Goal: Task Accomplishment & Management: Use online tool/utility

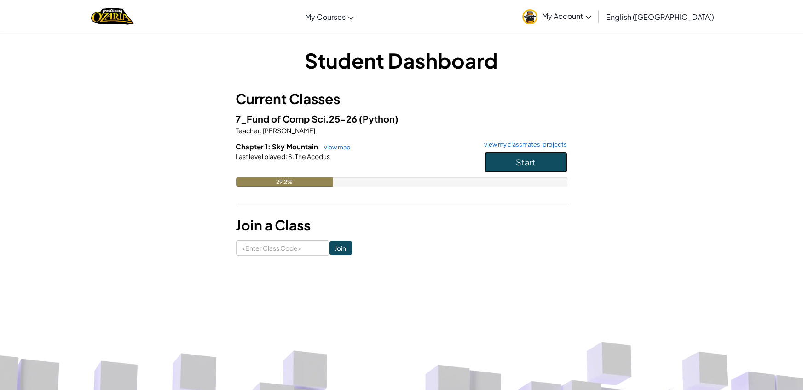
click at [532, 166] on span "Start" at bounding box center [526, 162] width 19 height 11
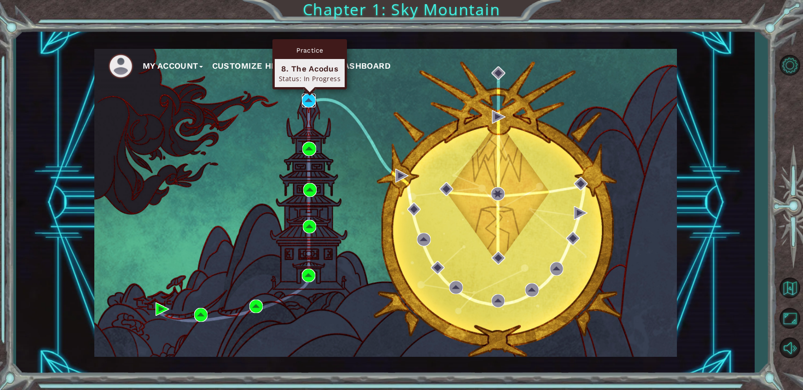
click at [307, 99] on img at bounding box center [309, 100] width 14 height 14
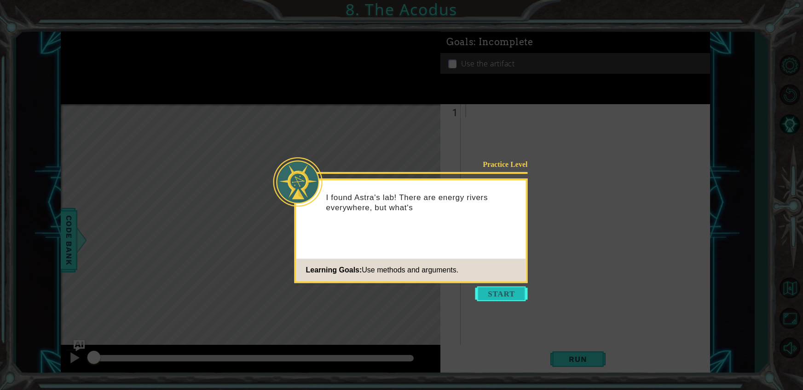
click at [491, 294] on button "Start" at bounding box center [502, 293] width 52 height 15
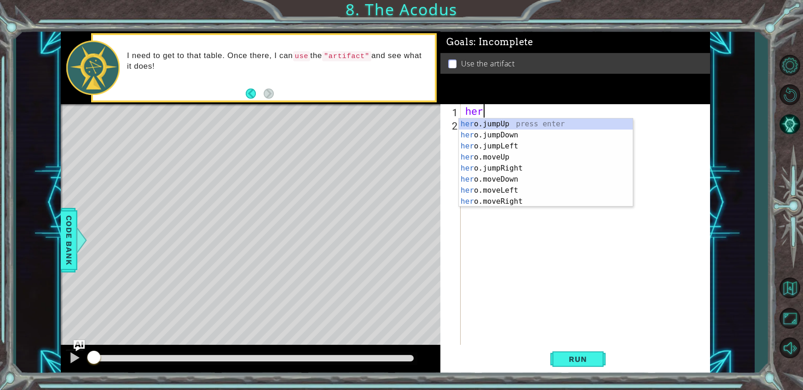
scroll to position [0, 0]
click at [498, 169] on div "hero .jumpUp press enter hero .jumpDown press enter hero .jumpLeft press enter …" at bounding box center [546, 173] width 174 height 110
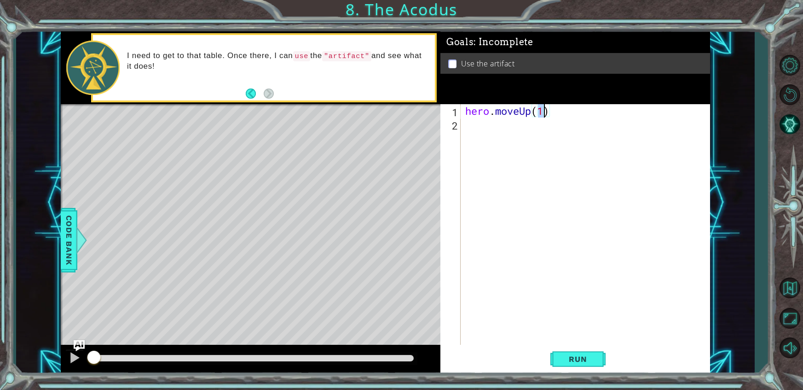
type textarea "hero.moveUp(2)"
click at [504, 136] on div "hero . moveUp ( 2 )" at bounding box center [588, 237] width 249 height 267
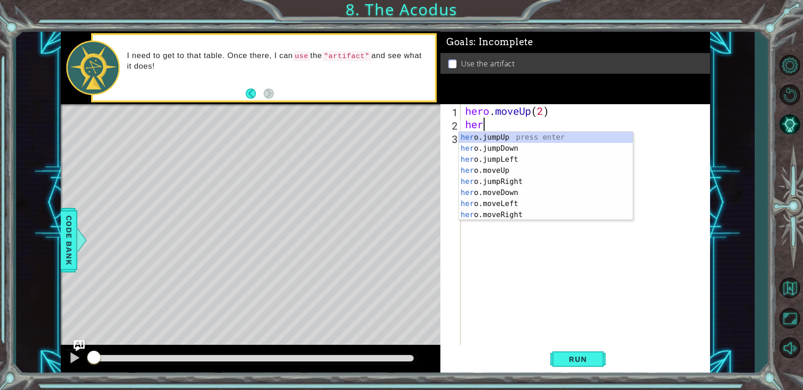
scroll to position [0, 0]
click at [502, 201] on div "hero .jumpUp press enter hero .jumpDown press enter hero .jumpLeft press enter …" at bounding box center [546, 187] width 174 height 110
type textarea "hero.moveLeft(1)"
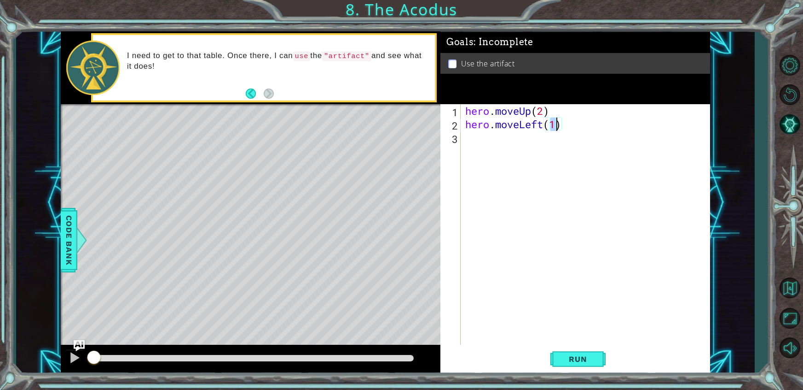
click at [524, 144] on div "hero . moveUp ( 2 ) hero . moveLeft ( 1 )" at bounding box center [588, 237] width 249 height 267
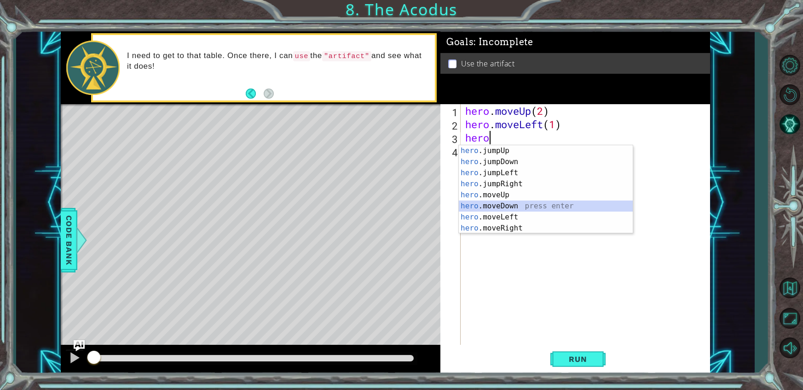
click at [517, 205] on div "hero .jumpUp press enter hero .jumpDown press enter hero .jumpLeft press enter …" at bounding box center [546, 200] width 174 height 110
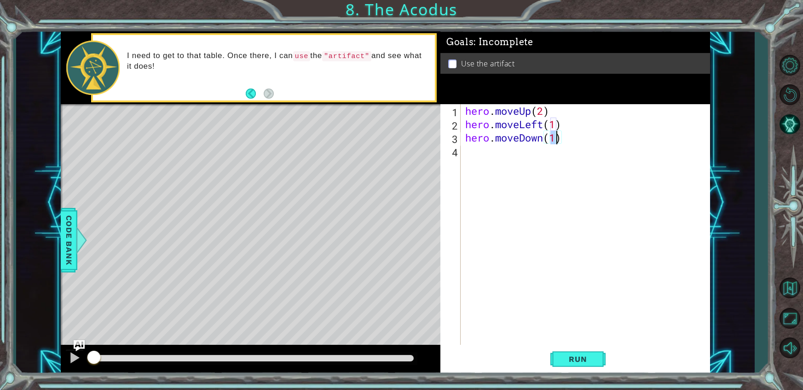
type textarea "hero.moveDown(2)"
click at [507, 151] on div "hero . moveUp ( 2 ) hero . moveLeft ( 1 ) hero . moveDown ( 2 )" at bounding box center [588, 237] width 249 height 267
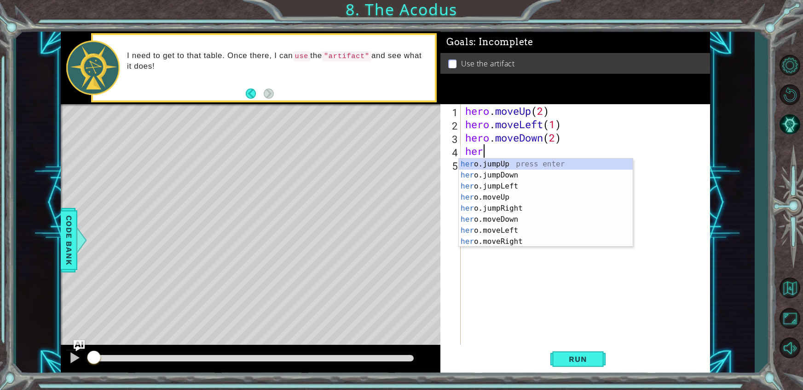
type textarea "hero"
click at [501, 181] on div "hero .jumpUp press enter hero .jumpDown press enter hero .jumpLeft press enter …" at bounding box center [546, 213] width 174 height 110
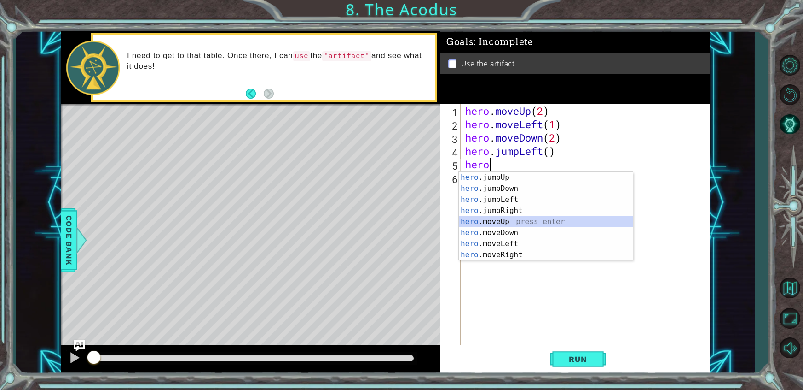
click at [509, 219] on div "hero .jumpUp press enter hero .jumpDown press enter hero .jumpLeft press enter …" at bounding box center [546, 227] width 174 height 110
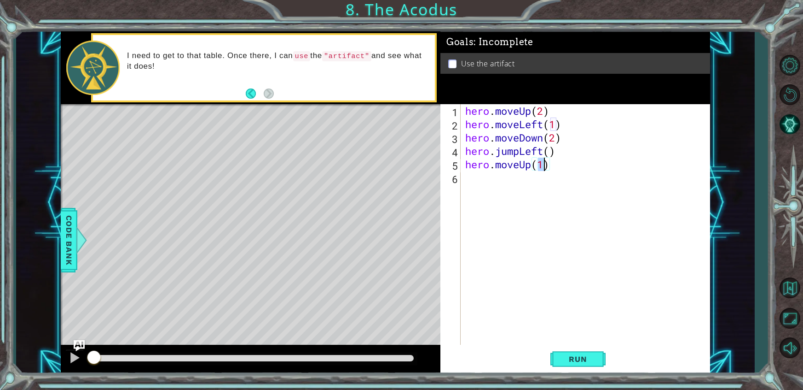
type textarea "hero.moveUp(2)"
click at [494, 186] on div "hero . moveUp ( 2 ) hero . moveLeft ( 1 ) hero . moveDown ( 2 ) hero . jumpLeft…" at bounding box center [588, 237] width 249 height 267
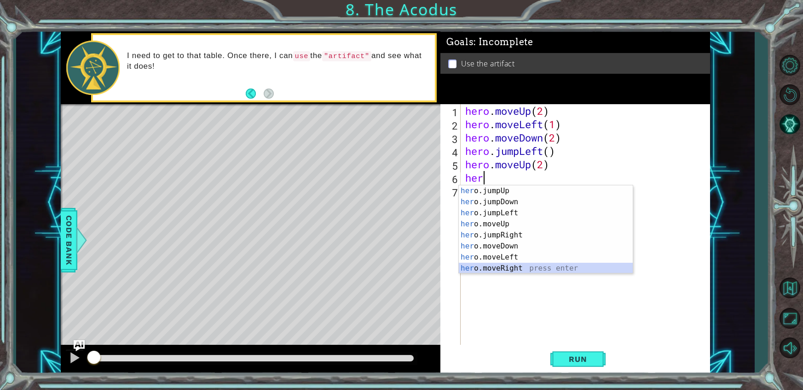
click at [529, 263] on div "her o.jumpUp press enter her o.jumpDown press enter her o.jumpLeft press enter …" at bounding box center [546, 240] width 174 height 110
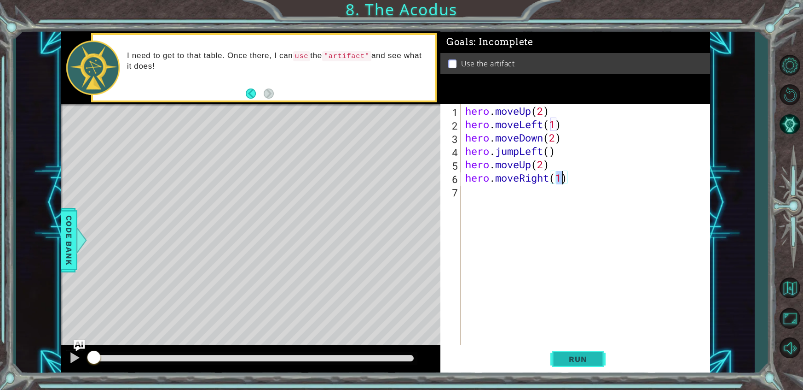
type textarea "hero.moveRight(1)"
click at [577, 361] on span "Run" at bounding box center [578, 358] width 36 height 9
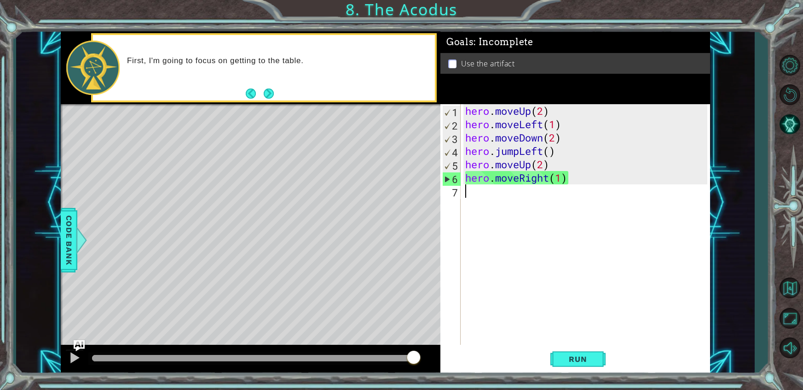
click at [519, 192] on div "hero . moveUp ( 2 ) hero . moveLeft ( 1 ) hero . moveDown ( 2 ) hero . jumpLeft…" at bounding box center [588, 237] width 249 height 267
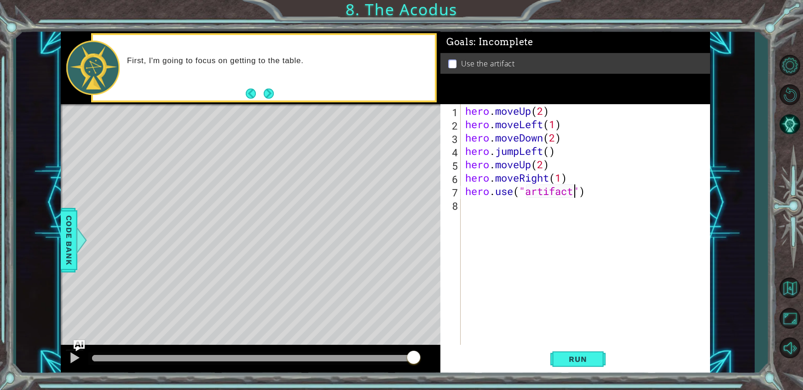
scroll to position [0, 4]
type textarea "hero.use("artifact")"
click at [587, 363] on button "Run" at bounding box center [578, 358] width 55 height 27
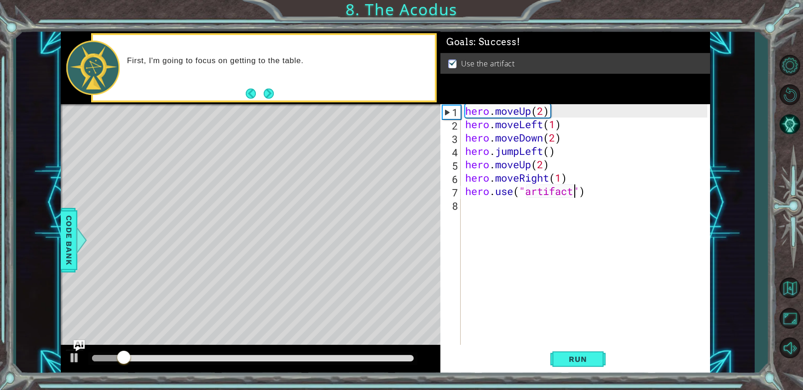
click at [314, 361] on div at bounding box center [253, 358] width 322 height 6
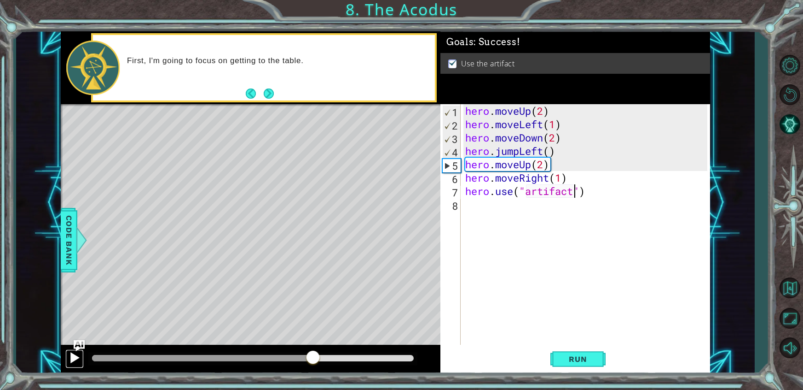
click at [70, 356] on div at bounding box center [75, 357] width 12 height 12
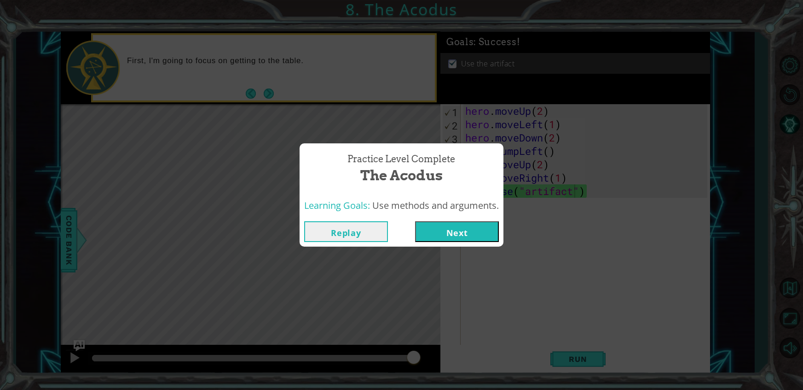
click at [423, 234] on button "Next" at bounding box center [457, 231] width 84 height 21
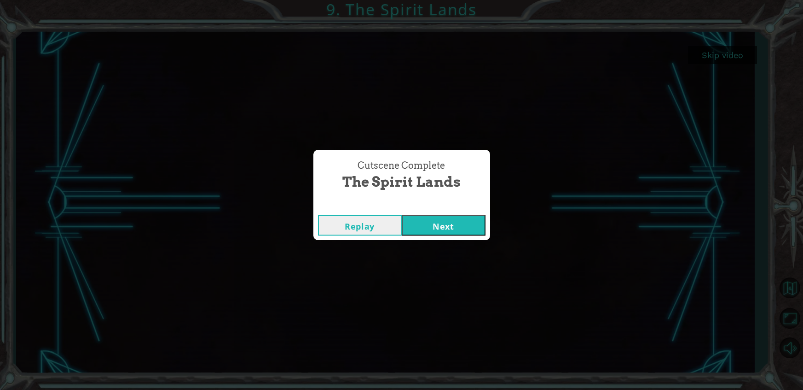
click at [454, 221] on button "Next" at bounding box center [444, 225] width 84 height 21
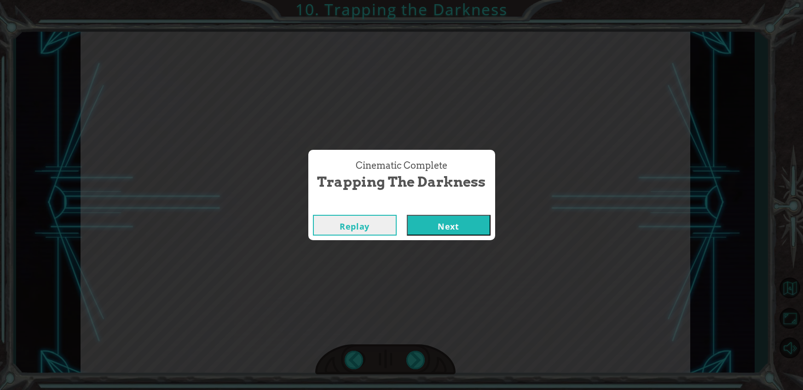
click at [455, 218] on button "Next" at bounding box center [449, 225] width 84 height 21
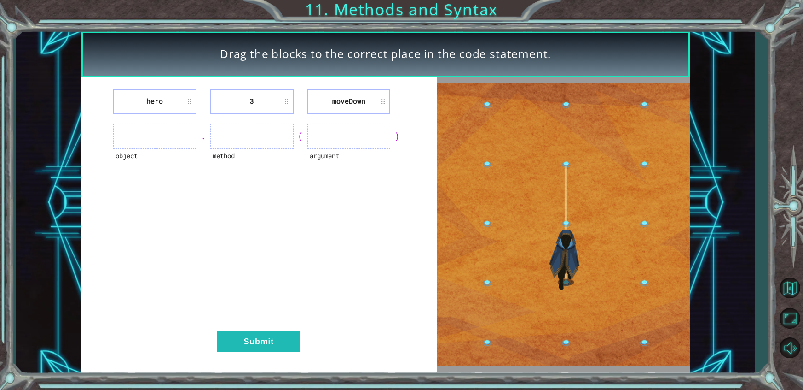
click at [161, 143] on ul at bounding box center [154, 135] width 83 height 25
click at [172, 135] on ul at bounding box center [154, 135] width 83 height 25
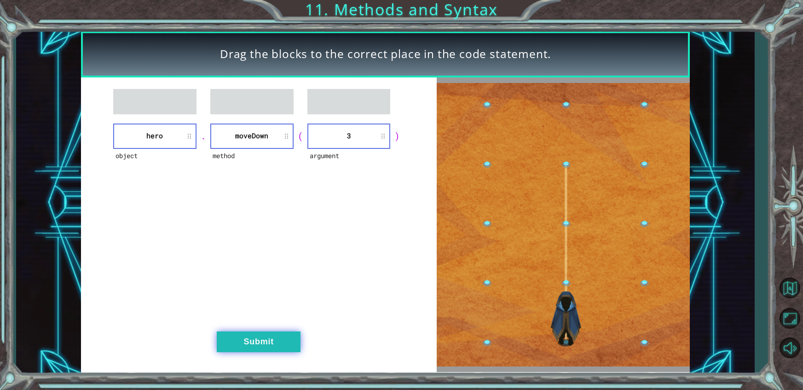
click at [271, 337] on button "Submit" at bounding box center [259, 341] width 84 height 21
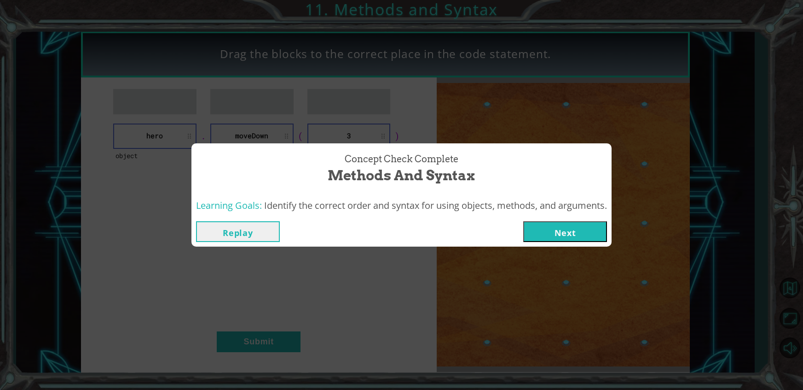
click at [576, 227] on button "Next" at bounding box center [565, 231] width 84 height 21
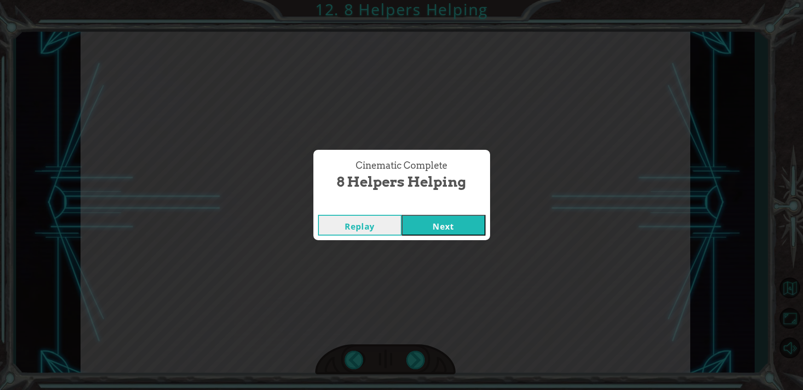
click at [454, 227] on button "Next" at bounding box center [444, 225] width 84 height 21
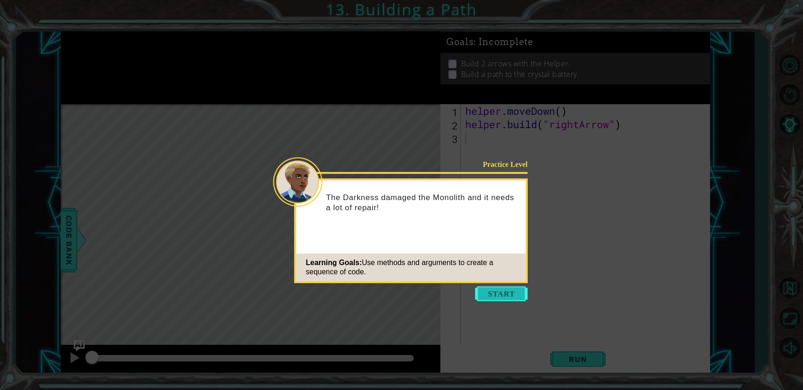
click at [503, 296] on button "Start" at bounding box center [502, 293] width 52 height 15
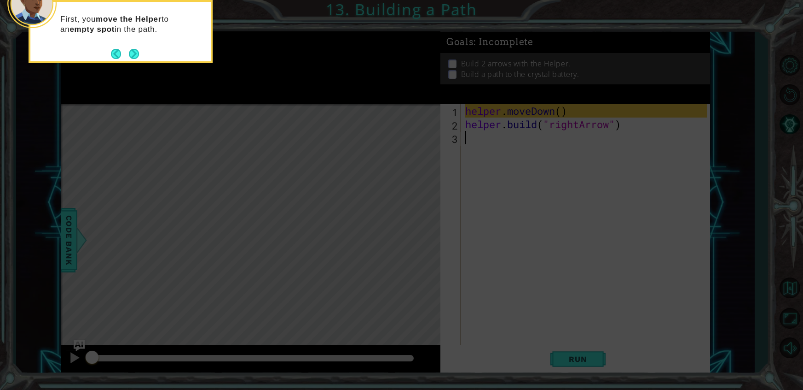
type textarea "[DOMAIN_NAME]("rightArrow")"
click at [128, 52] on button "Back" at bounding box center [120, 54] width 18 height 10
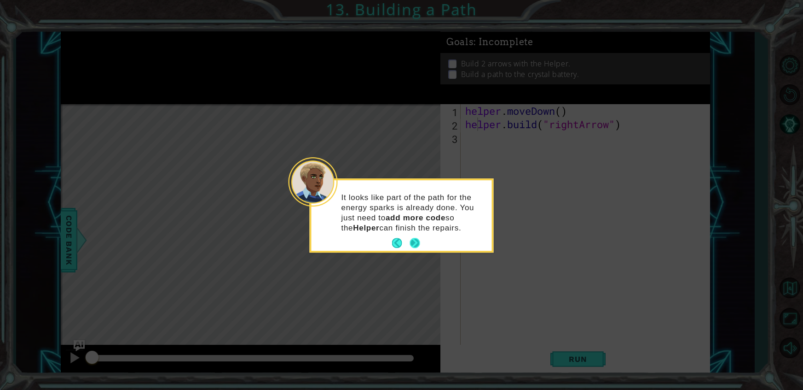
click at [412, 239] on button "Next" at bounding box center [415, 243] width 10 height 10
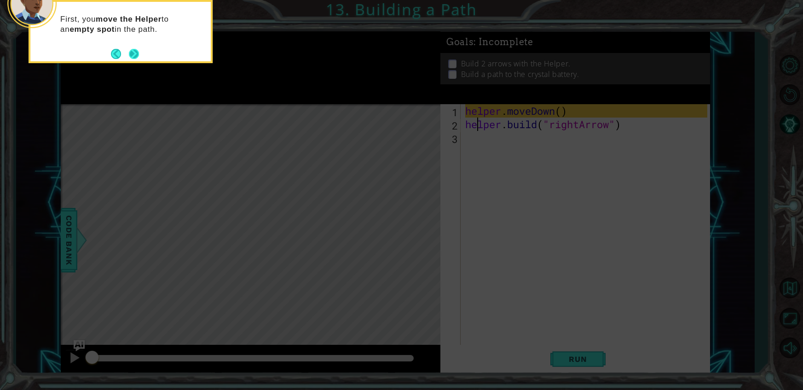
click at [130, 51] on button "Next" at bounding box center [134, 54] width 10 height 10
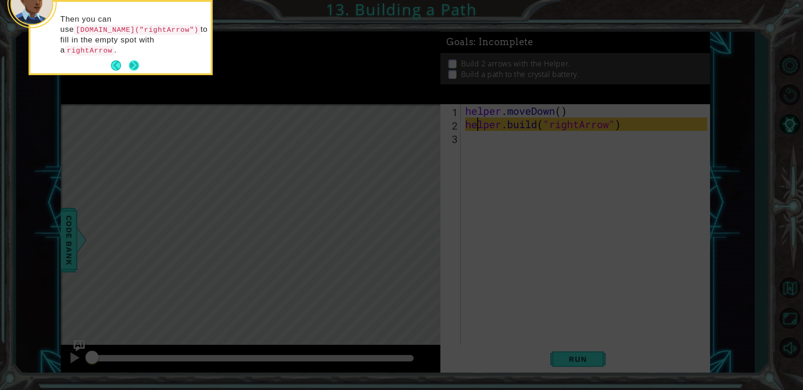
click at [134, 60] on button "Next" at bounding box center [134, 65] width 10 height 10
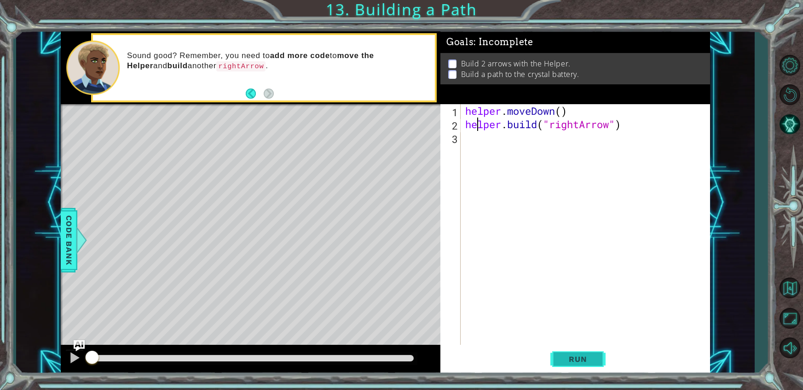
click at [585, 358] on span "Run" at bounding box center [578, 358] width 36 height 9
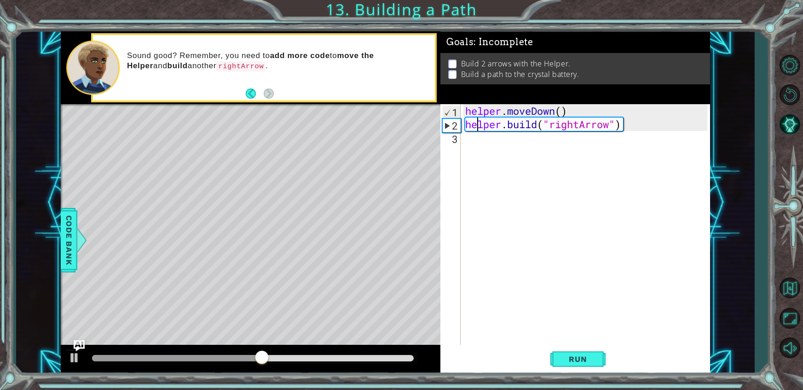
click at [482, 147] on div "helper . moveDown ( ) helper . build ( "rightArrow" )" at bounding box center [588, 237] width 249 height 267
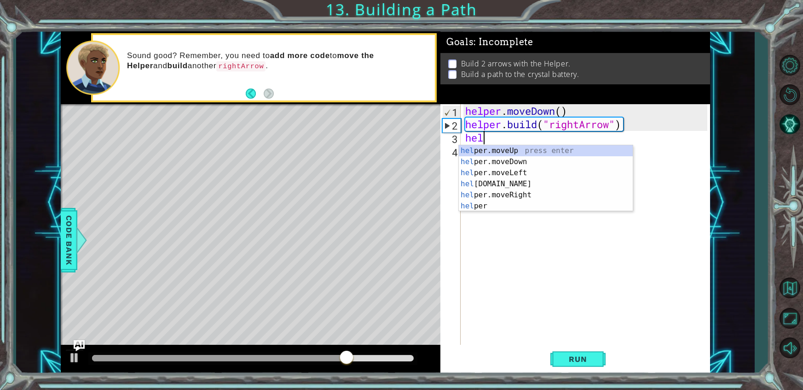
scroll to position [0, 0]
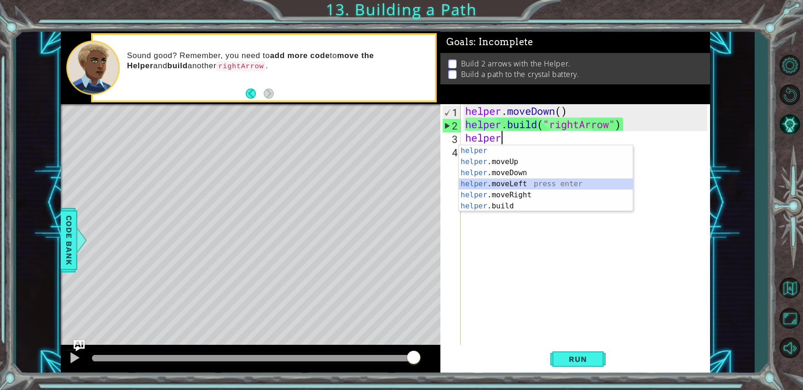
click at [529, 180] on div "helper press enter helper .moveUp press enter helper .moveDown press enter help…" at bounding box center [546, 189] width 174 height 88
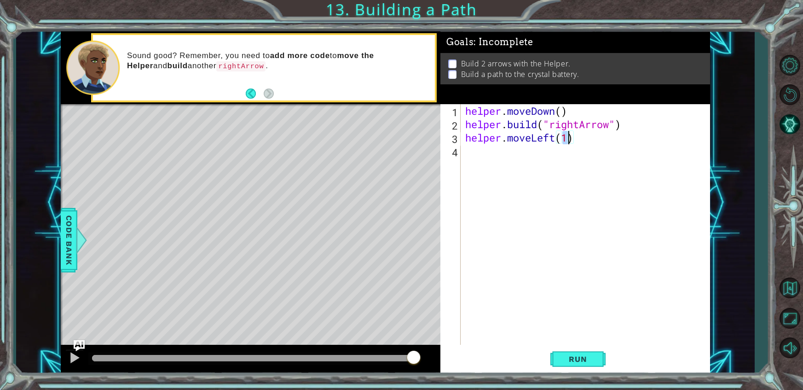
type textarea "helper.moveLeft(3)"
click at [485, 158] on div "helper . moveDown ( ) helper . build ( "rightArrow" ) helper . moveLeft ( 3 )" at bounding box center [588, 237] width 249 height 267
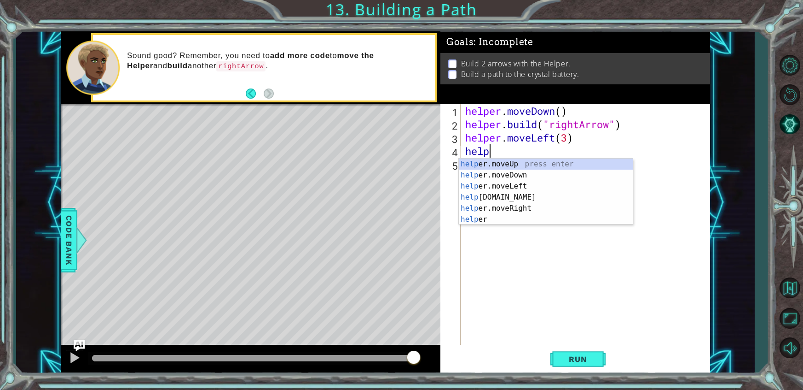
scroll to position [0, 0]
click at [512, 215] on div "helper press enter helper .moveUp press enter helper .moveDown press enter help…" at bounding box center [546, 202] width 174 height 88
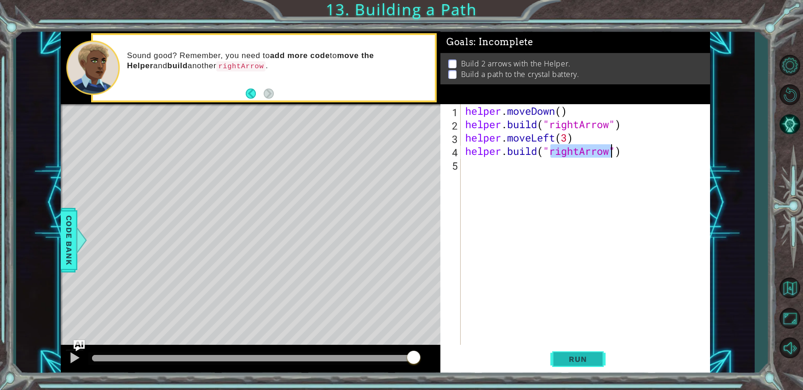
click at [587, 364] on button "Run" at bounding box center [578, 358] width 55 height 27
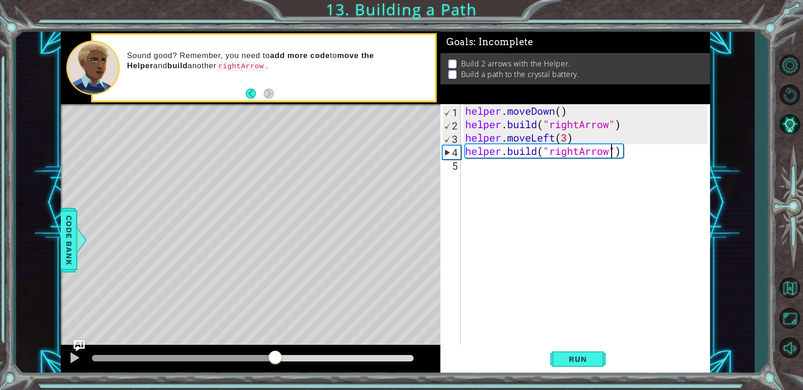
click at [276, 356] on div at bounding box center [253, 358] width 322 height 6
click at [75, 358] on div at bounding box center [75, 357] width 12 height 12
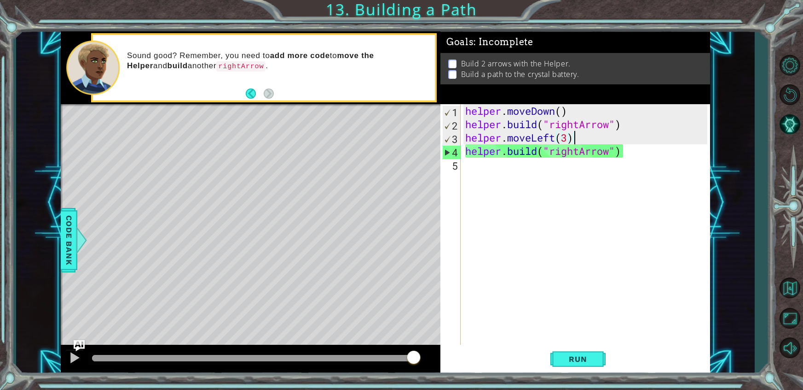
click at [582, 137] on div "helper . moveDown ( ) helper . build ( "rightArrow" ) helper . moveLeft ( 3 ) h…" at bounding box center [588, 237] width 249 height 267
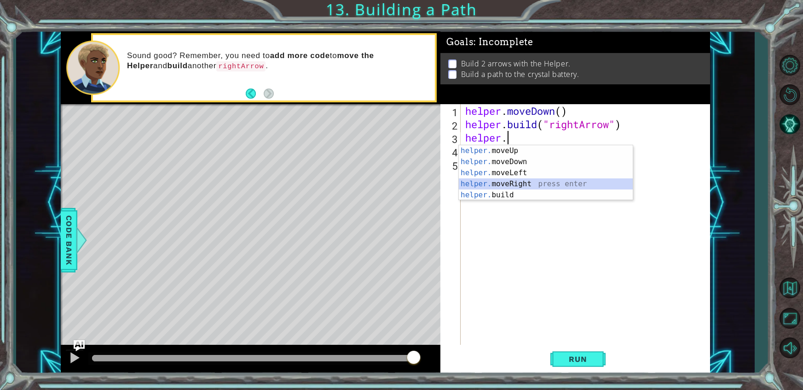
click at [523, 185] on div "helper. moveUp press enter helper. moveDown press enter helper. moveLeft press …" at bounding box center [546, 183] width 174 height 77
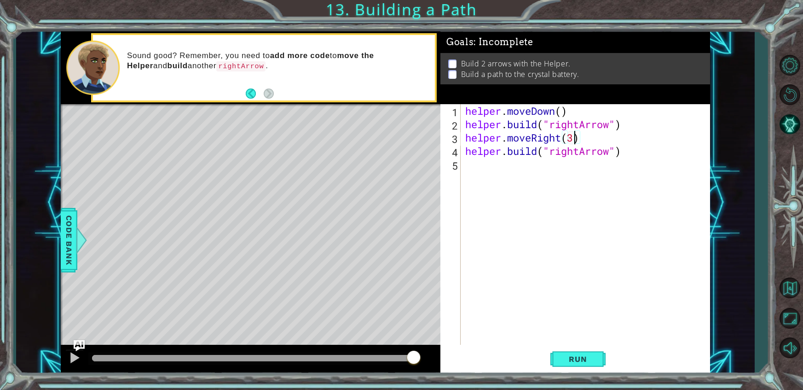
scroll to position [0, 4]
type textarea "helper.moveRight(3)"
click at [586, 362] on span "Run" at bounding box center [578, 358] width 36 height 9
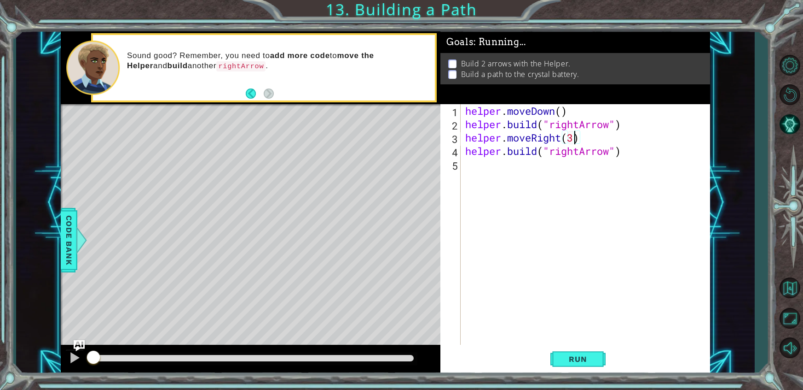
click at [343, 355] on div at bounding box center [253, 358] width 322 height 6
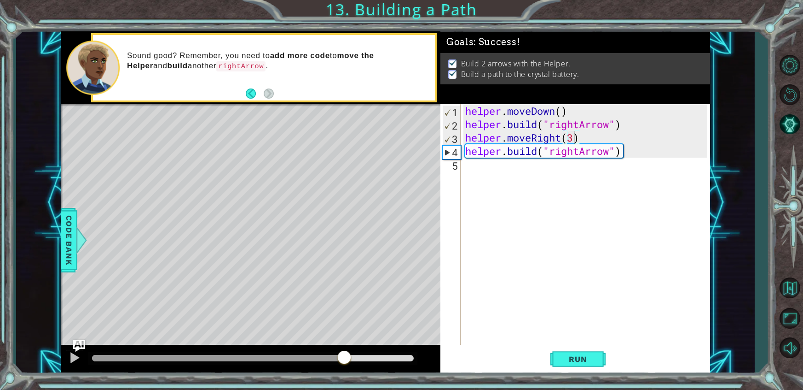
click at [78, 347] on img "Ask AI" at bounding box center [79, 345] width 12 height 12
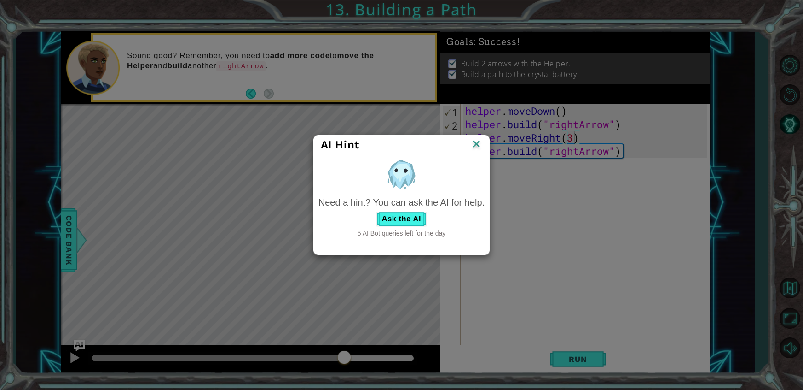
click at [471, 140] on img at bounding box center [477, 145] width 12 height 14
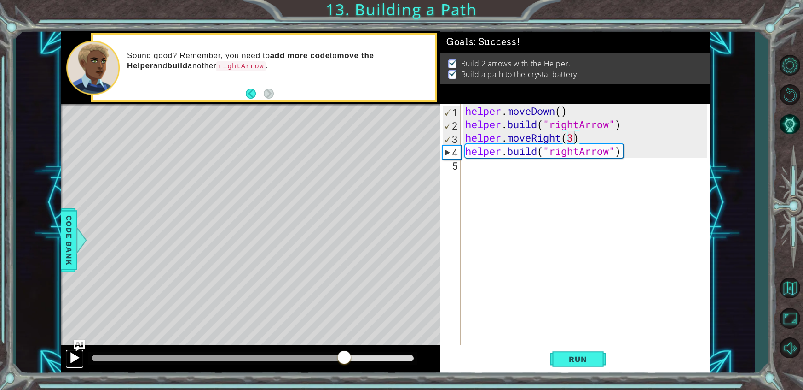
click at [71, 358] on div at bounding box center [75, 357] width 12 height 12
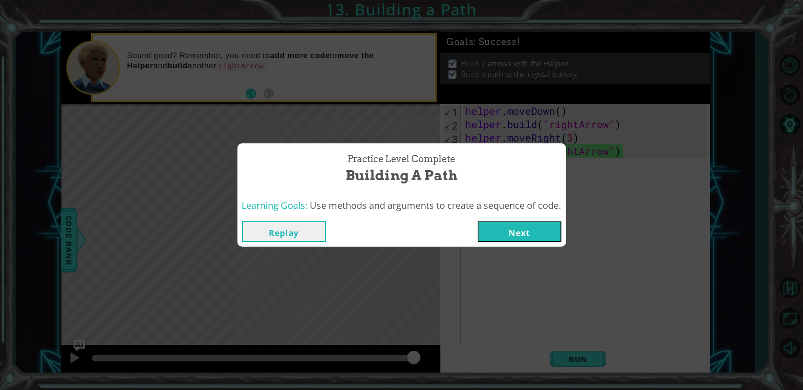
click at [540, 237] on button "Next" at bounding box center [520, 231] width 84 height 21
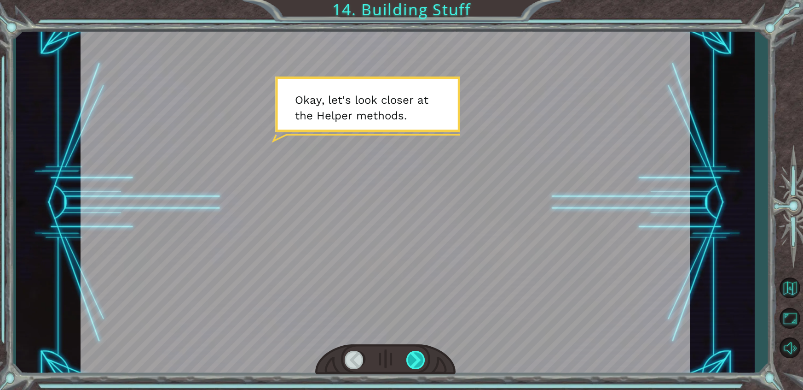
click at [416, 360] on div at bounding box center [417, 359] width 20 height 18
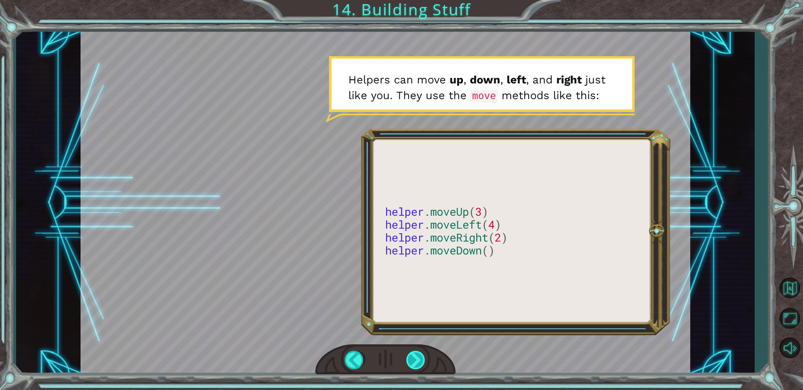
click at [416, 360] on div at bounding box center [417, 359] width 20 height 18
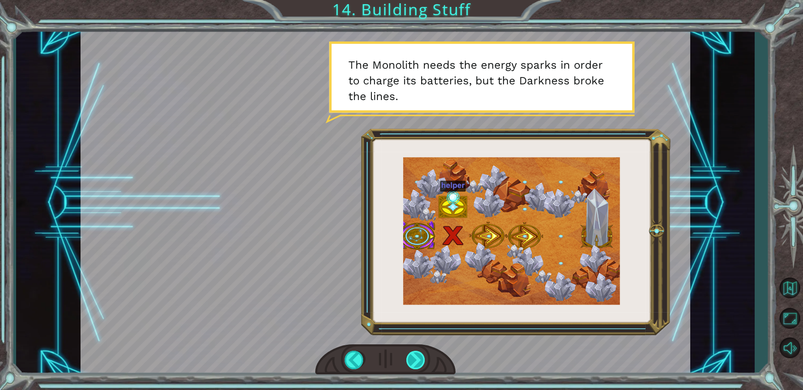
click at [416, 360] on div at bounding box center [417, 359] width 20 height 18
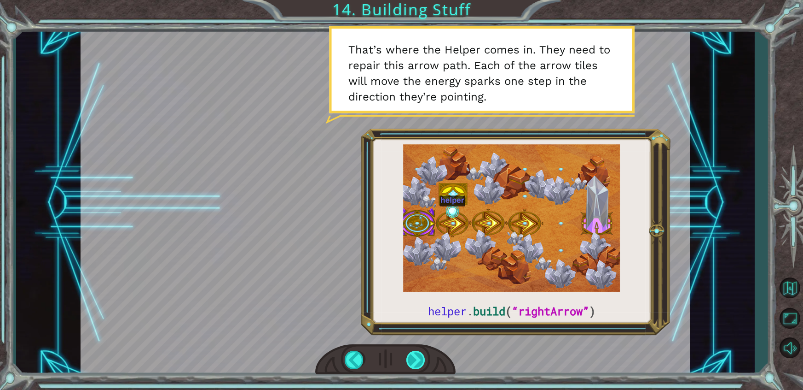
click at [416, 360] on div at bounding box center [417, 359] width 20 height 18
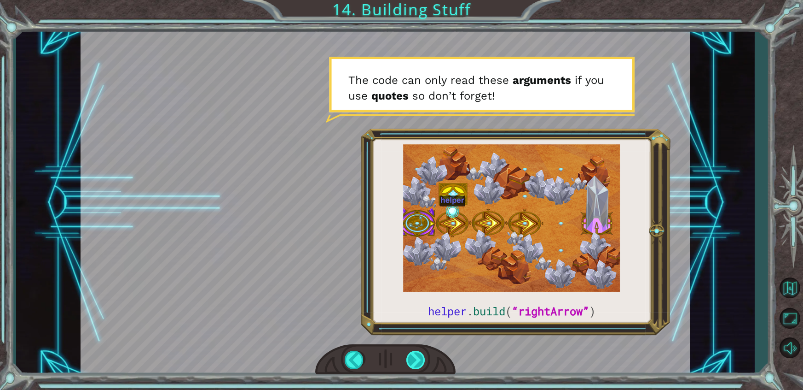
click at [416, 360] on div at bounding box center [417, 359] width 20 height 18
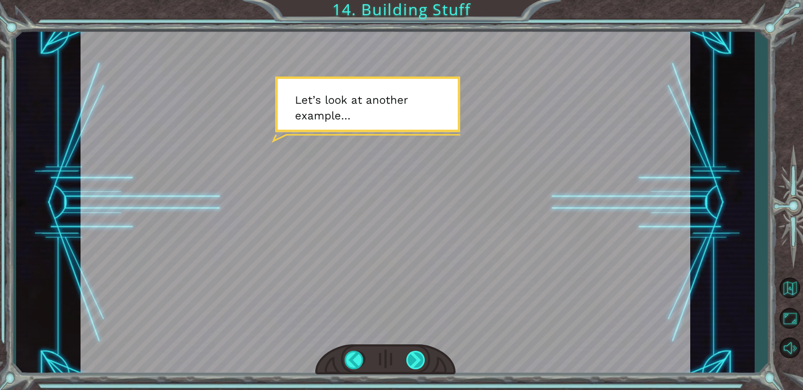
click at [414, 362] on div at bounding box center [417, 359] width 20 height 18
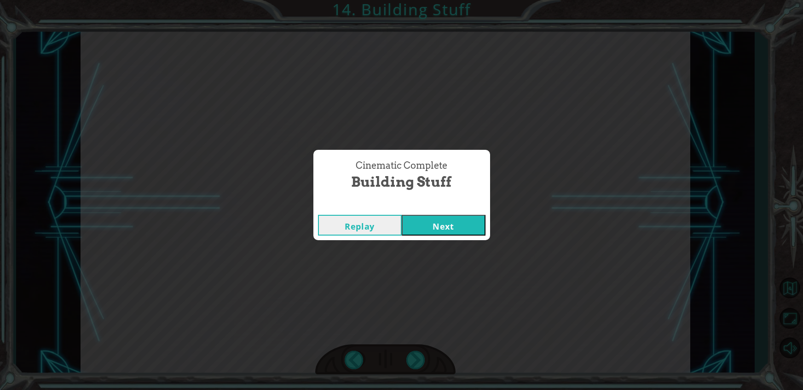
click at [443, 230] on button "Next" at bounding box center [444, 225] width 84 height 21
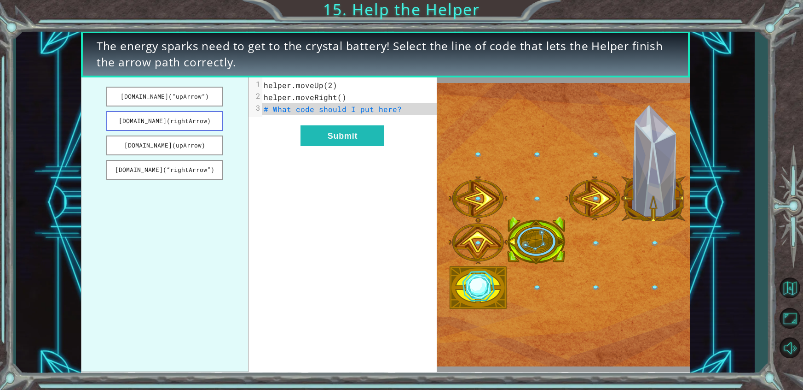
click at [180, 119] on button "[DOMAIN_NAME](rightArrow)" at bounding box center [164, 121] width 117 height 20
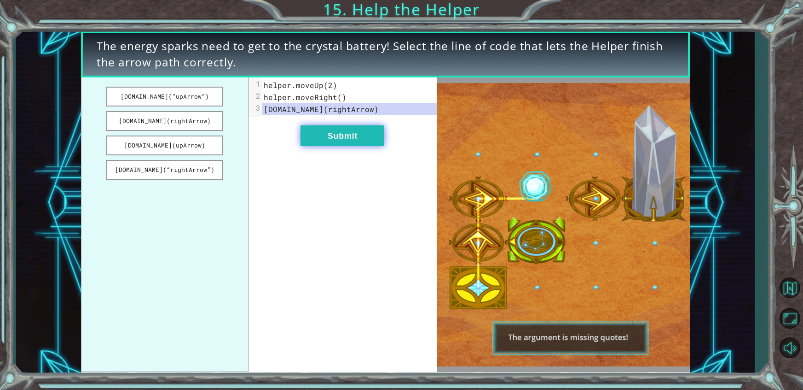
click at [367, 133] on button "Submit" at bounding box center [343, 135] width 84 height 21
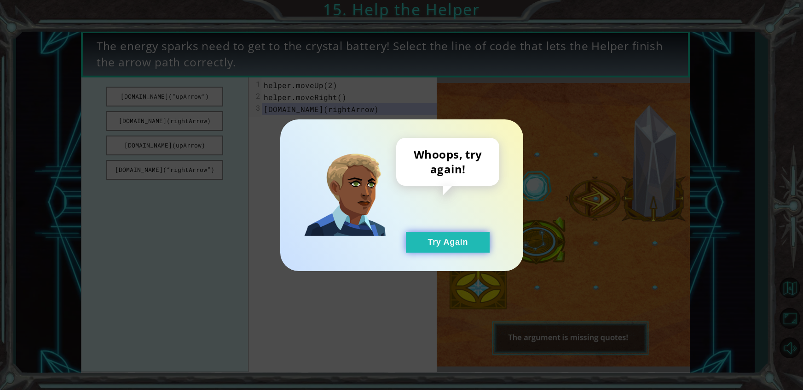
click at [444, 239] on button "Try Again" at bounding box center [448, 242] width 84 height 21
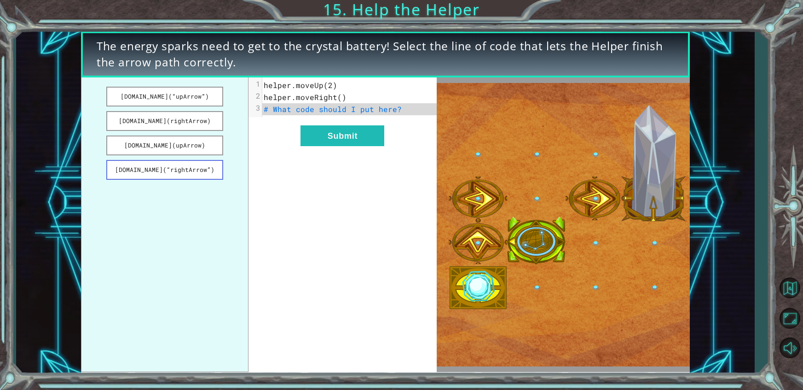
click at [173, 165] on button "[DOMAIN_NAME](“rightArrow”)" at bounding box center [164, 170] width 117 height 20
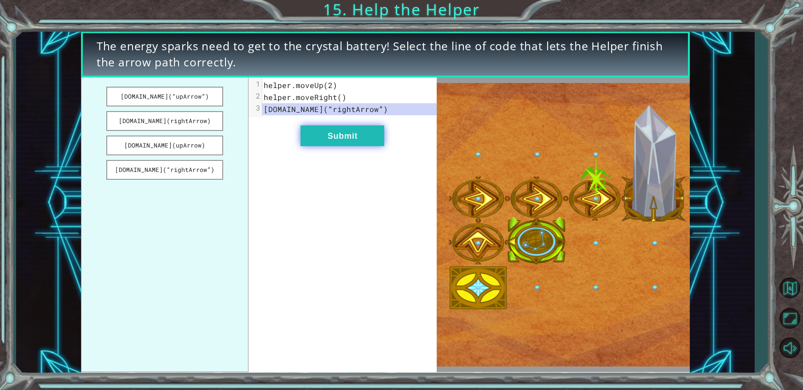
click at [365, 140] on button "Submit" at bounding box center [343, 135] width 84 height 21
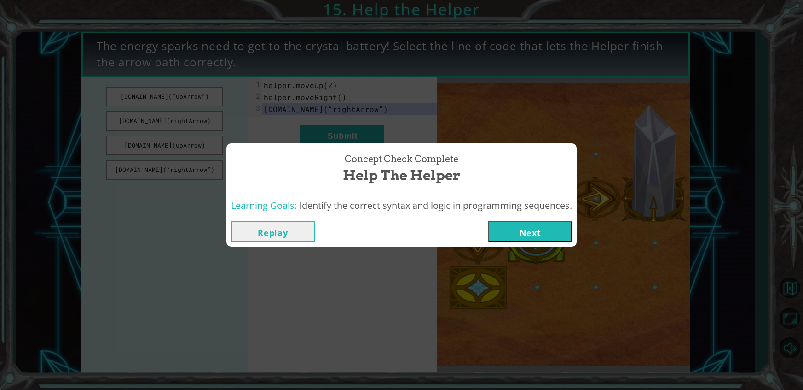
click at [516, 230] on button "Next" at bounding box center [530, 231] width 84 height 21
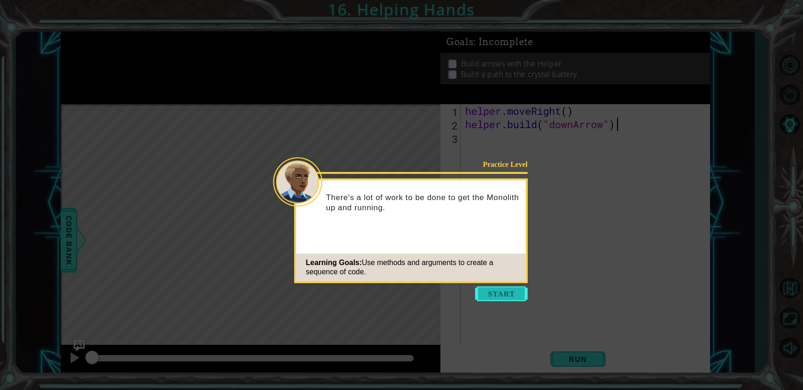
click at [496, 295] on button "Start" at bounding box center [502, 293] width 52 height 15
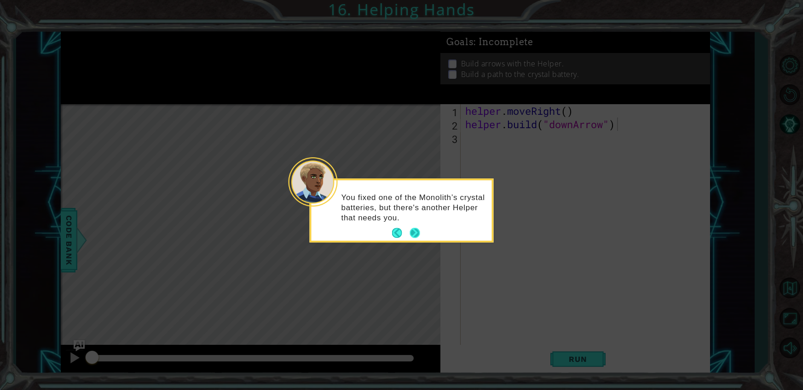
click at [414, 233] on button "Next" at bounding box center [415, 233] width 10 height 10
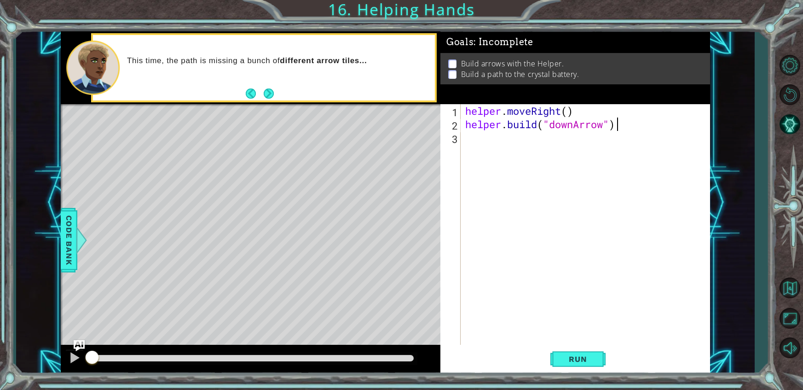
click at [482, 188] on div "helper . moveRight ( ) helper . build ( "downArrow" )" at bounding box center [588, 237] width 249 height 267
click at [484, 185] on div "helper . moveRight ( ) helper . build ( "downArrow" )" at bounding box center [588, 237] width 249 height 267
click at [272, 92] on button "Next" at bounding box center [269, 93] width 10 height 10
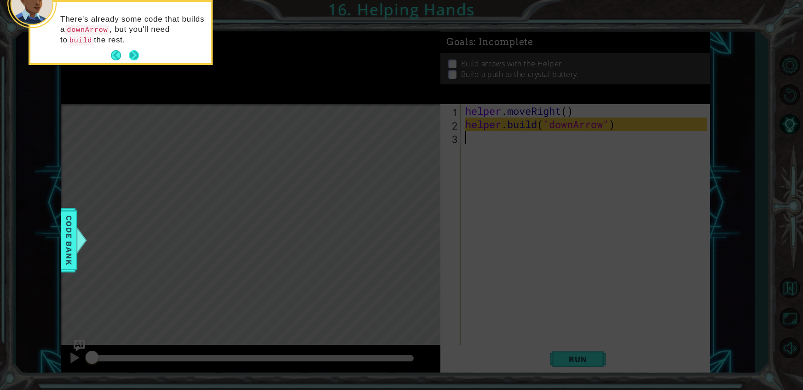
click at [130, 60] on button "Next" at bounding box center [134, 55] width 10 height 10
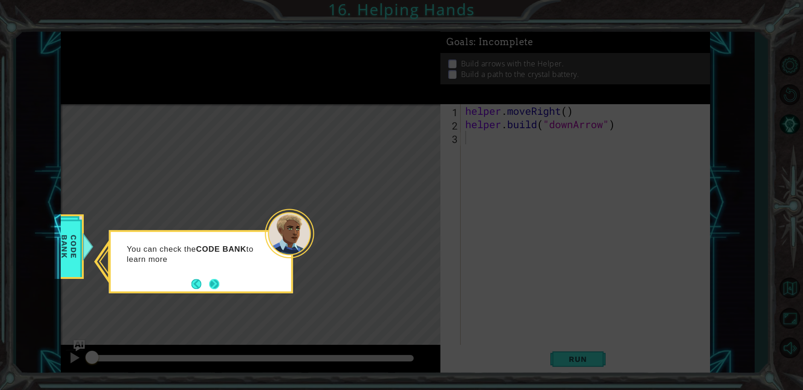
click at [209, 280] on button "Next" at bounding box center [214, 284] width 10 height 10
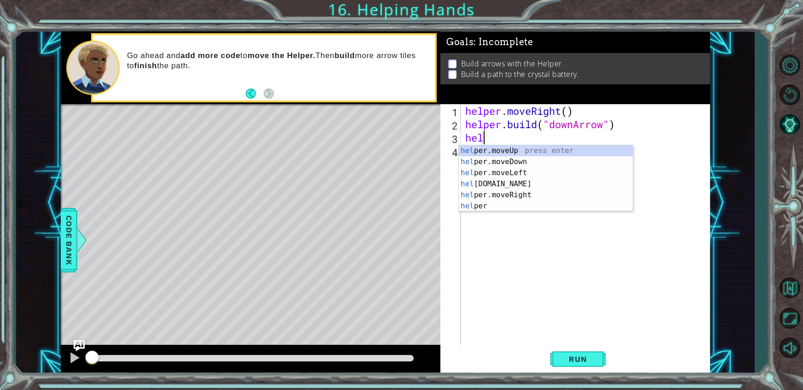
scroll to position [0, 0]
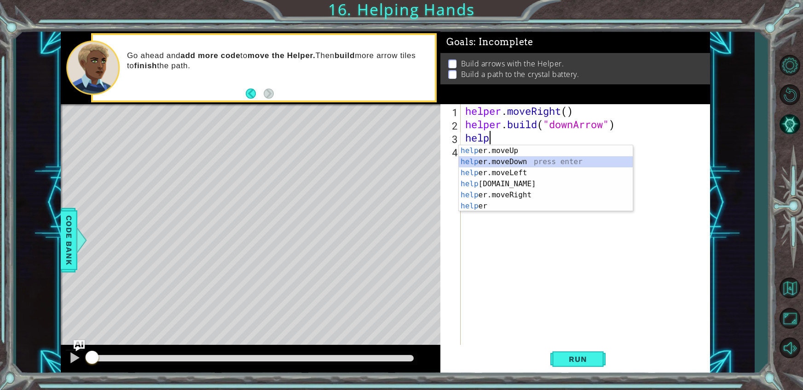
click at [503, 157] on div "help er.moveUp press enter help er.moveDown press enter help er.moveLeft press …" at bounding box center [546, 189] width 174 height 88
type textarea "helper.moveDown(1)"
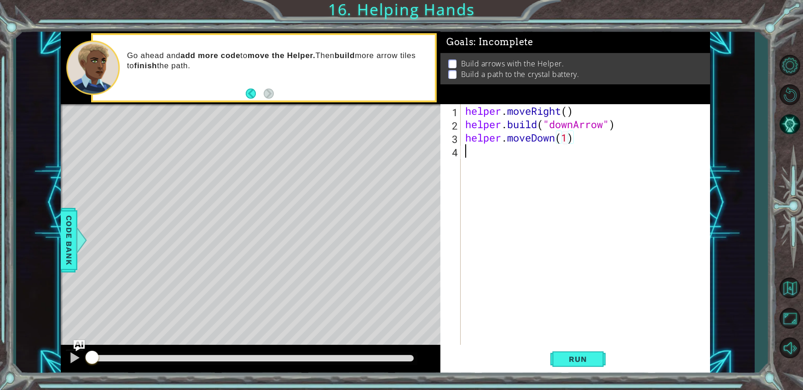
click at [500, 157] on div "helper . moveRight ( ) helper . build ( "downArrow" ) helper . moveDown ( 1 )" at bounding box center [588, 237] width 249 height 267
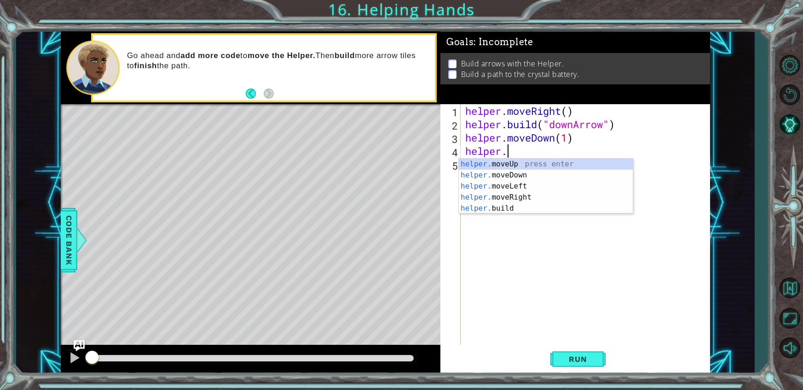
scroll to position [0, 1]
click at [523, 209] on div "helper. moveUp press enter helper. moveDown press enter helper. moveLeft press …" at bounding box center [546, 196] width 174 height 77
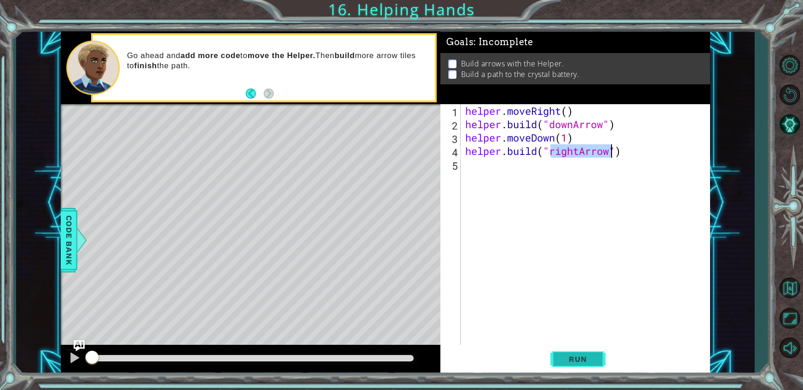
type textarea "[DOMAIN_NAME]("rightArrow")"
click at [575, 349] on button "Run" at bounding box center [578, 358] width 55 height 27
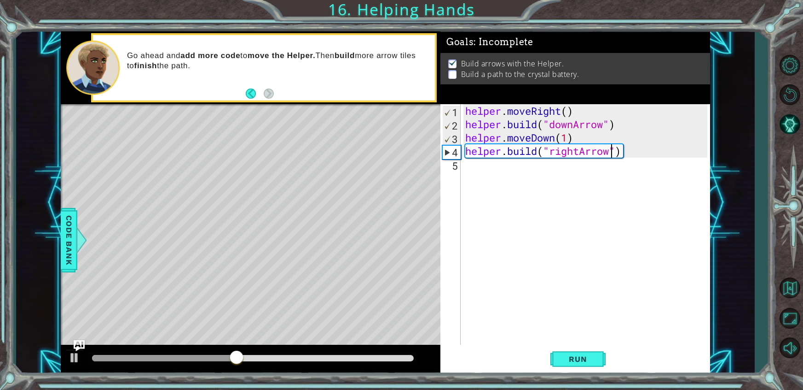
click at [490, 172] on div "helper . moveRight ( ) helper . build ( "downArrow" ) helper . moveDown ( 1 ) h…" at bounding box center [588, 237] width 249 height 267
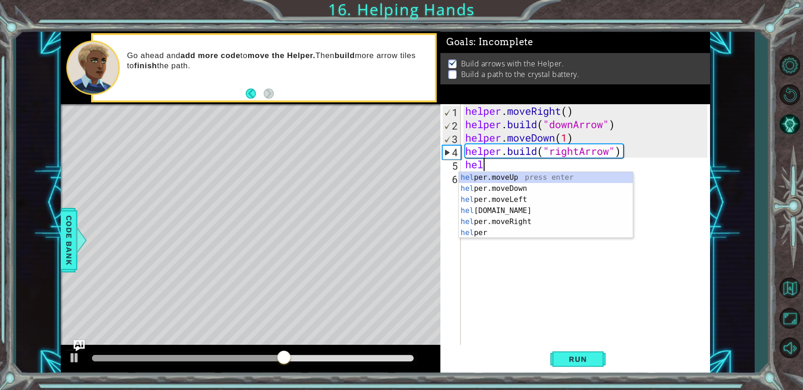
scroll to position [0, 0]
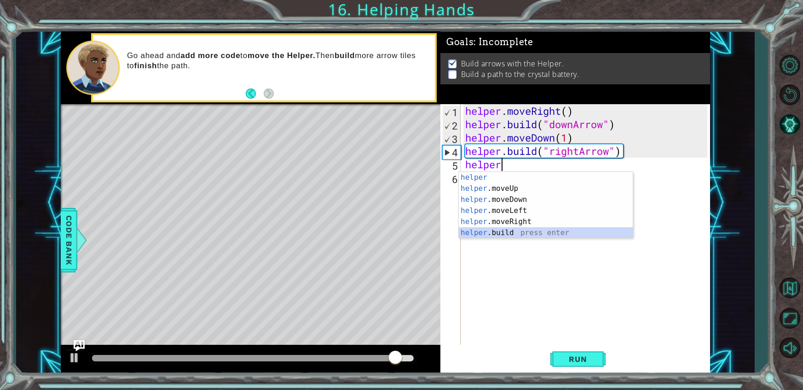
click at [523, 231] on div "helper press enter helper .moveUp press enter helper .moveDown press enter help…" at bounding box center [546, 216] width 174 height 88
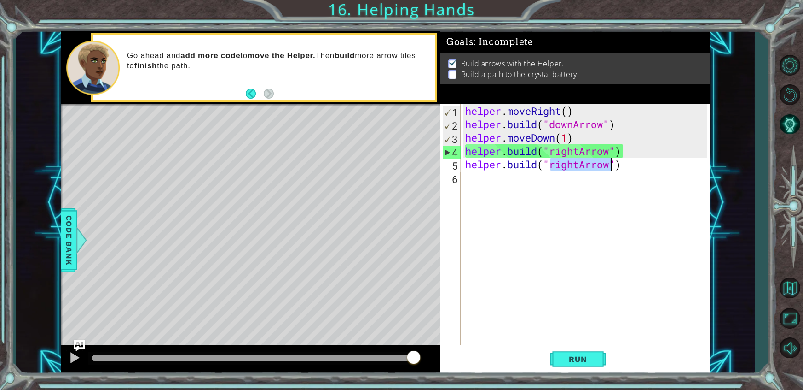
click at [586, 352] on button "Run" at bounding box center [578, 358] width 55 height 27
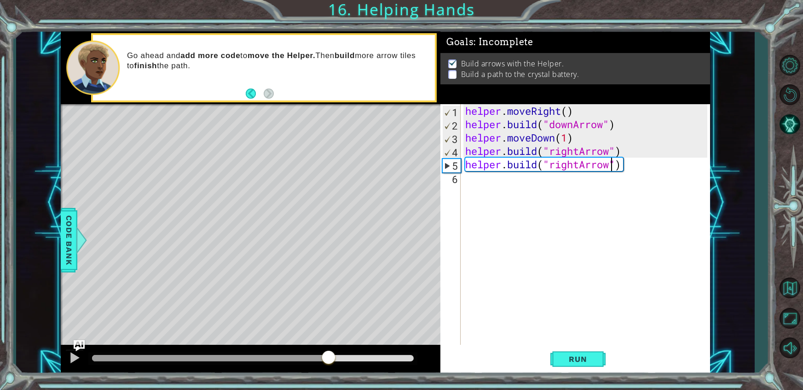
click at [329, 356] on div at bounding box center [253, 358] width 322 height 6
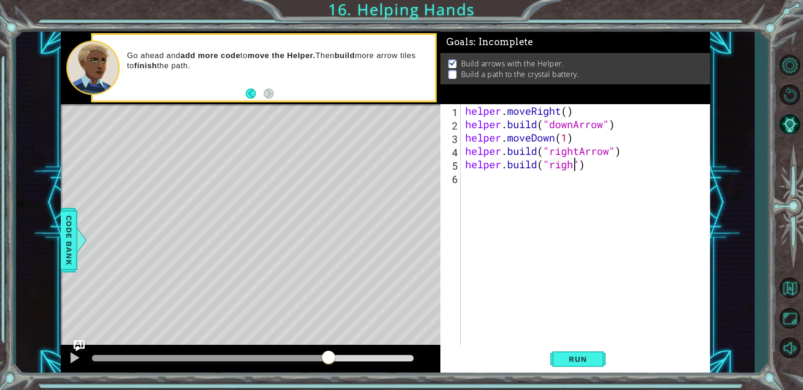
click at [592, 163] on div "helper . moveRight ( ) helper . build ( "downArrow" ) helper . moveDown ( 1 ) h…" at bounding box center [588, 237] width 249 height 267
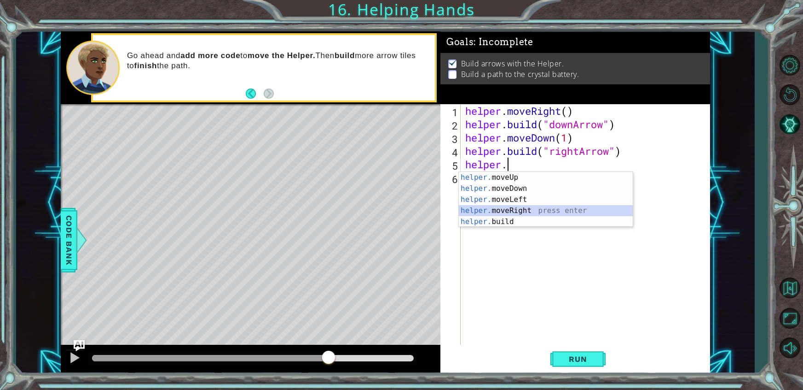
click at [520, 213] on div "helper. moveUp press enter helper. moveDown press enter helper. moveLeft press …" at bounding box center [546, 210] width 174 height 77
type textarea "helper.moveRight(1)"
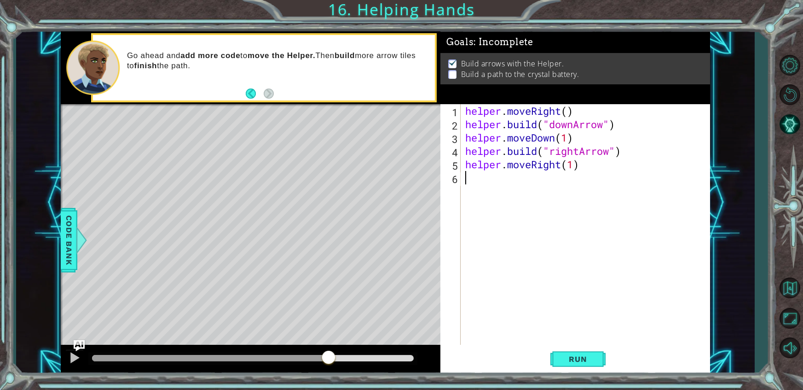
click at [500, 184] on div "helper . moveRight ( ) helper . build ( "downArrow" ) helper . moveDown ( 1 ) h…" at bounding box center [588, 237] width 249 height 267
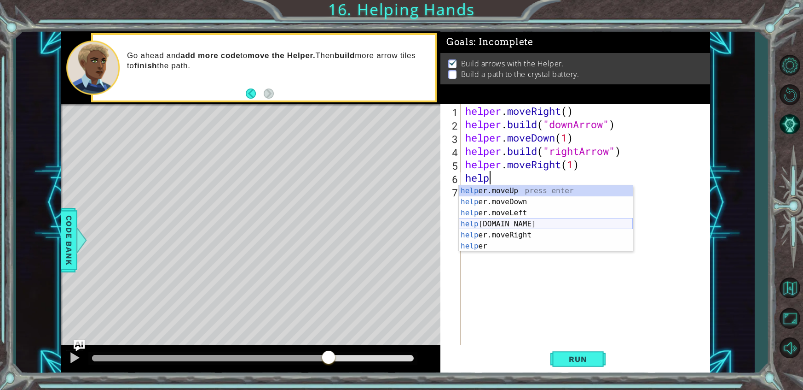
click at [529, 225] on div "help er.moveUp press enter help er.moveDown press enter help er.moveLeft press …" at bounding box center [546, 229] width 174 height 88
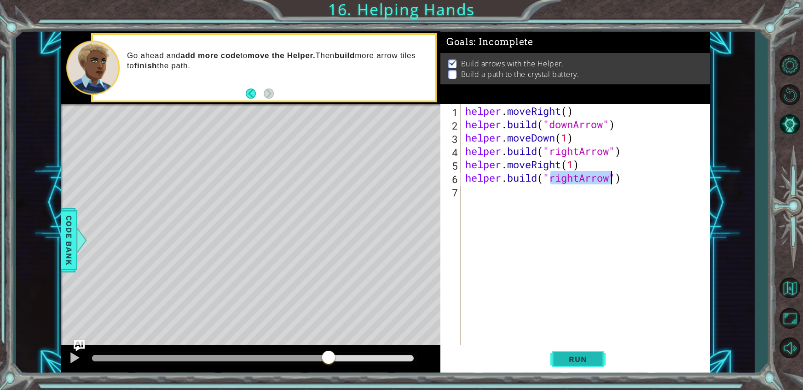
type textarea "[DOMAIN_NAME]("rightArrow")"
click at [580, 363] on button "Run" at bounding box center [578, 358] width 55 height 27
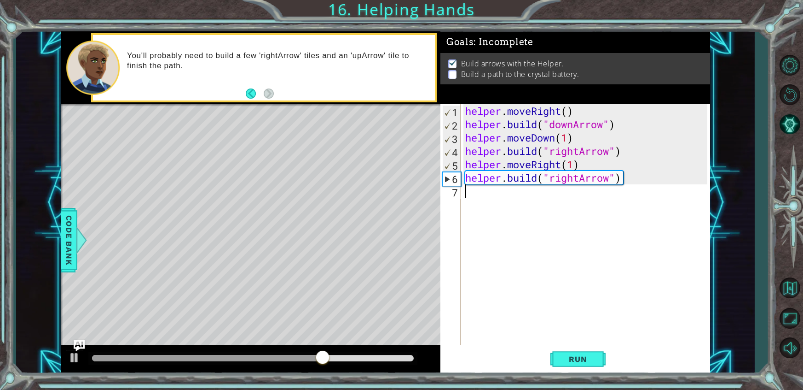
click at [525, 192] on div "helper . moveRight ( ) helper . build ( "downArrow" ) helper . moveDown ( 1 ) h…" at bounding box center [588, 237] width 249 height 267
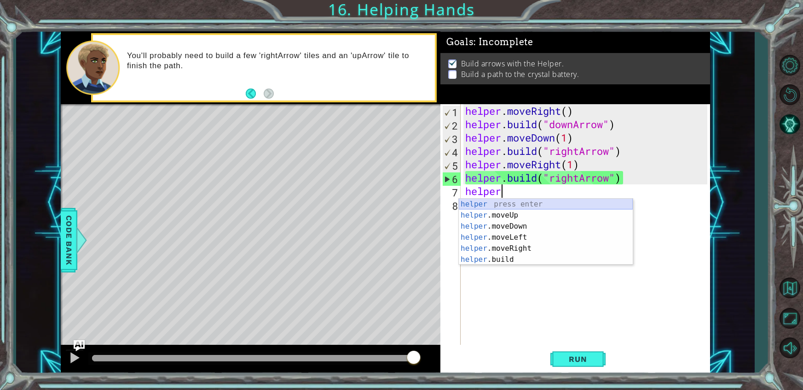
scroll to position [0, 1]
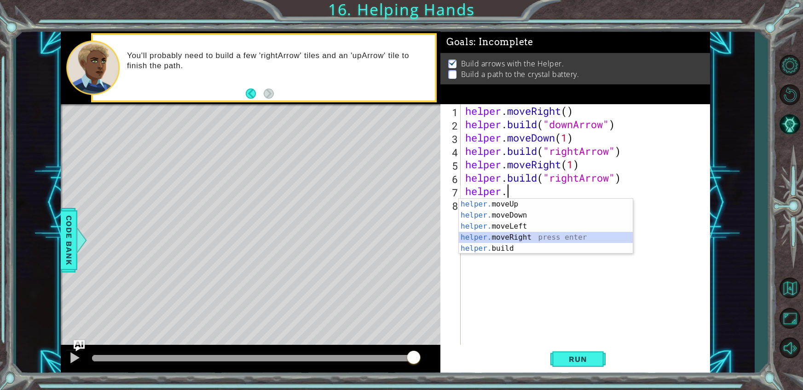
click at [524, 236] on div "helper. moveUp press enter helper. moveDown press enter helper. moveLeft press …" at bounding box center [546, 236] width 174 height 77
type textarea "helper.moveRight(1)"
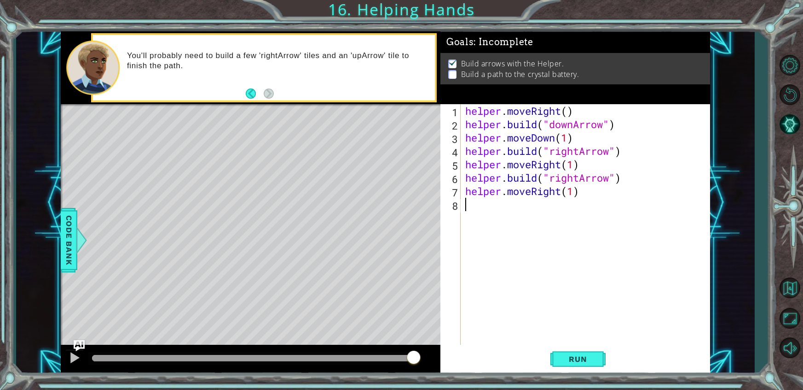
click at [518, 208] on div "helper . moveRight ( ) helper . build ( "downArrow" ) helper . moveDown ( 1 ) h…" at bounding box center [588, 237] width 249 height 267
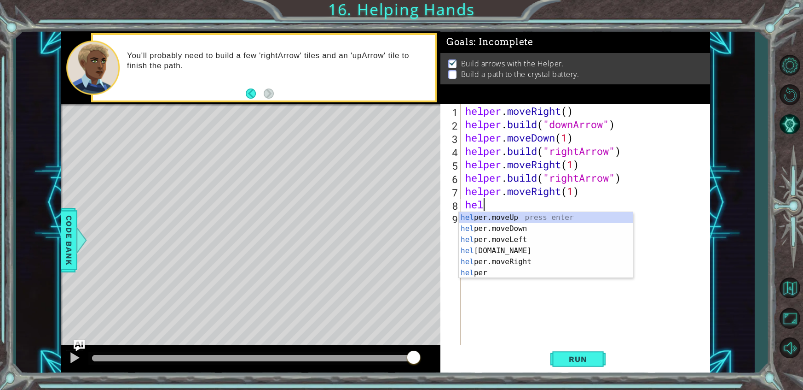
scroll to position [0, 0]
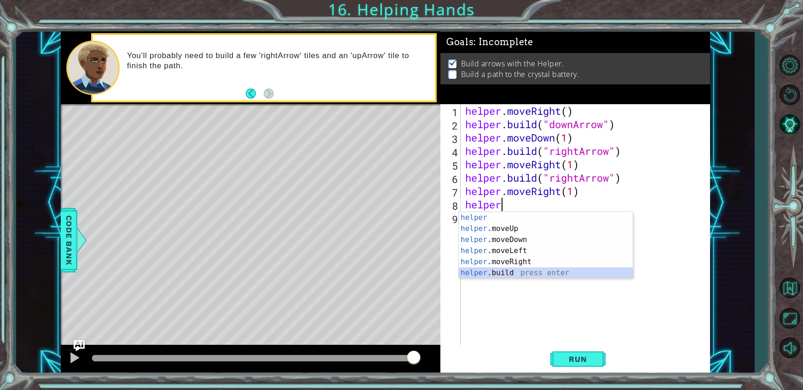
click at [492, 274] on div "helper press enter helper .moveUp press enter helper .moveDown press enter help…" at bounding box center [546, 256] width 174 height 88
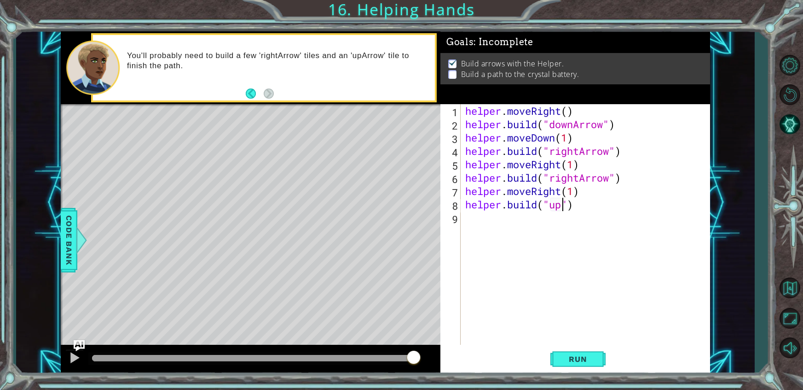
scroll to position [0, 4]
type textarea "[DOMAIN_NAME]("up")"
click at [67, 231] on span "Code Bank" at bounding box center [69, 240] width 15 height 56
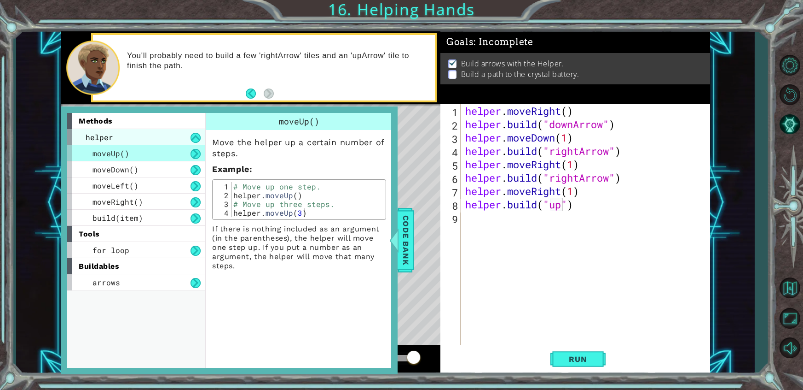
click at [112, 136] on div "helper" at bounding box center [136, 137] width 138 height 16
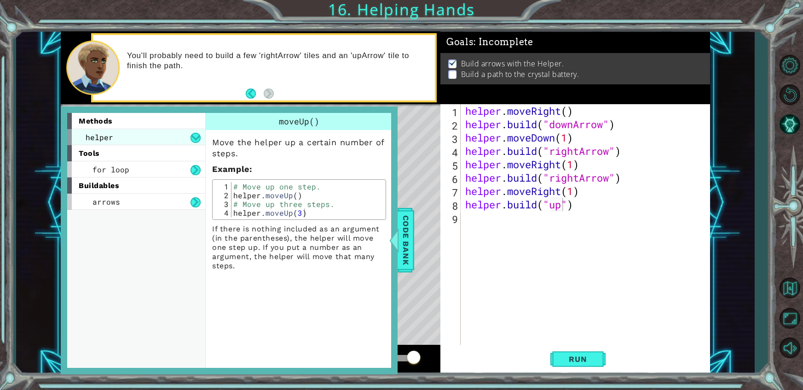
click at [168, 132] on div "helper" at bounding box center [136, 137] width 138 height 16
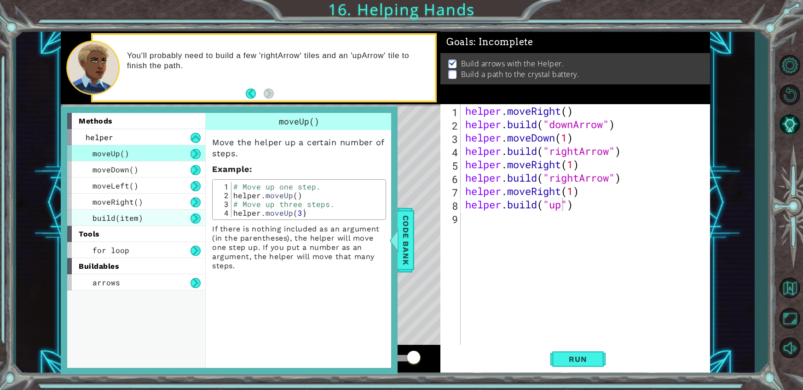
click at [133, 223] on div "build(item)" at bounding box center [136, 217] width 138 height 16
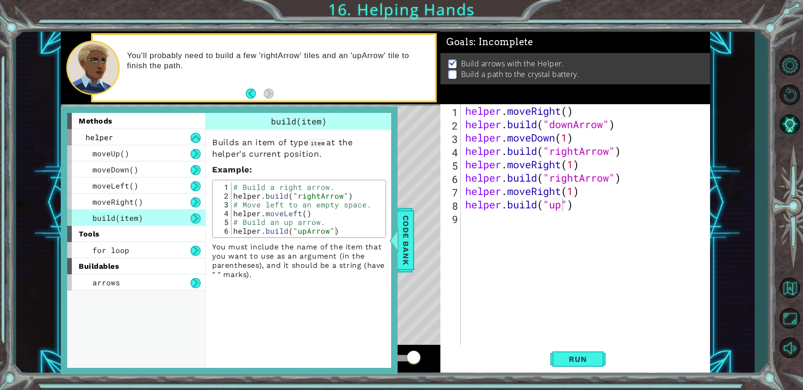
click at [566, 213] on div "helper . moveRight ( ) helper . build ( "downArrow" ) helper . moveDown ( 1 ) h…" at bounding box center [588, 237] width 249 height 267
click at [564, 208] on div "helper . moveRight ( ) helper . build ( "downArrow" ) helper . moveDown ( 1 ) h…" at bounding box center [588, 237] width 249 height 267
type textarea "[DOMAIN_NAME]("upArrow")"
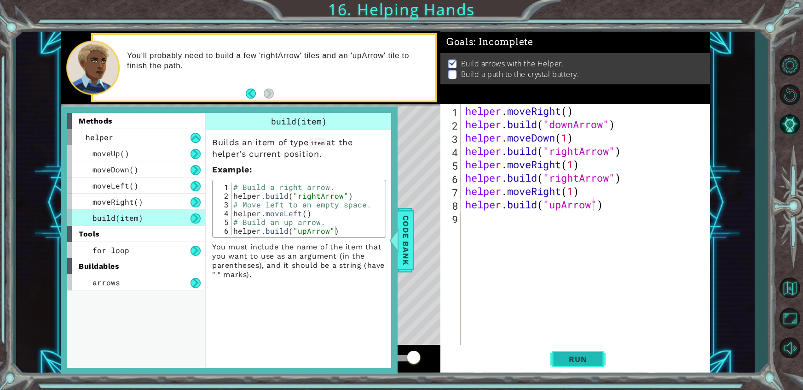
click at [568, 354] on span "Run" at bounding box center [578, 358] width 36 height 9
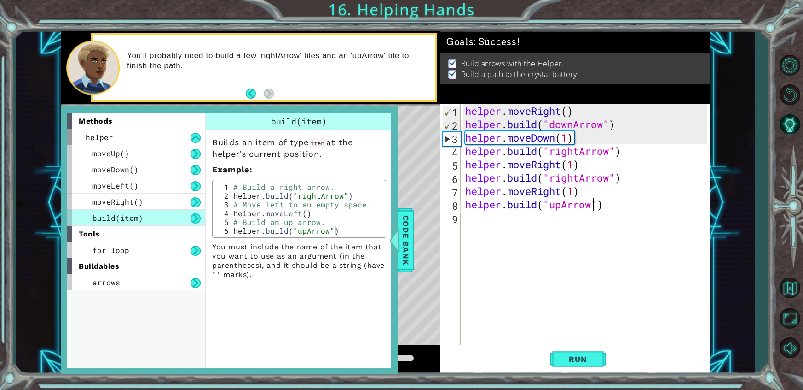
click at [64, 209] on div "methods helper moveUp() moveDown() moveLeft() moveRight() build(item) tools for…" at bounding box center [229, 240] width 337 height 268
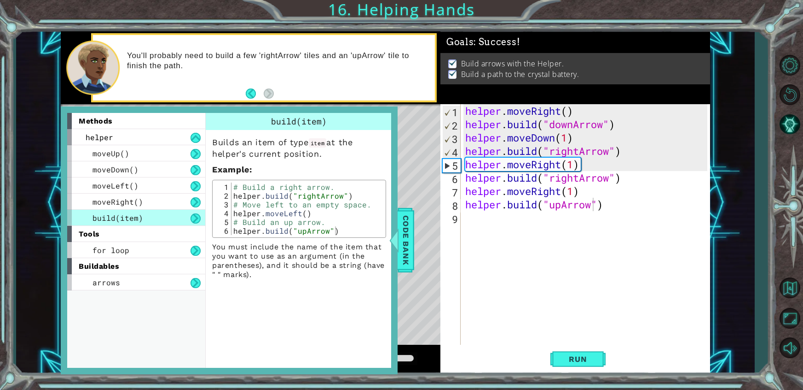
click at [71, 230] on div "tools" at bounding box center [136, 234] width 138 height 16
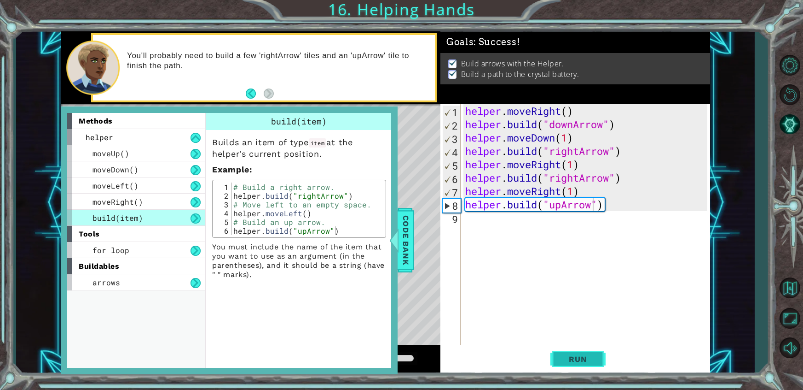
click at [582, 357] on span "Run" at bounding box center [578, 358] width 36 height 9
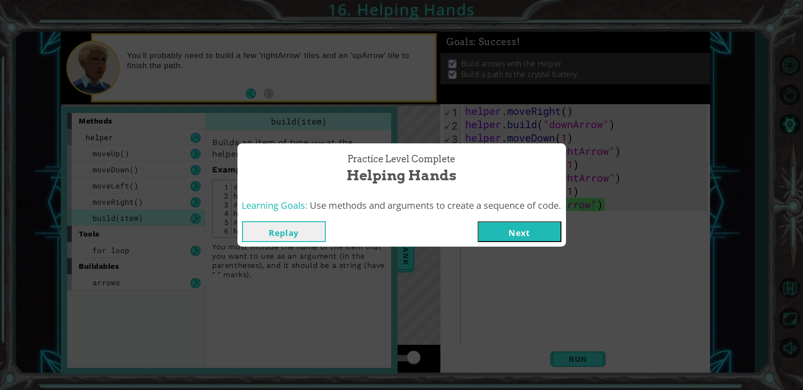
click at [492, 221] on button "Next" at bounding box center [520, 231] width 84 height 21
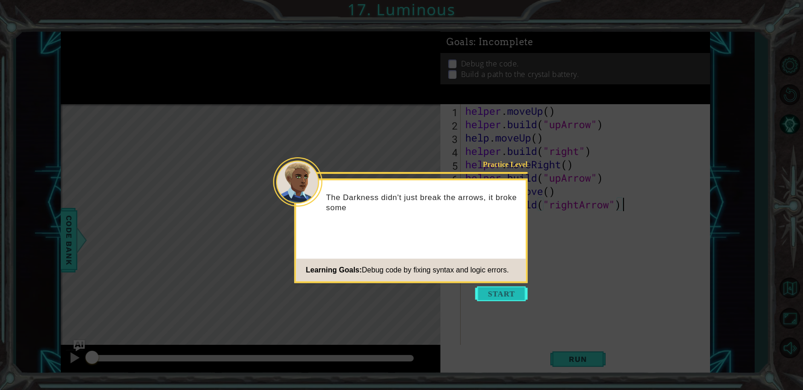
click at [512, 296] on button "Start" at bounding box center [502, 293] width 52 height 15
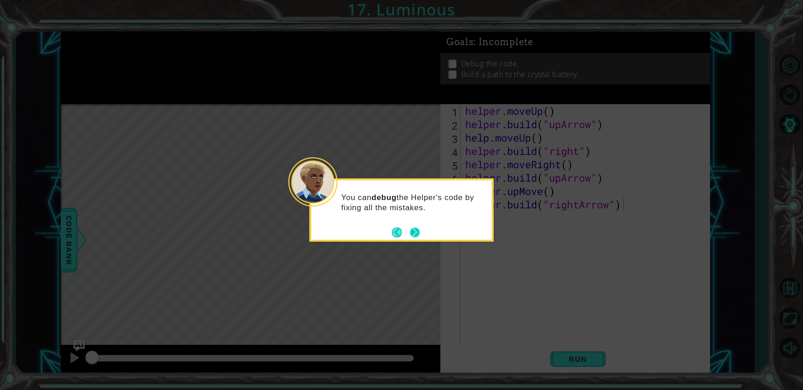
click at [417, 232] on button "Next" at bounding box center [415, 232] width 12 height 12
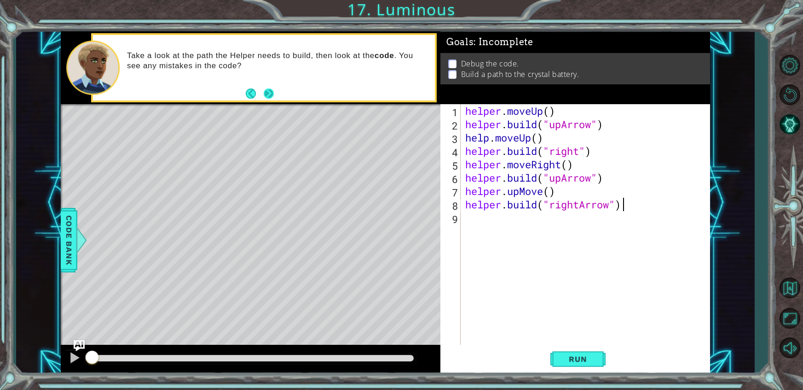
click at [267, 89] on button "Next" at bounding box center [269, 93] width 10 height 10
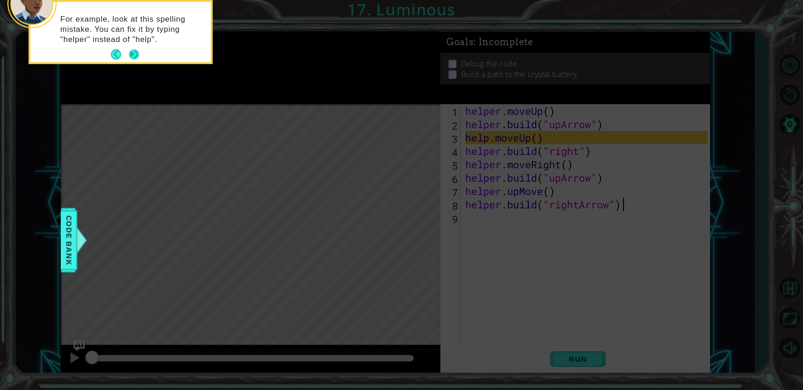
click at [130, 58] on button "Next" at bounding box center [134, 54] width 10 height 10
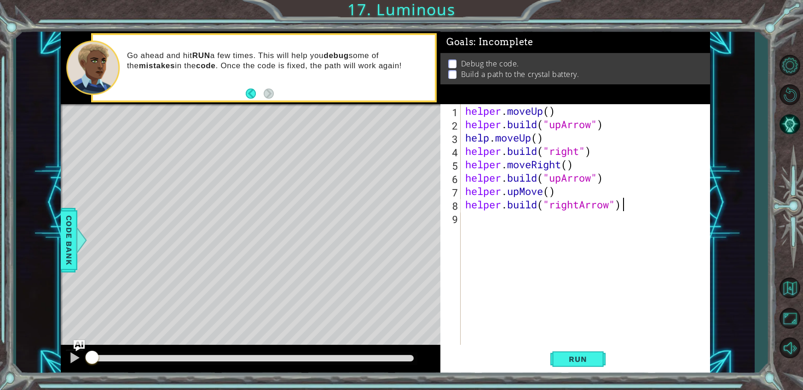
click at [491, 142] on div "helper . moveUp ( ) helper . build ( "upArrow" ) help . moveUp ( ) helper . bui…" at bounding box center [588, 237] width 249 height 267
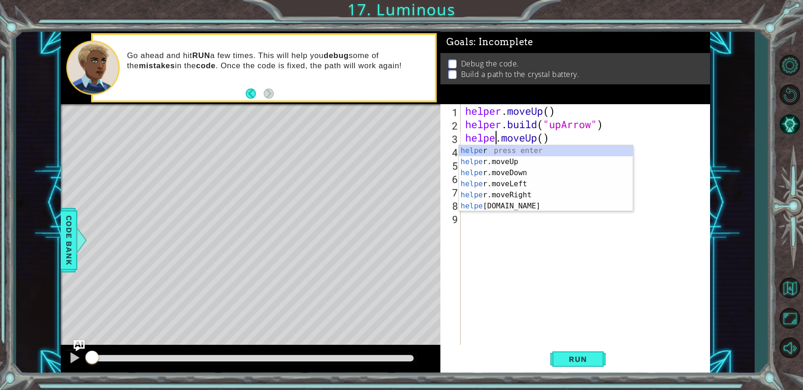
scroll to position [0, 1]
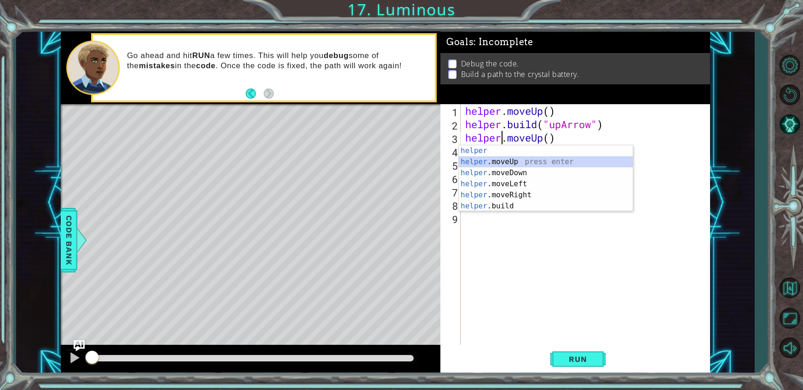
click at [514, 161] on div "helper press enter helper .moveUp press enter helper .moveDown press enter help…" at bounding box center [546, 189] width 174 height 88
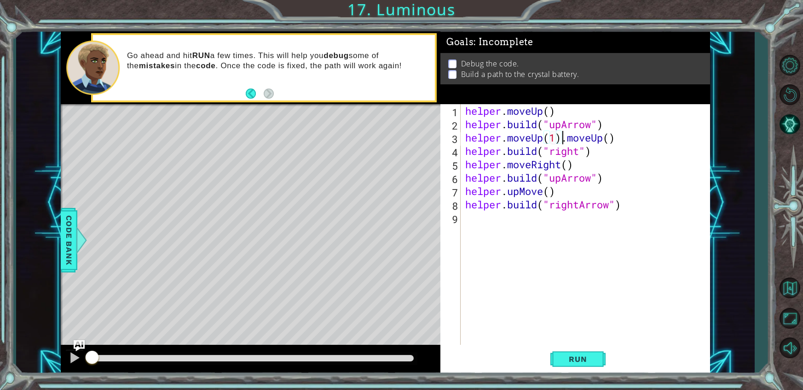
click at [564, 142] on div "helper . moveUp ( ) helper . build ( "upArrow" ) helper . moveUp ( 1 ) . moveUp…" at bounding box center [588, 237] width 249 height 267
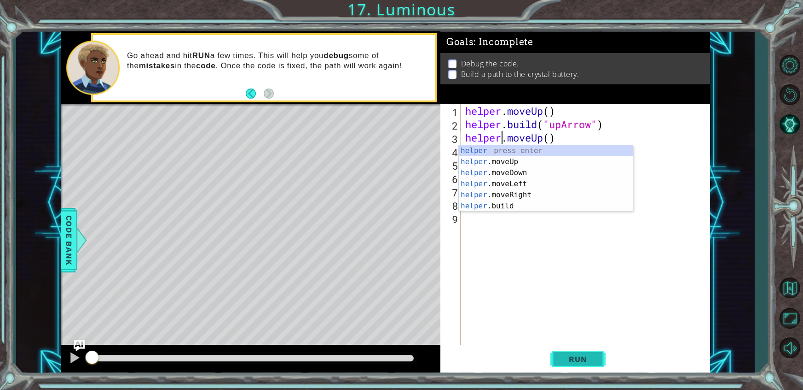
click at [574, 362] on span "Run" at bounding box center [578, 358] width 36 height 9
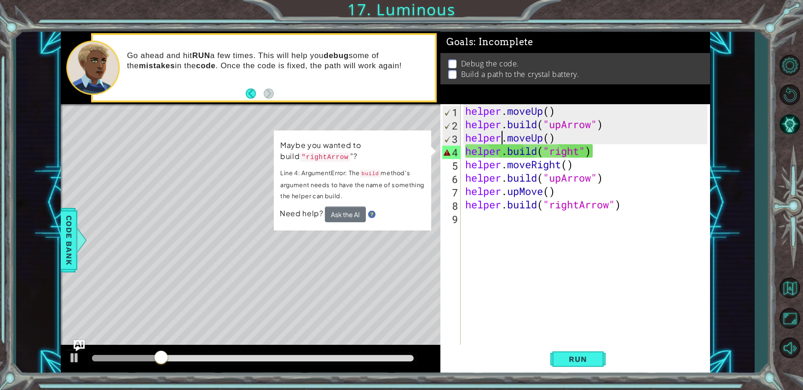
click at [581, 146] on div "helper . moveUp ( ) helper . build ( "upArrow" ) helper . moveUp ( ) helper . b…" at bounding box center [588, 237] width 249 height 267
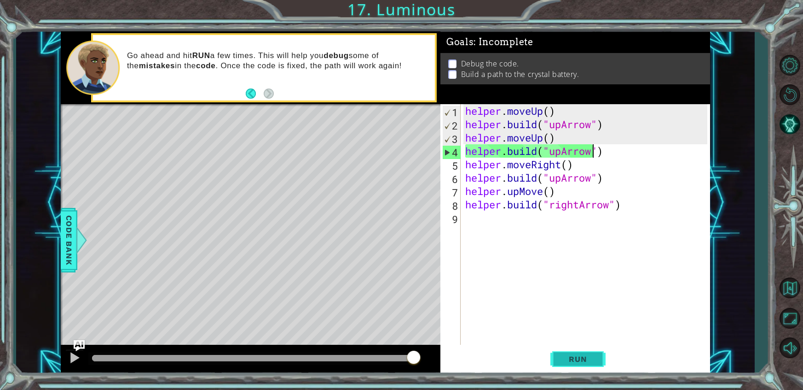
click at [594, 356] on span "Run" at bounding box center [578, 358] width 36 height 9
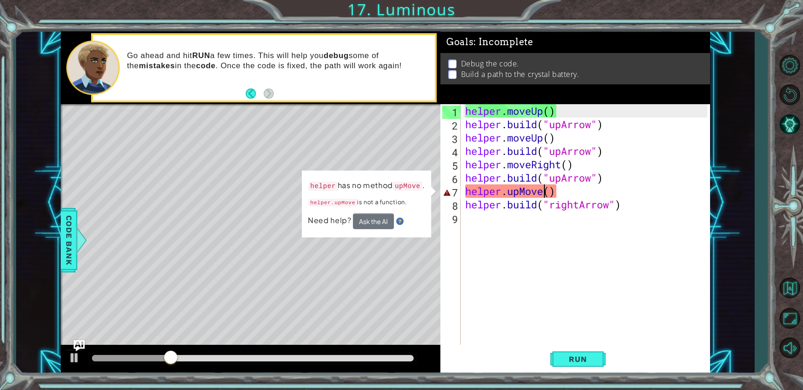
click at [544, 193] on div "helper . moveUp ( ) helper . build ( "upArrow" ) helper . moveUp ( ) helper . b…" at bounding box center [588, 237] width 249 height 267
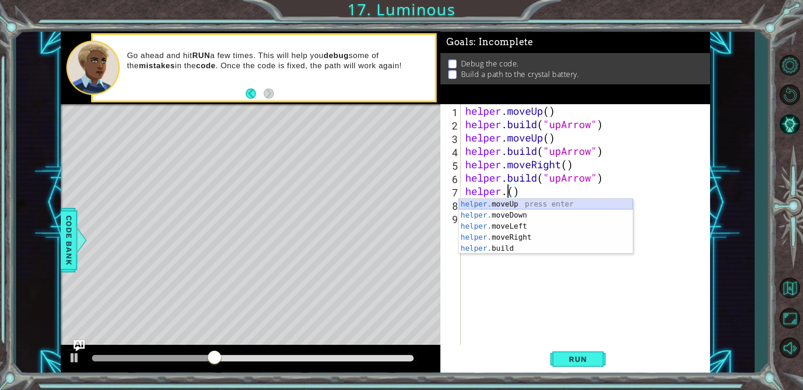
click at [566, 199] on div "helper. moveUp press enter helper. moveDown press enter helper. moveLeft press …" at bounding box center [546, 236] width 174 height 77
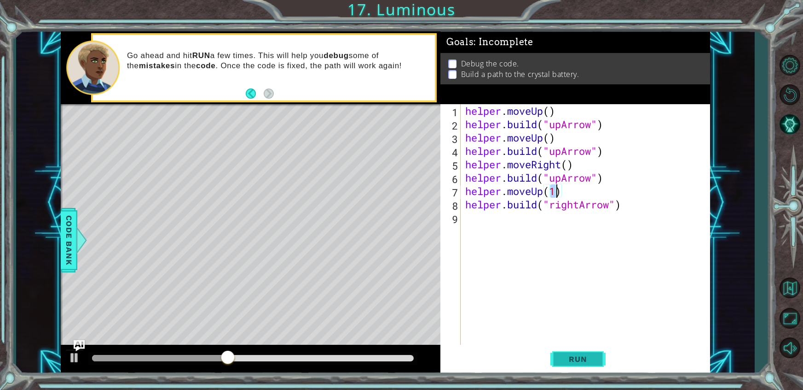
click at [574, 362] on span "Run" at bounding box center [578, 358] width 36 height 9
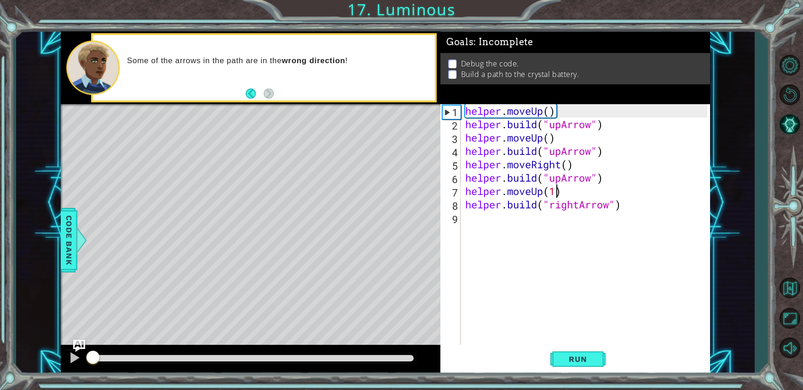
drag, startPoint x: 418, startPoint y: 359, endPoint x: 80, endPoint y: 341, distance: 337.9
click at [80, 341] on div "1 ההההההההההההההההההההההההההההההההההההההההההההההההההההההההההההההההההההההההההההה…" at bounding box center [386, 202] width 650 height 343
click at [70, 351] on div at bounding box center [75, 357] width 12 height 12
click at [561, 156] on div "helper . moveUp ( ) helper . build ( "upArrow" ) helper . moveUp ( ) helper . b…" at bounding box center [588, 237] width 249 height 267
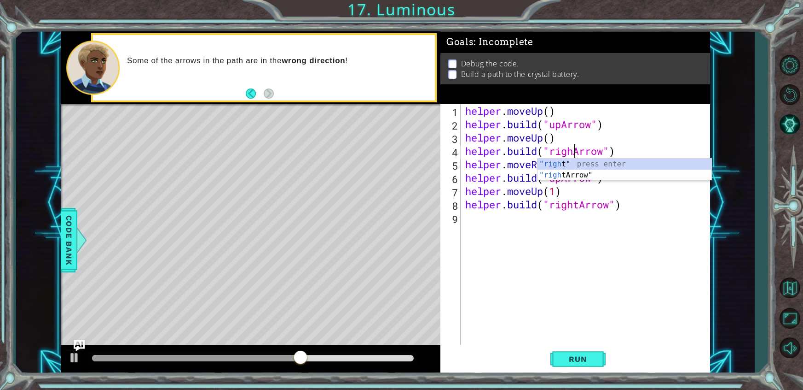
scroll to position [0, 5]
click at [586, 175] on div ""right " press enter "right Arrow" press enter" at bounding box center [625, 180] width 174 height 44
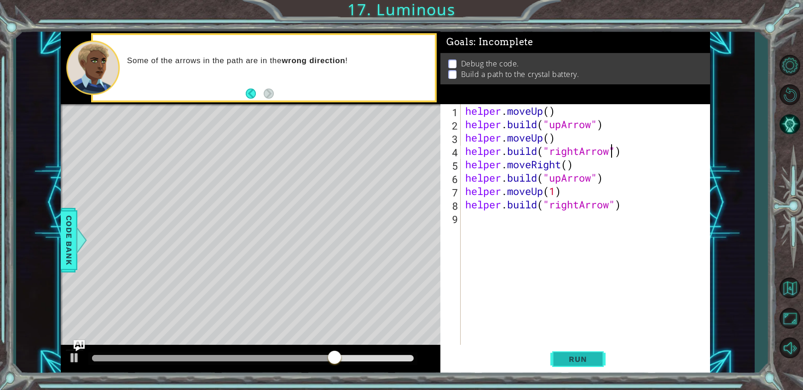
type textarea "[DOMAIN_NAME]("rightArrow")"
click at [584, 356] on span "Run" at bounding box center [578, 358] width 36 height 9
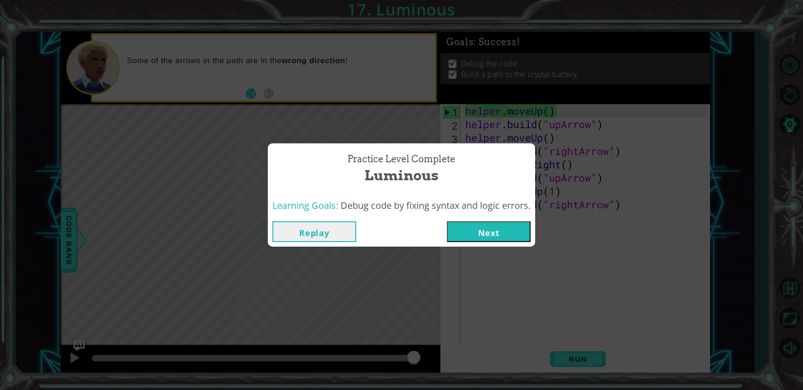
click at [501, 228] on button "Next" at bounding box center [489, 231] width 84 height 21
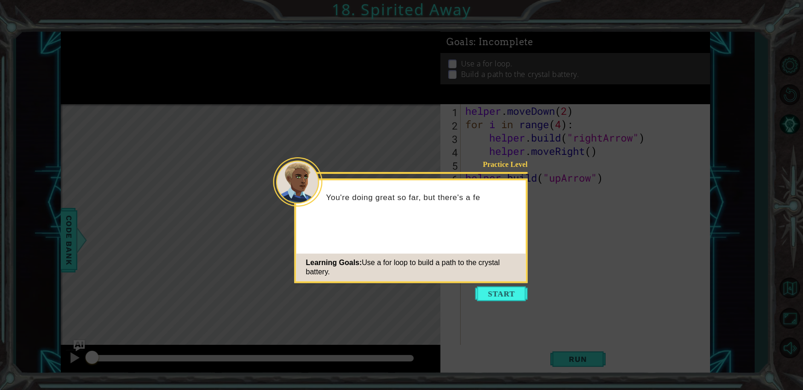
click at [490, 296] on button "Start" at bounding box center [502, 293] width 52 height 15
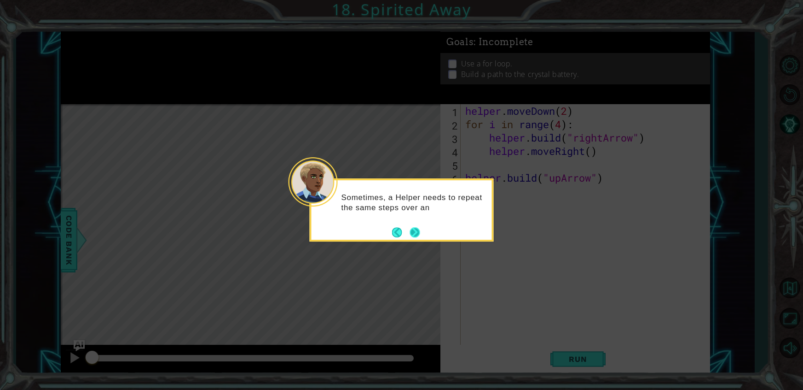
click at [412, 228] on button "Next" at bounding box center [415, 232] width 10 height 10
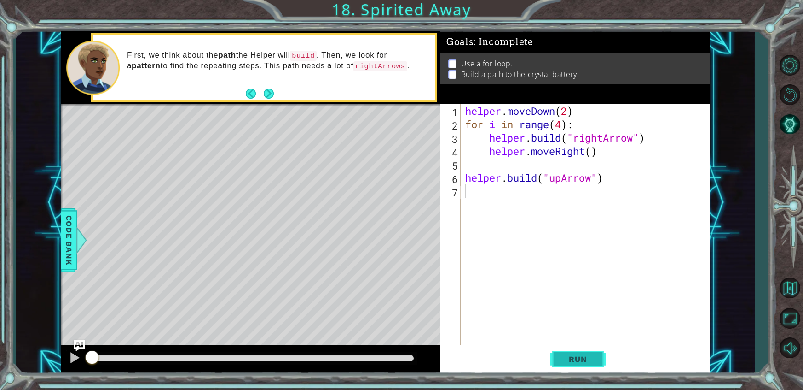
click at [569, 364] on button "Run" at bounding box center [578, 358] width 55 height 27
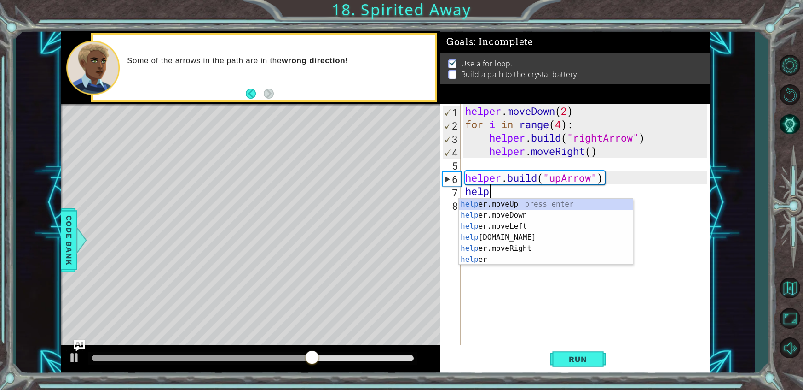
scroll to position [0, 0]
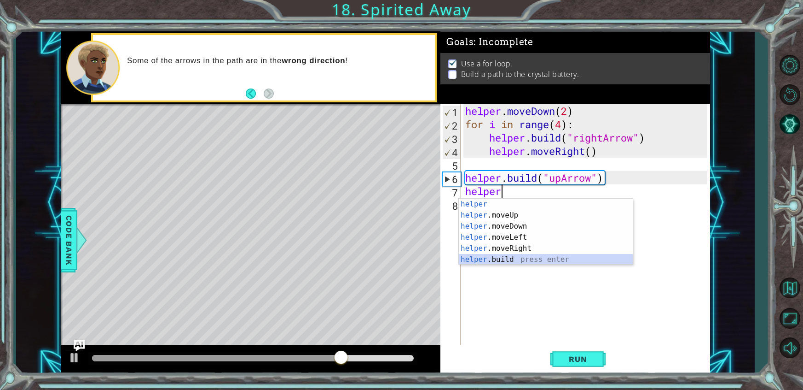
click at [513, 260] on div "helper press enter helper .moveUp press enter helper .moveDown press enter help…" at bounding box center [546, 242] width 174 height 88
type textarea "[DOMAIN_NAME]("rightArrow")"
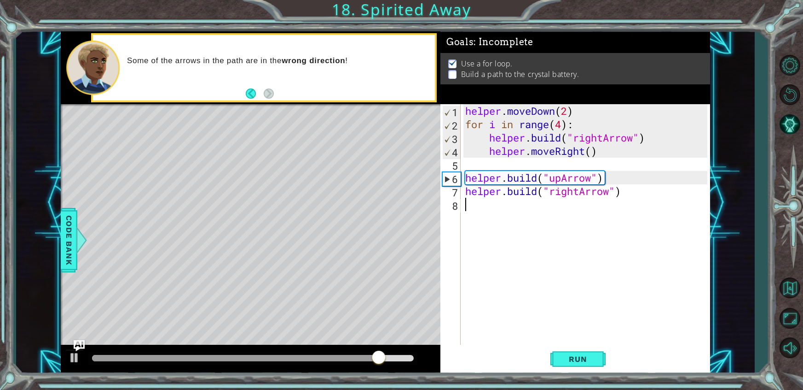
click at [638, 202] on div "helper . moveDown ( 2 ) for i in range ( 4 ) : helper . build ( "rightArrow" ) …" at bounding box center [588, 237] width 249 height 267
click at [631, 198] on div "helper . moveDown ( 2 ) for i in range ( 4 ) : helper . build ( "rightArrow" ) …" at bounding box center [588, 237] width 249 height 267
click at [628, 192] on div "helper . moveDown ( 2 ) for i in range ( 4 ) : helper . build ( "rightArrow" ) …" at bounding box center [588, 237] width 249 height 267
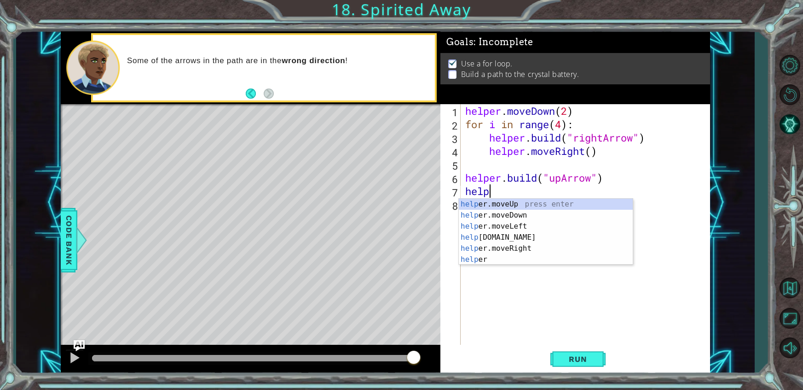
type textarea "h"
click at [548, 213] on div "helper press enter helper .moveUp press enter helper .moveDown press enter help…" at bounding box center [546, 242] width 174 height 88
type textarea "helper.moveUp(1)"
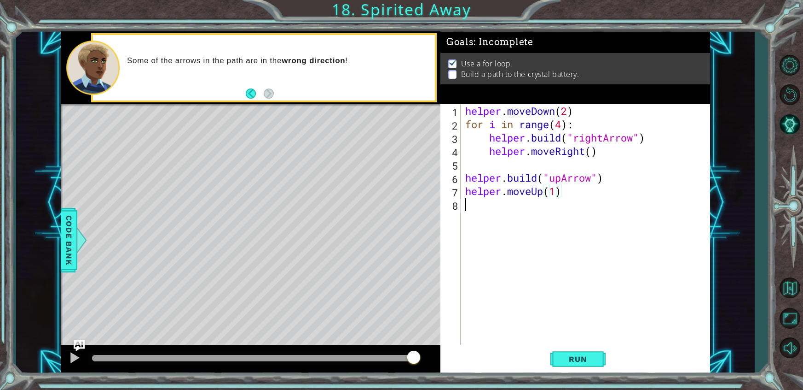
click at [537, 210] on div "helper . moveDown ( 2 ) for i in range ( 4 ) : helper . build ( "rightArrow" ) …" at bounding box center [588, 237] width 249 height 267
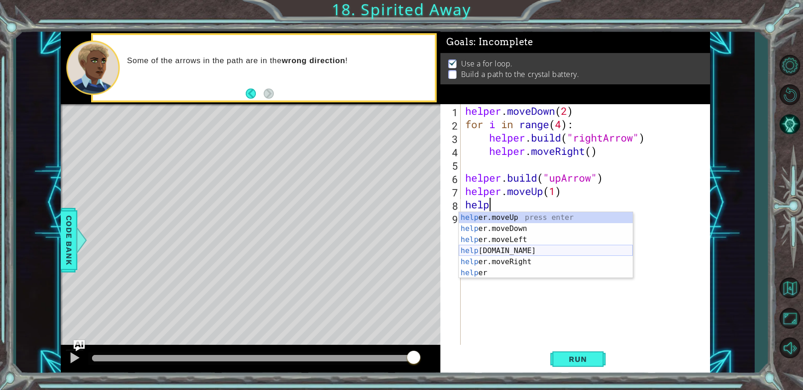
click at [511, 247] on div "help er.moveUp press enter help er.moveDown press enter help er.moveLeft press …" at bounding box center [546, 256] width 174 height 88
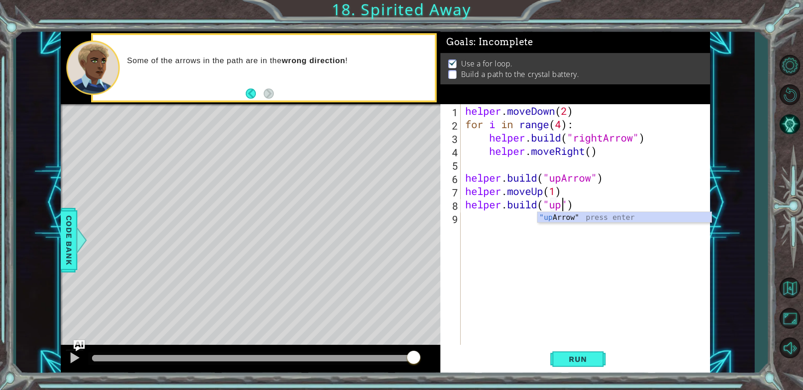
scroll to position [0, 4]
click at [611, 215] on div ""up Arrow" press enter" at bounding box center [625, 228] width 174 height 33
type textarea "[DOMAIN_NAME]("upArrow")"
click at [576, 363] on span "Run" at bounding box center [578, 358] width 36 height 9
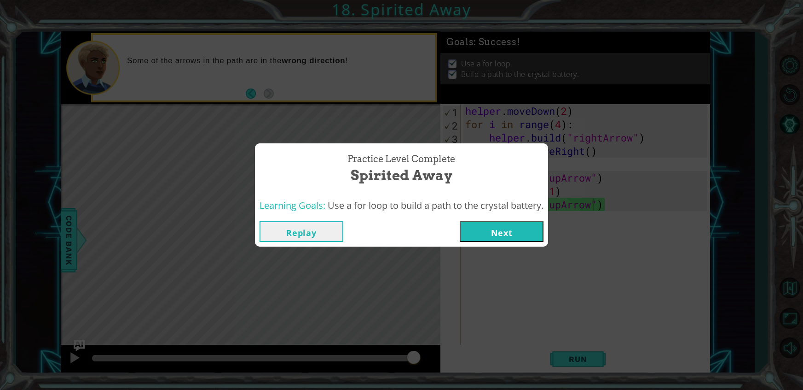
click at [520, 232] on button "Next" at bounding box center [502, 231] width 84 height 21
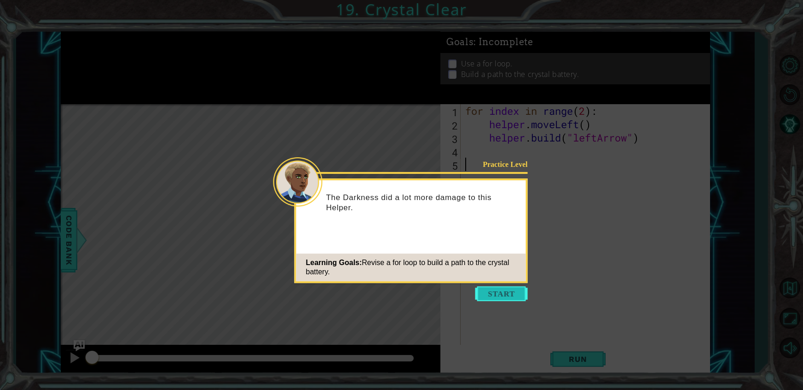
click at [507, 294] on button "Start" at bounding box center [502, 293] width 52 height 15
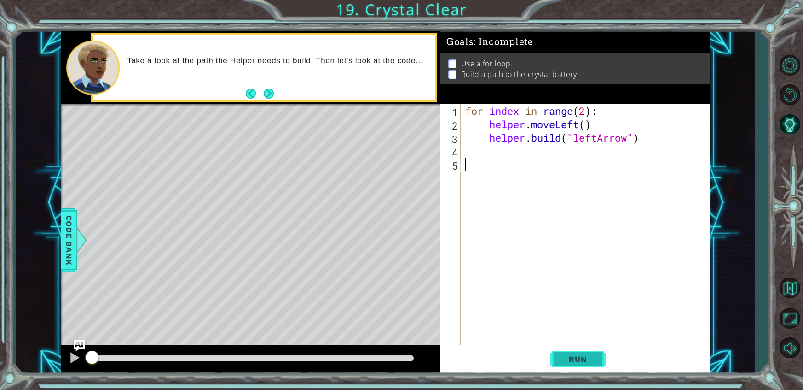
click at [595, 363] on button "Run" at bounding box center [578, 358] width 55 height 27
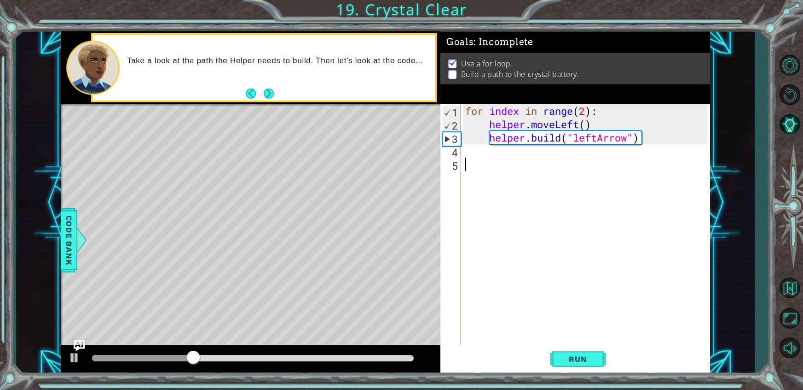
click at [586, 110] on div "for index in range ( 2 ) : helper . moveLeft ( ) helper . build ( "leftArrow" )" at bounding box center [588, 237] width 249 height 267
type textarea "for index in range(4):"
click at [580, 358] on span "Run" at bounding box center [578, 358] width 36 height 9
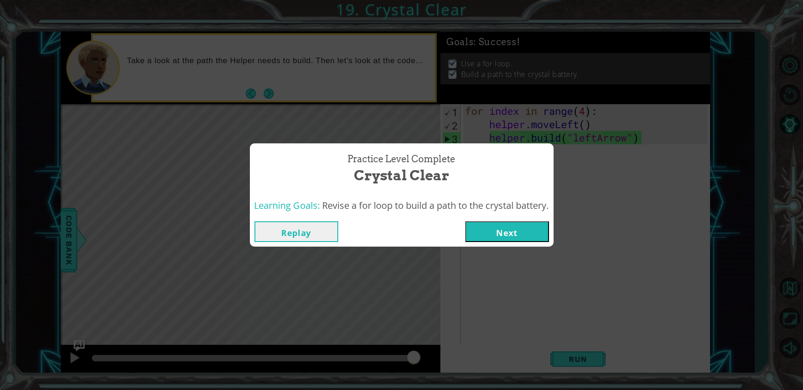
click at [498, 239] on button "Next" at bounding box center [507, 231] width 84 height 21
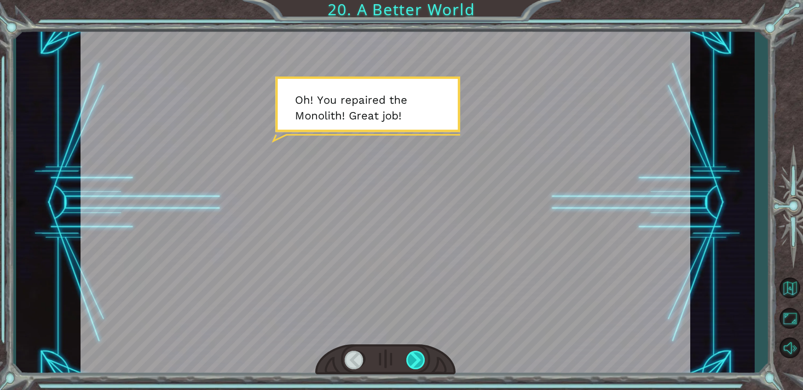
click at [420, 350] on div at bounding box center [417, 359] width 20 height 18
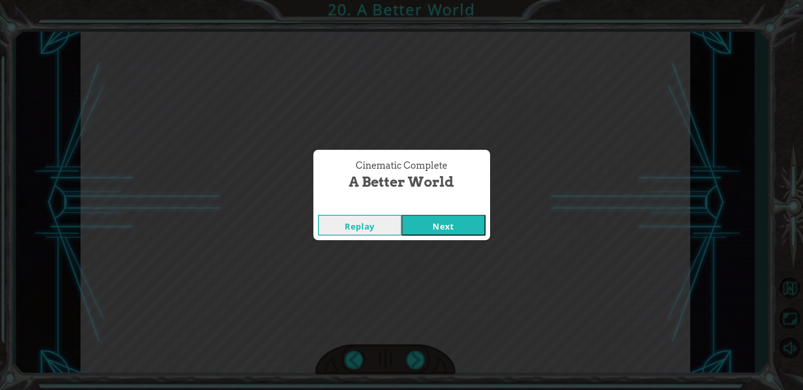
click at [448, 230] on button "Next" at bounding box center [444, 225] width 84 height 21
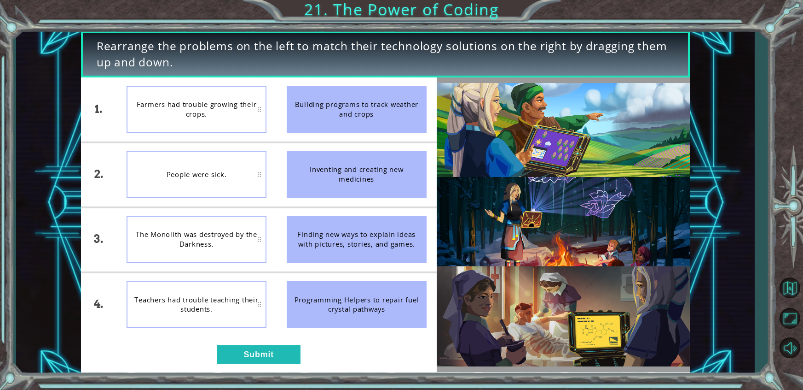
drag, startPoint x: 343, startPoint y: 176, endPoint x: 240, endPoint y: 185, distance: 102.6
click at [240, 185] on div "1. 2. 3. 4. Farmers had trouble growing their crops. People were sick. The Mono…" at bounding box center [259, 206] width 356 height 259
click at [259, 175] on div "People were sick." at bounding box center [197, 174] width 140 height 47
click at [276, 345] on button "Submit" at bounding box center [259, 354] width 84 height 18
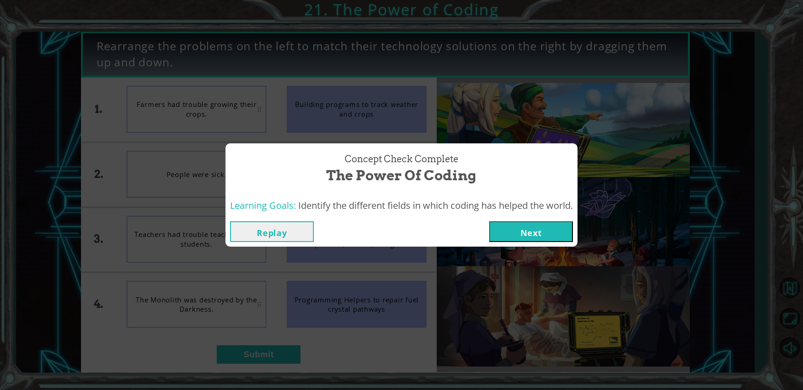
click at [534, 234] on button "Next" at bounding box center [531, 231] width 84 height 21
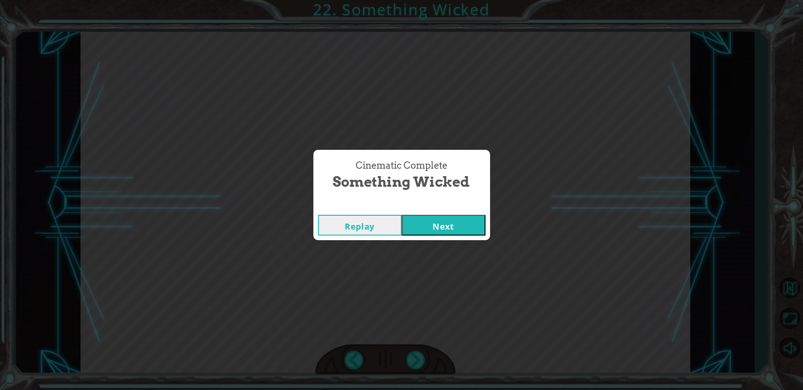
click at [442, 222] on button "Next" at bounding box center [444, 225] width 84 height 21
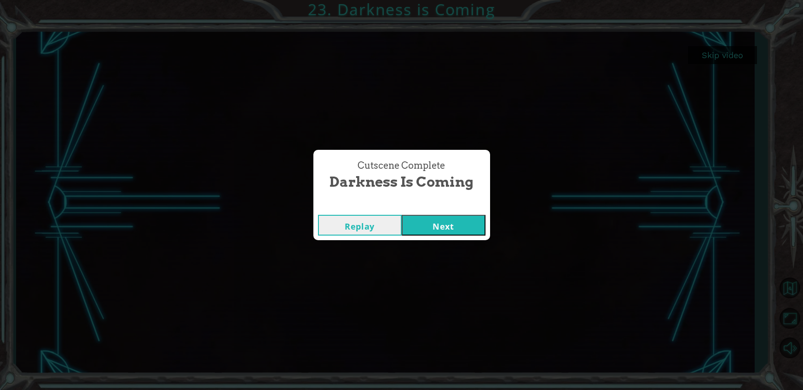
click at [442, 227] on button "Next" at bounding box center [444, 225] width 84 height 21
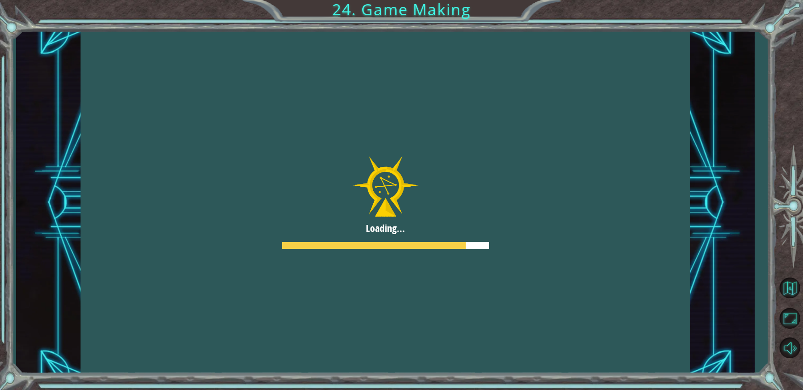
click at [548, 267] on div at bounding box center [386, 202] width 610 height 343
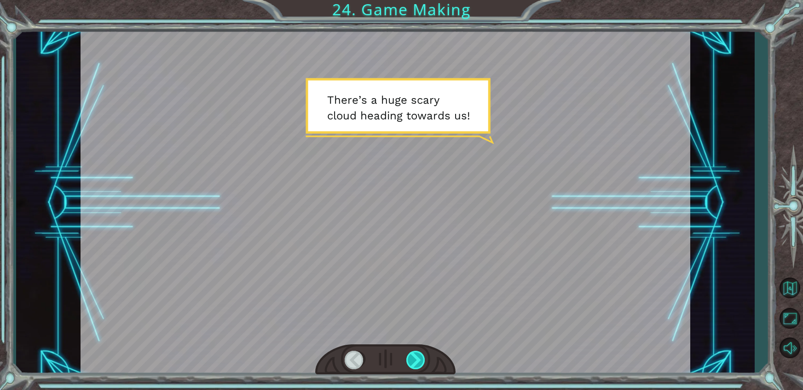
click at [412, 353] on div at bounding box center [417, 359] width 20 height 18
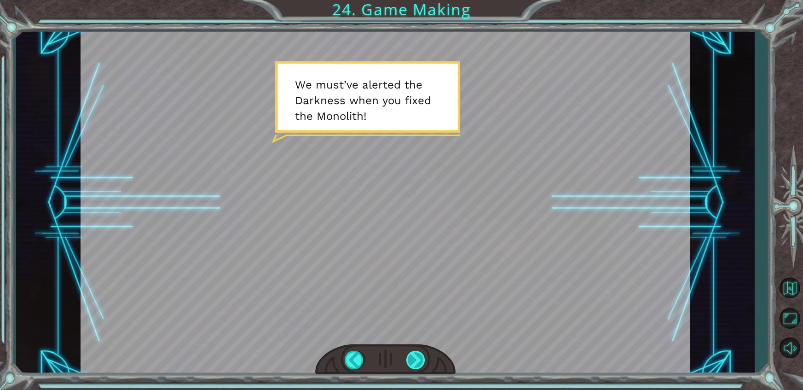
click at [419, 358] on div at bounding box center [417, 359] width 20 height 18
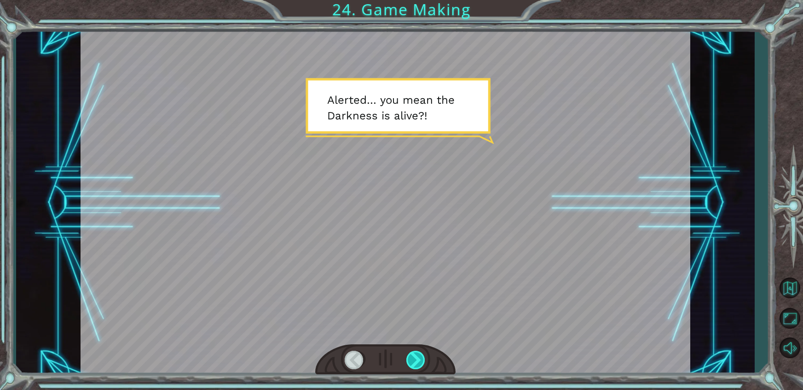
click at [414, 353] on div at bounding box center [417, 359] width 20 height 18
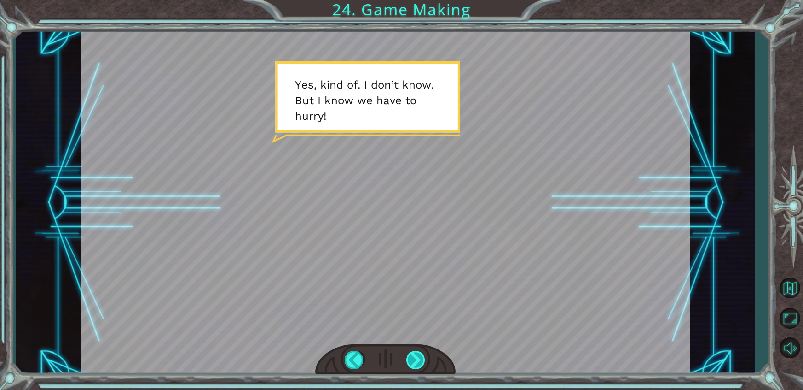
click at [419, 352] on div at bounding box center [417, 359] width 20 height 18
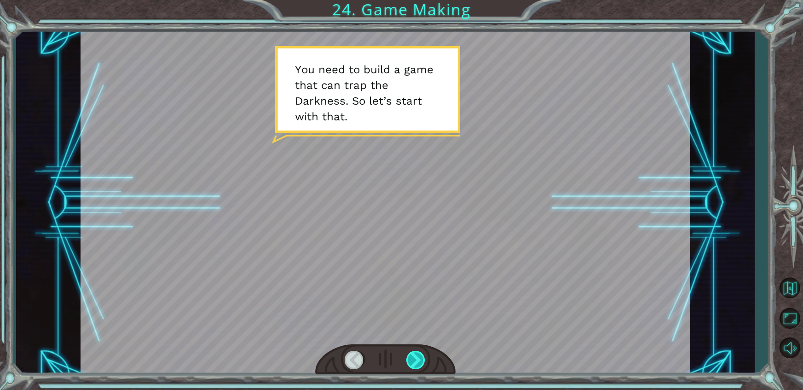
click at [415, 360] on div at bounding box center [417, 359] width 20 height 18
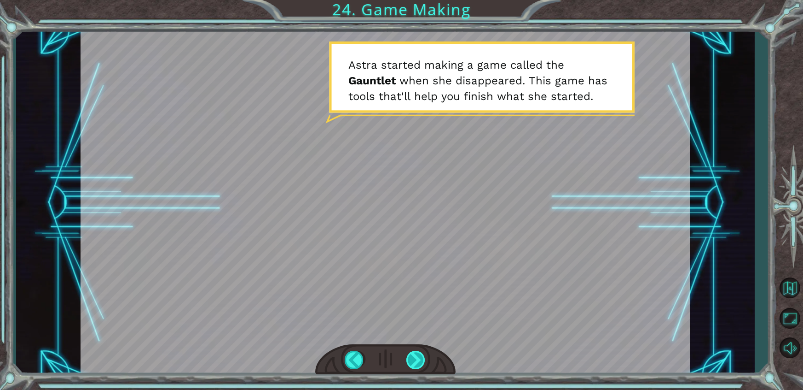
click at [418, 357] on div at bounding box center [417, 359] width 20 height 18
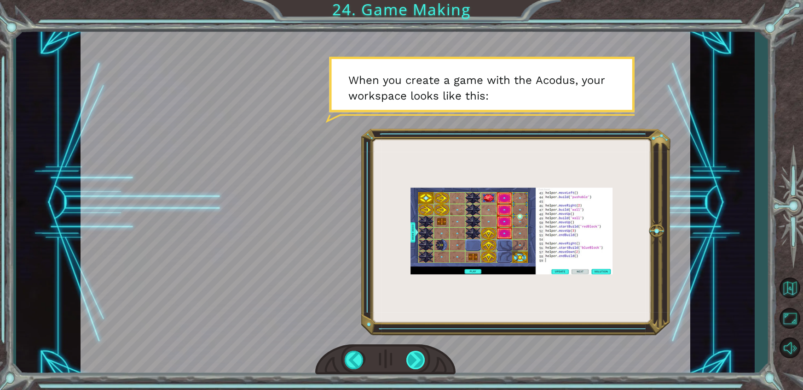
click at [418, 358] on div at bounding box center [417, 359] width 20 height 18
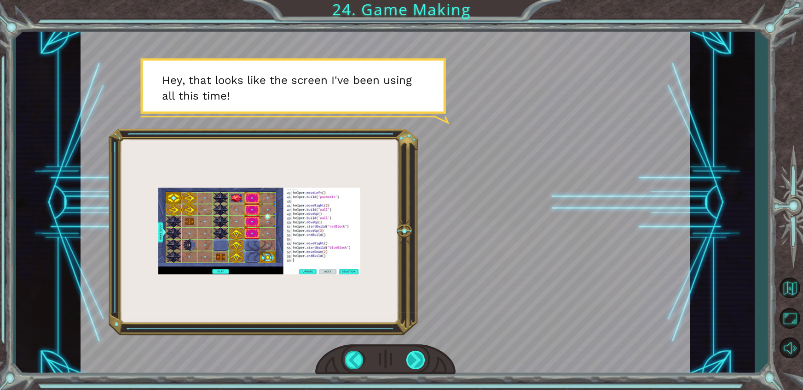
click at [419, 354] on div at bounding box center [417, 359] width 20 height 18
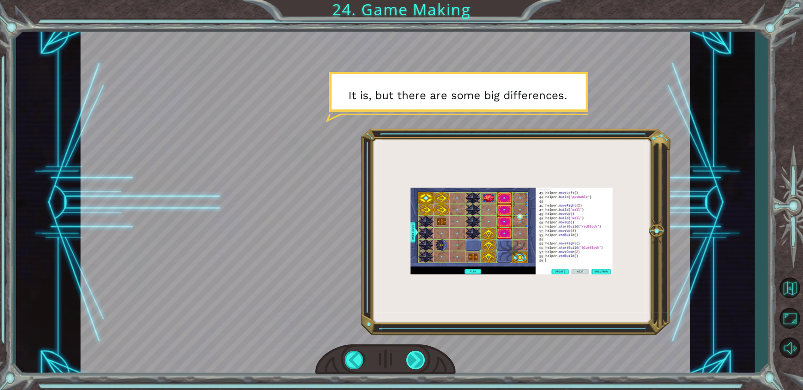
click at [418, 363] on div at bounding box center [417, 359] width 20 height 18
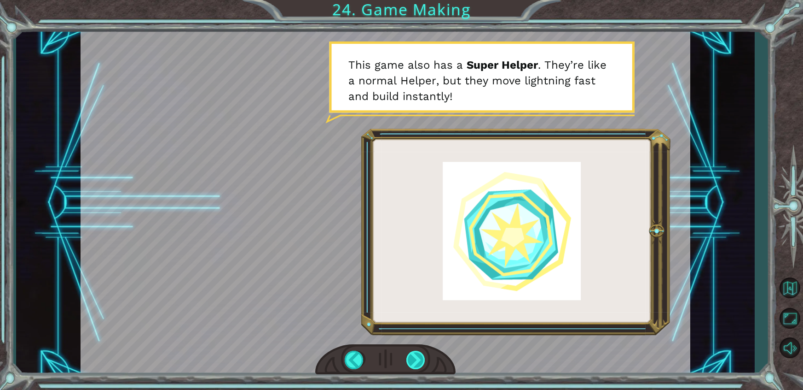
click at [414, 357] on div at bounding box center [417, 359] width 20 height 18
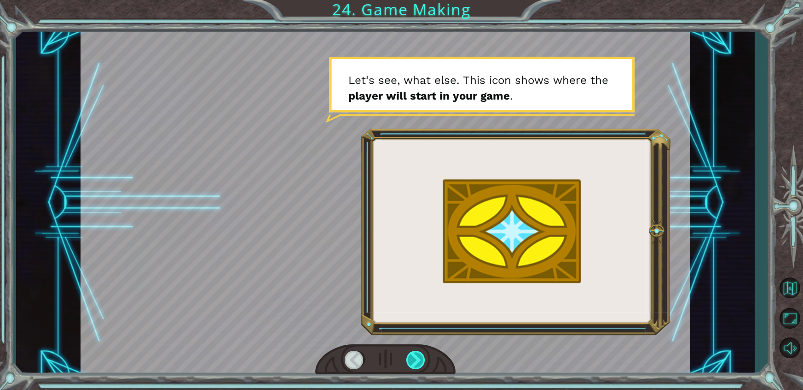
click at [414, 357] on div at bounding box center [417, 359] width 20 height 18
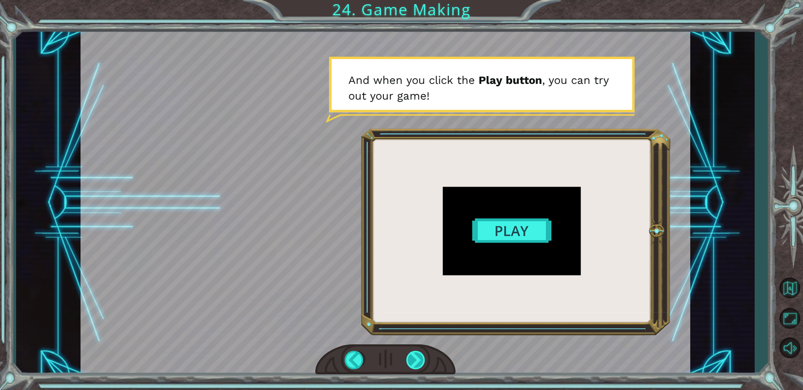
click at [414, 357] on div at bounding box center [417, 359] width 20 height 18
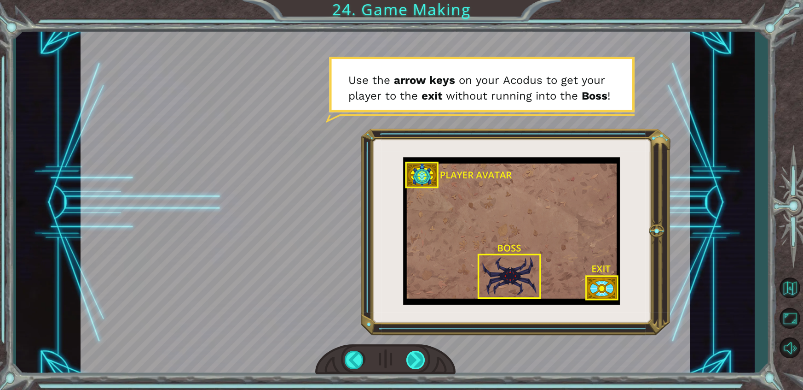
click at [421, 359] on div at bounding box center [417, 359] width 20 height 18
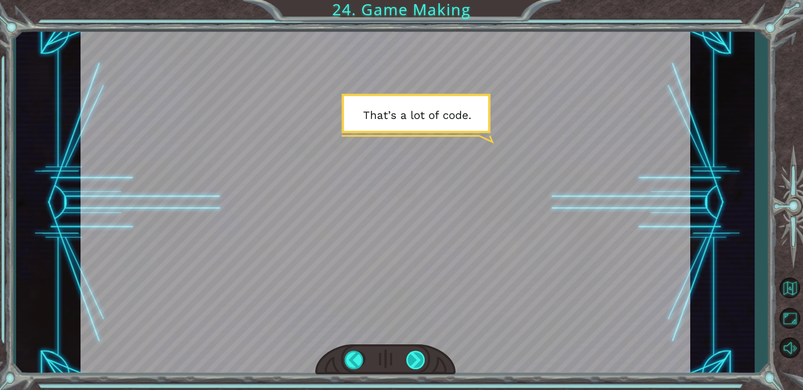
click at [419, 359] on div at bounding box center [417, 359] width 20 height 18
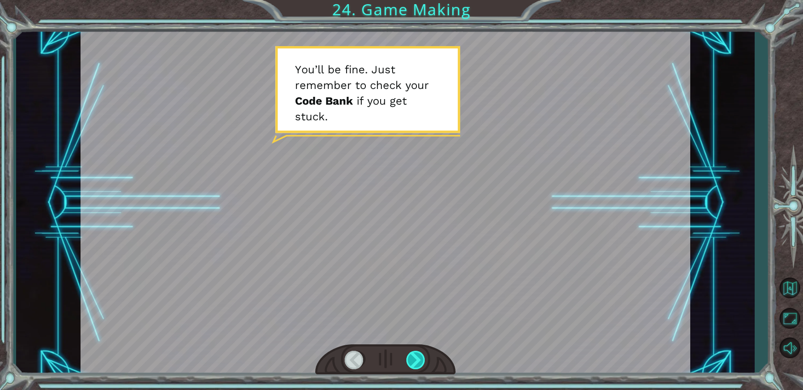
click at [415, 354] on div at bounding box center [417, 359] width 20 height 18
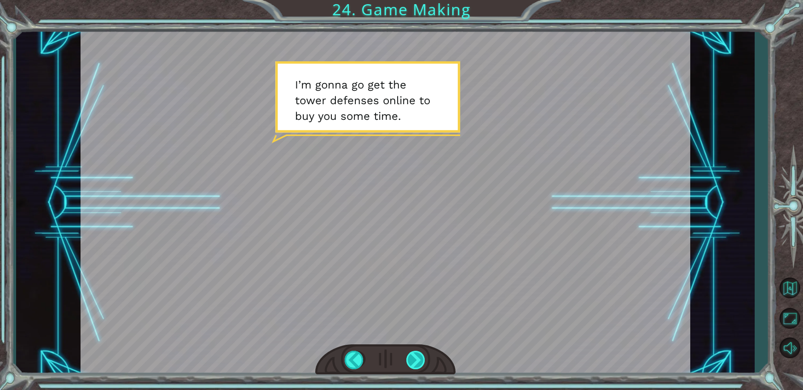
click at [415, 356] on div at bounding box center [417, 359] width 20 height 18
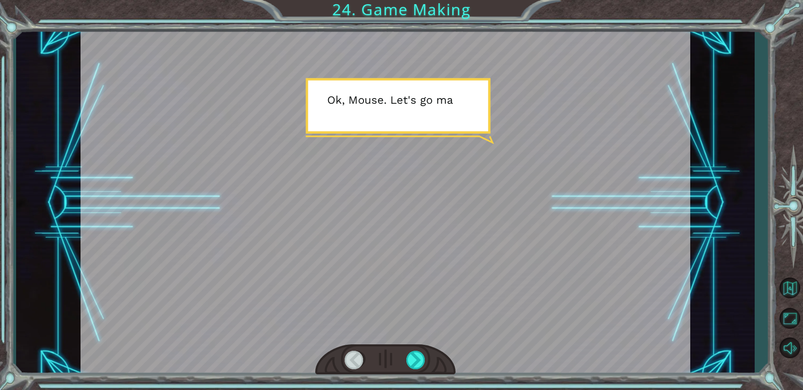
click at [478, 214] on div at bounding box center [386, 202] width 610 height 343
click at [414, 352] on div at bounding box center [417, 359] width 20 height 18
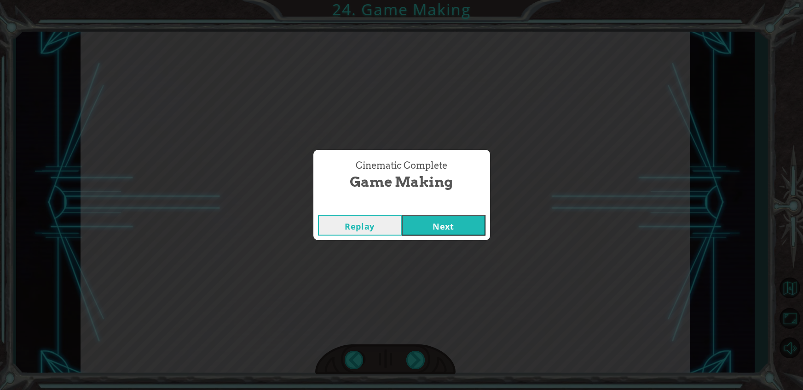
click at [440, 214] on div "Replay Next" at bounding box center [402, 225] width 177 height 30
click at [438, 219] on button "Next" at bounding box center [444, 225] width 84 height 21
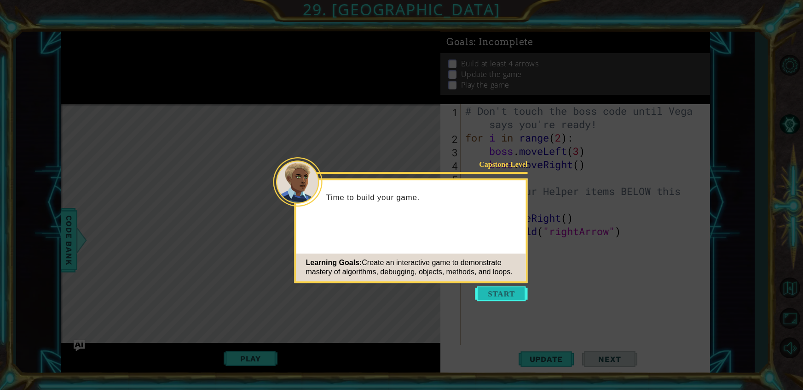
click at [494, 294] on button "Start" at bounding box center [502, 293] width 52 height 15
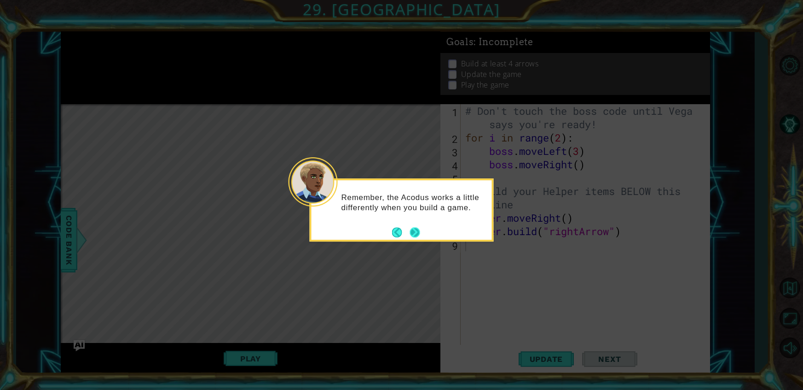
click at [412, 227] on button "Next" at bounding box center [415, 232] width 10 height 10
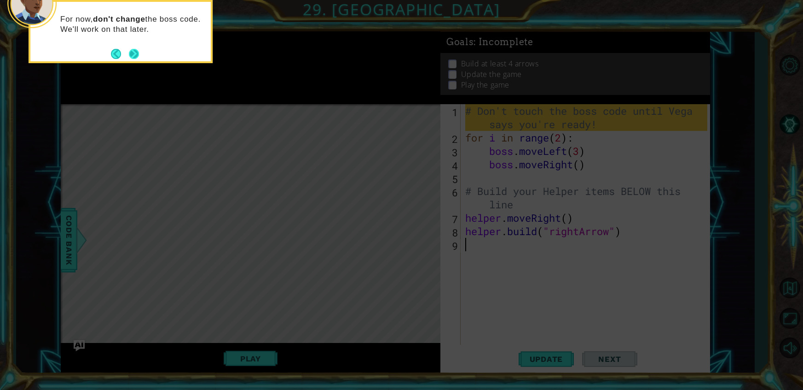
click at [133, 51] on button "Next" at bounding box center [134, 54] width 10 height 10
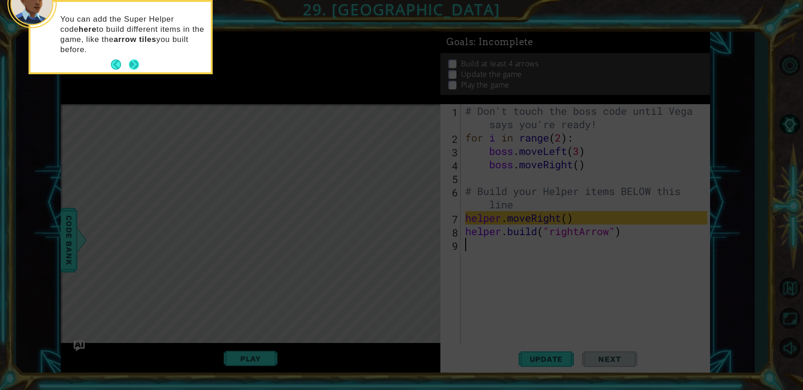
click at [132, 64] on button "Next" at bounding box center [134, 64] width 10 height 10
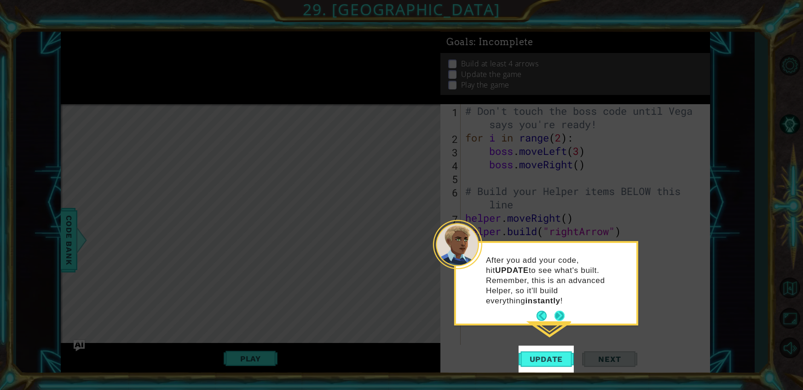
click at [560, 310] on button "Next" at bounding box center [560, 315] width 10 height 10
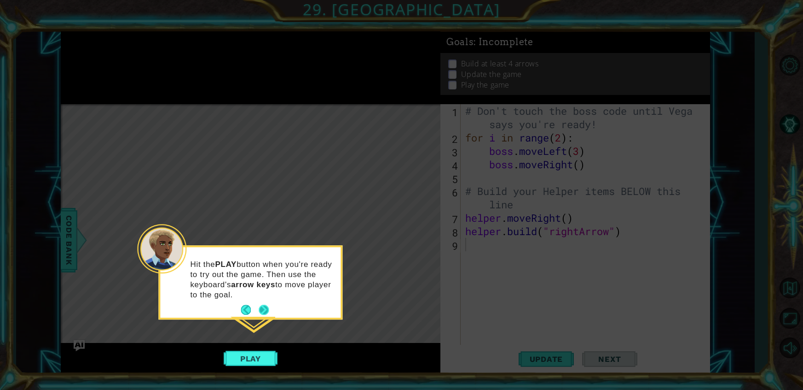
click at [266, 301] on div "Hit the PLAY button when you're ready to try out the game. Then use the keyboar…" at bounding box center [250, 283] width 180 height 67
click at [260, 305] on button "Next" at bounding box center [264, 310] width 10 height 10
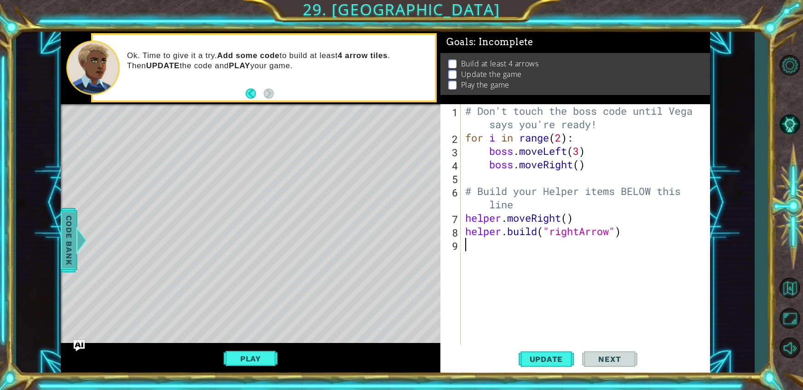
click at [87, 244] on div at bounding box center [82, 240] width 12 height 28
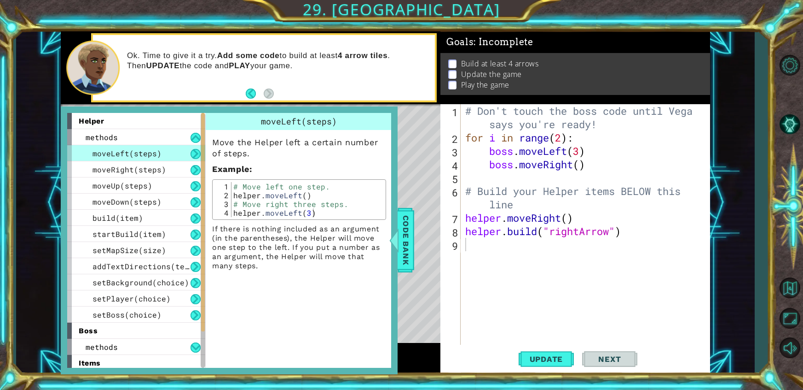
click at [131, 150] on span "moveLeft(steps)" at bounding box center [127, 153] width 69 height 10
click at [193, 156] on button at bounding box center [196, 154] width 10 height 10
click at [163, 232] on div "startBuild(item)" at bounding box center [136, 234] width 138 height 16
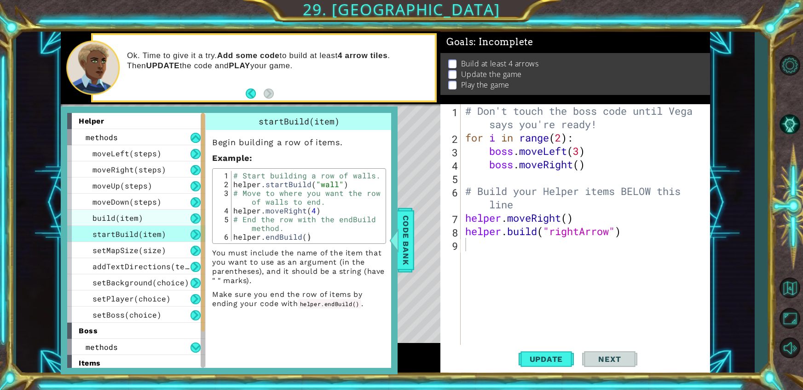
click at [105, 213] on span "build(item)" at bounding box center [118, 218] width 51 height 10
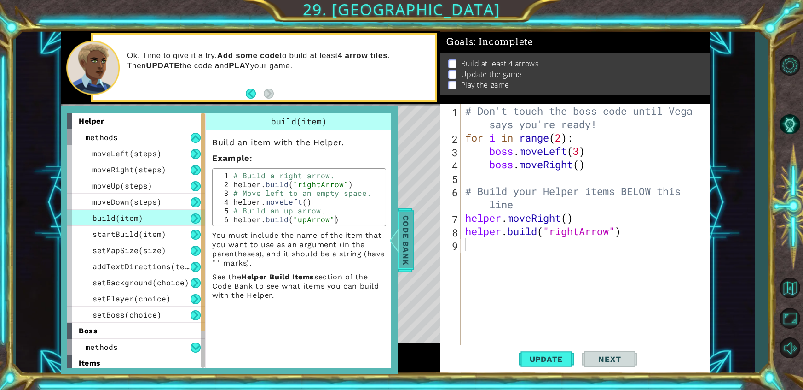
click at [408, 251] on span "Code Bank" at bounding box center [406, 240] width 15 height 56
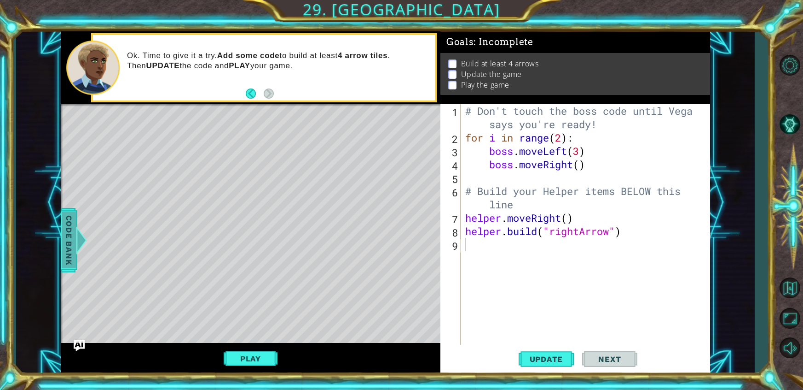
click at [63, 238] on span "Code Bank" at bounding box center [69, 240] width 15 height 56
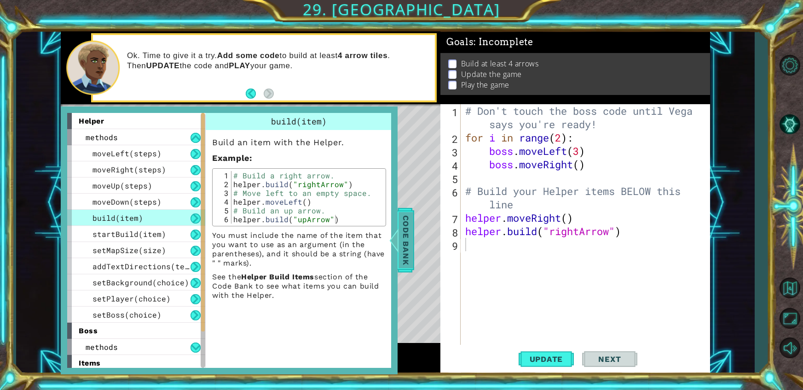
click at [411, 258] on span "Code Bank" at bounding box center [406, 240] width 15 height 56
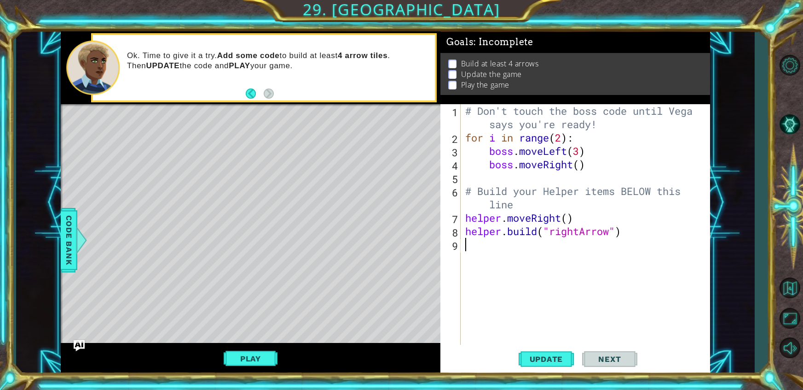
click at [597, 250] on div "# Don't touch the boss code until [PERSON_NAME] says you're ready! for i in ran…" at bounding box center [588, 244] width 249 height 280
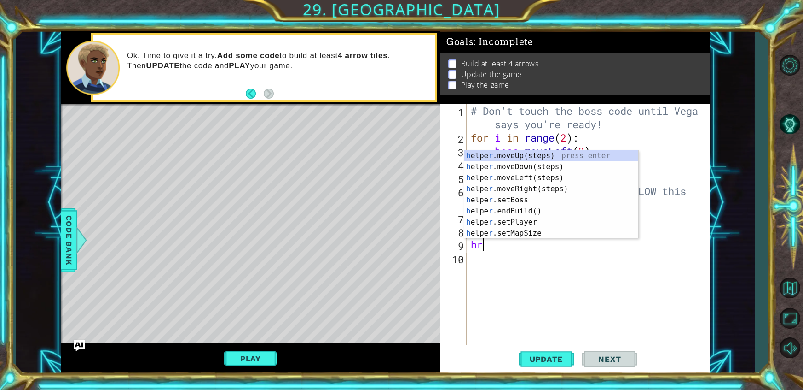
type textarea "h"
click at [536, 186] on div "h elper.moveUp(steps) press enter h elper.moveDown(steps) press enter h elper.m…" at bounding box center [552, 205] width 174 height 110
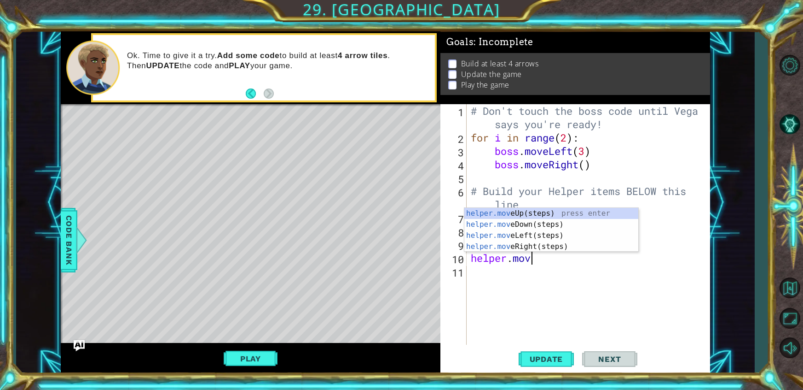
scroll to position [0, 2]
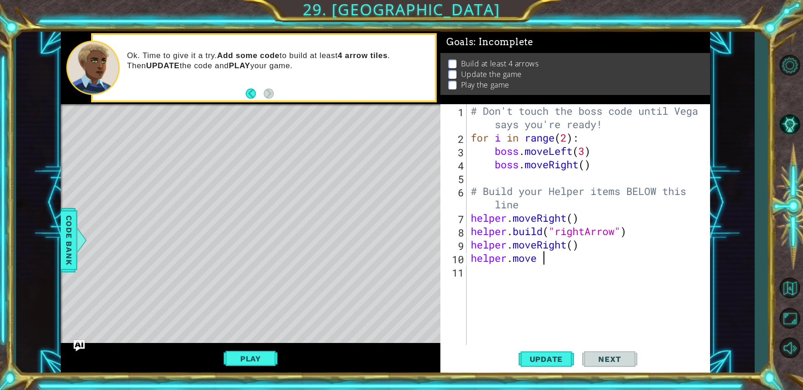
type textarea "helper.move"
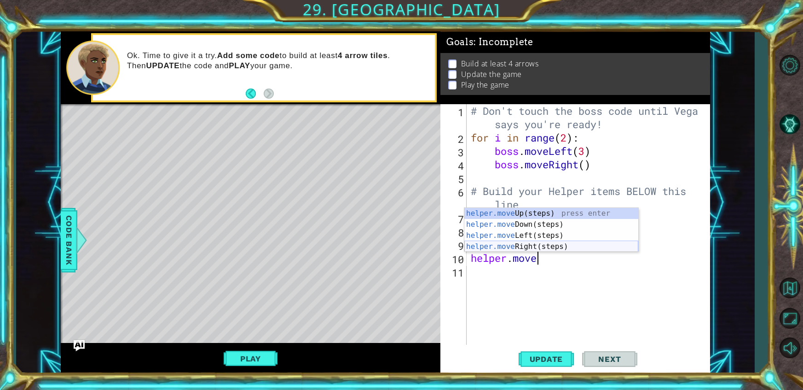
click at [546, 246] on div "helper.move Up(steps) press enter helper.move Down(steps) press enter helper.mo…" at bounding box center [552, 241] width 174 height 66
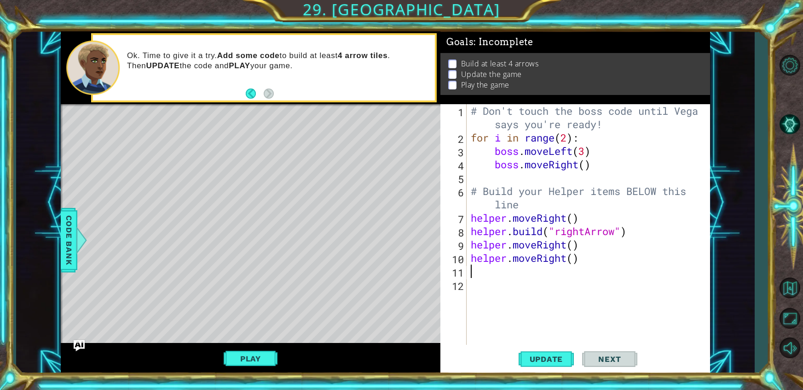
scroll to position [0, 0]
click at [544, 364] on button "Update" at bounding box center [546, 358] width 55 height 27
click at [594, 266] on div "# Don't touch the boss code until [PERSON_NAME] says you're ready! for i in ran…" at bounding box center [590, 244] width 243 height 280
click at [587, 257] on div "# Don't touch the boss code until [PERSON_NAME] says you're ready! for i in ran…" at bounding box center [590, 244] width 243 height 280
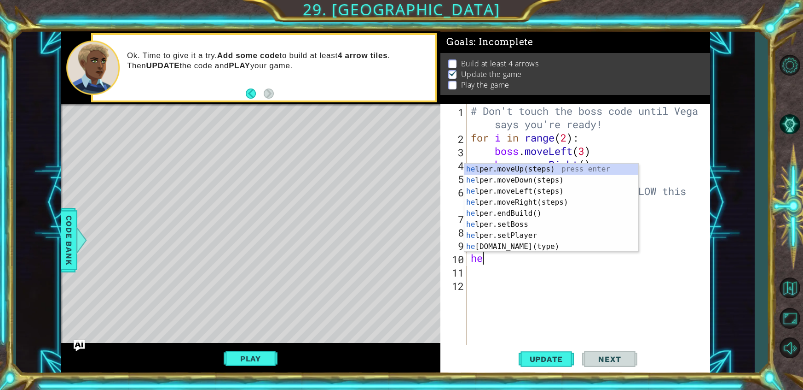
type textarea "h"
click at [552, 200] on div "h elper.moveUp(steps) press enter h elper.moveDown(steps) press enter h elper.m…" at bounding box center [552, 218] width 174 height 110
type textarea "h"
click at [521, 233] on div "helper .moveUp(steps) press enter helper .moveDown(steps) press enter helper .m…" at bounding box center [552, 218] width 174 height 110
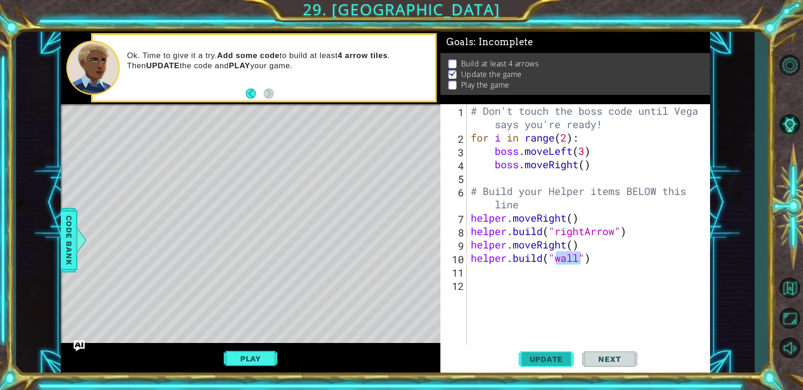
click at [539, 361] on span "Update" at bounding box center [547, 358] width 52 height 9
click at [619, 257] on div "# Don't touch the boss code until [PERSON_NAME] says you're ready! for i in ran…" at bounding box center [590, 244] width 243 height 280
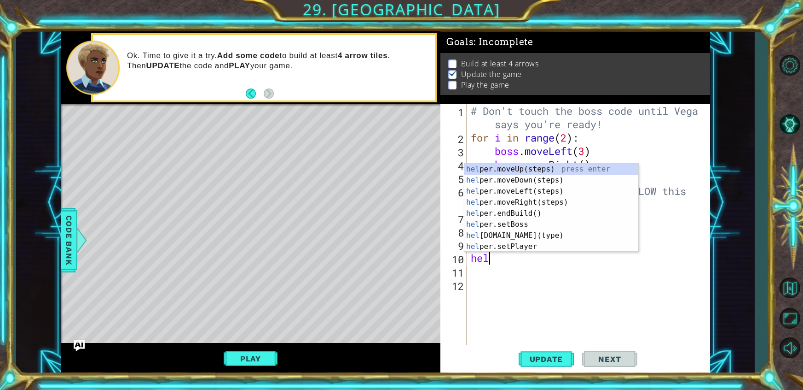
scroll to position [0, 0]
type textarea "helper"
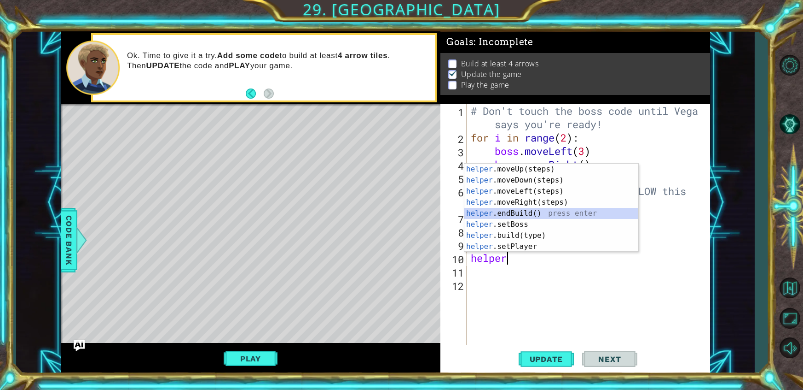
click at [526, 212] on div "helper .moveUp(steps) press enter helper .moveDown(steps) press enter helper .m…" at bounding box center [552, 218] width 174 height 110
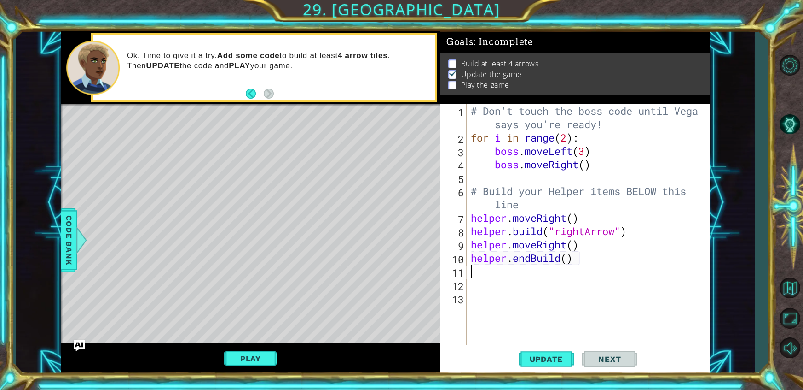
scroll to position [0, 0]
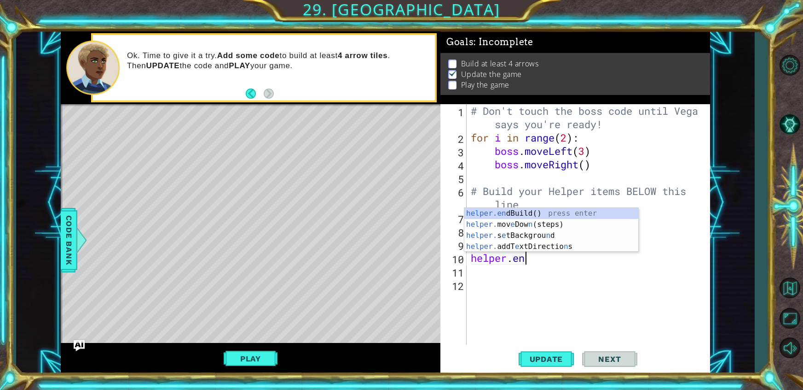
type textarea "h"
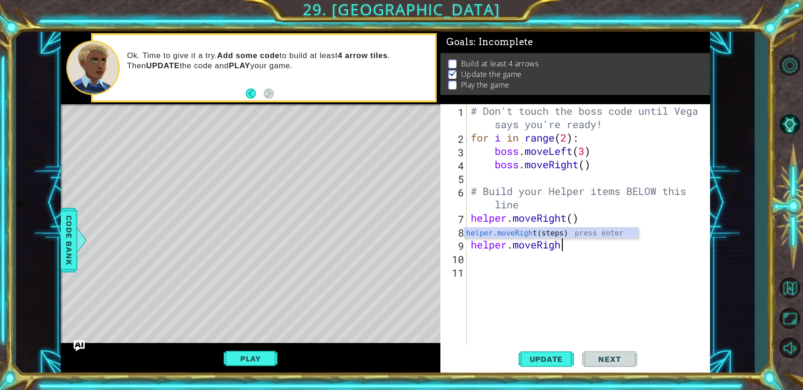
type textarea "helper.moveRight"
click at [585, 233] on div "helper.moveRight (steps) press enter" at bounding box center [552, 243] width 174 height 33
click at [558, 353] on button "Update" at bounding box center [546, 358] width 55 height 27
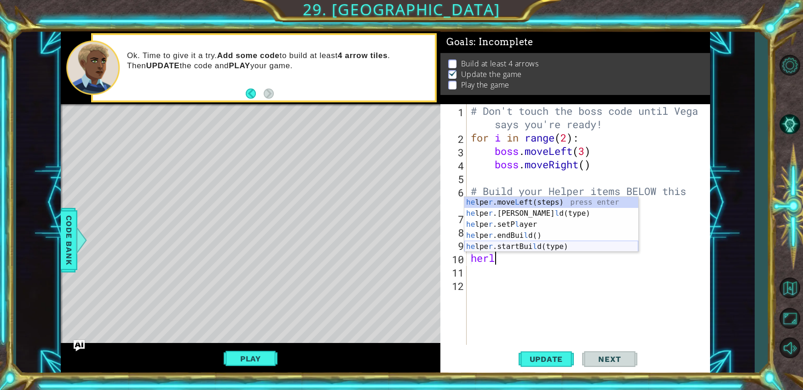
click at [526, 248] on div "he lpe r .move L eft(steps) press enter he lpe r .[PERSON_NAME](type) press ent…" at bounding box center [552, 235] width 174 height 77
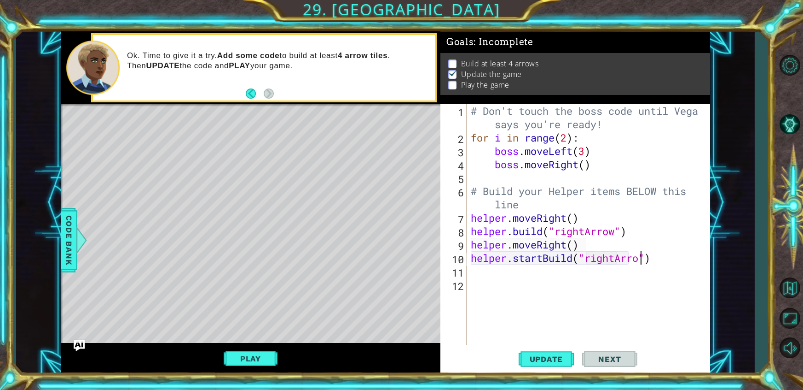
scroll to position [0, 8]
type textarea "helper.startBuild("rightArrow")"
click at [549, 349] on button "Update" at bounding box center [546, 358] width 55 height 27
click at [537, 282] on div "# Don't touch the boss code until [PERSON_NAME] says you're ready! for i in ran…" at bounding box center [590, 244] width 243 height 280
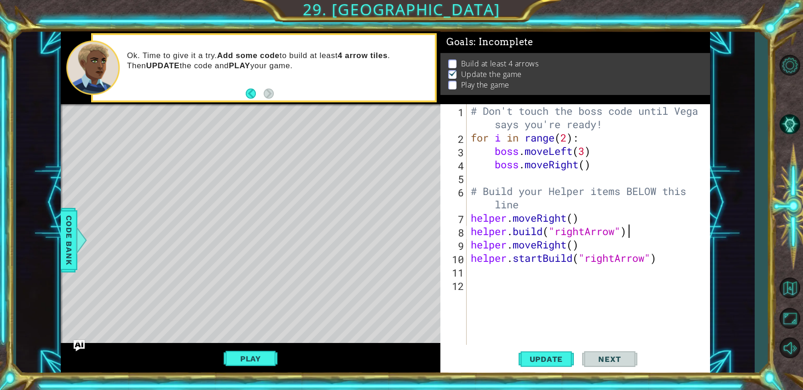
click at [638, 228] on div "# Don't touch the boss code until [PERSON_NAME] says you're ready! for i in ran…" at bounding box center [590, 244] width 243 height 280
type textarea "[DOMAIN_NAME]("rightArrow")"
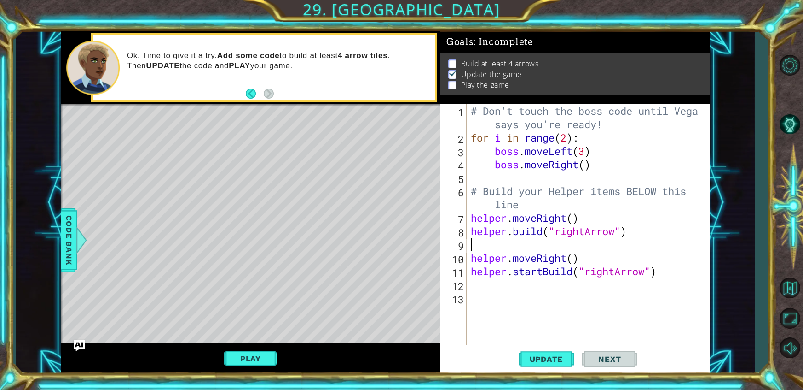
type textarea "g"
click at [539, 354] on span "Update" at bounding box center [547, 358] width 52 height 9
click at [546, 361] on span "Update" at bounding box center [547, 358] width 52 height 9
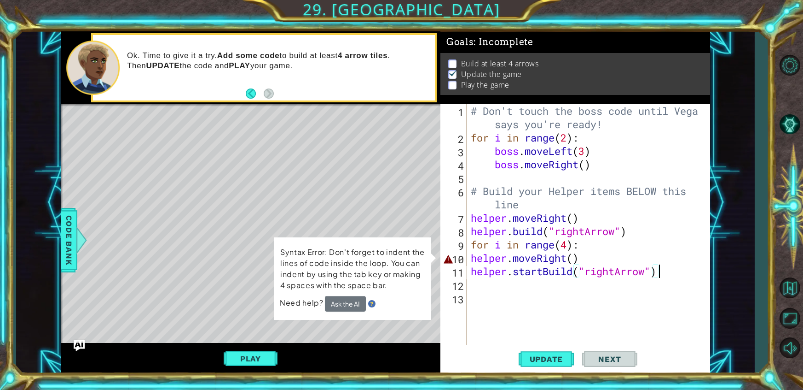
click at [664, 274] on div "# Don't touch the boss code until [PERSON_NAME] says you're ready! for i in ran…" at bounding box center [590, 244] width 243 height 280
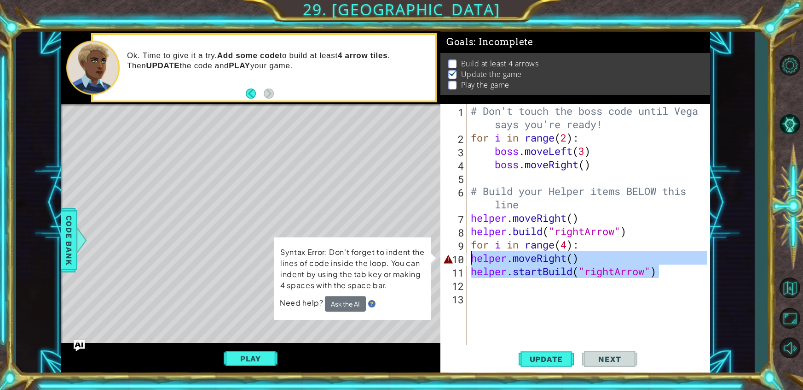
drag, startPoint x: 666, startPoint y: 275, endPoint x: 474, endPoint y: 256, distance: 193.4
click at [474, 256] on div "# Don't touch the boss code until [PERSON_NAME] says you're ready! for i in ran…" at bounding box center [590, 244] width 243 height 280
type textarea "helper.moveRight() helper.startBuild("rightArrow")"
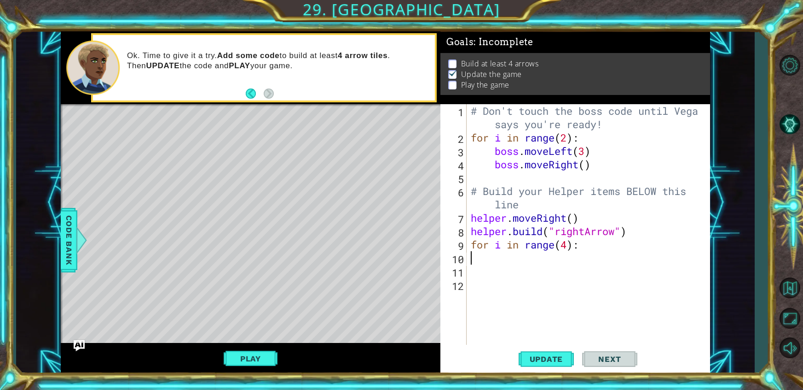
scroll to position [0, 0]
click at [599, 242] on div "# Don't touch the boss code until [PERSON_NAME] says you're ready! for i in ran…" at bounding box center [590, 244] width 243 height 280
type textarea "for i in range(4):"
paste textarea "helper.startBuild("rightArrow")"
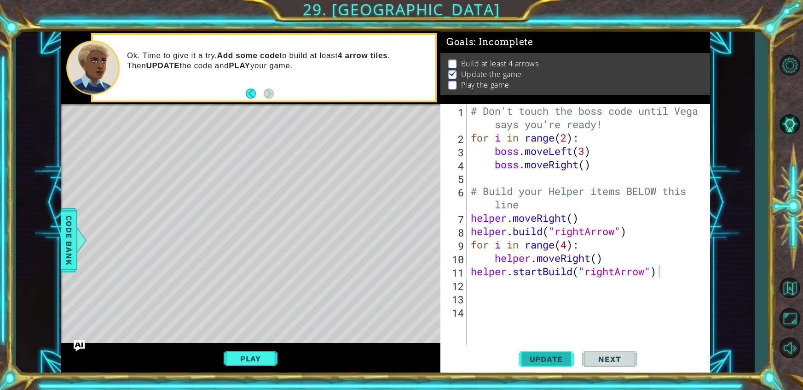
click at [552, 362] on span "Update" at bounding box center [547, 358] width 52 height 9
click at [610, 257] on div "# Don't touch the boss code until [PERSON_NAME] says you're ready! for i in ran…" at bounding box center [590, 244] width 243 height 280
drag, startPoint x: 607, startPoint y: 262, endPoint x: 608, endPoint y: 253, distance: 9.3
click at [608, 253] on div "# Don't touch the boss code until [PERSON_NAME] says you're ready! for i in ran…" at bounding box center [590, 244] width 243 height 280
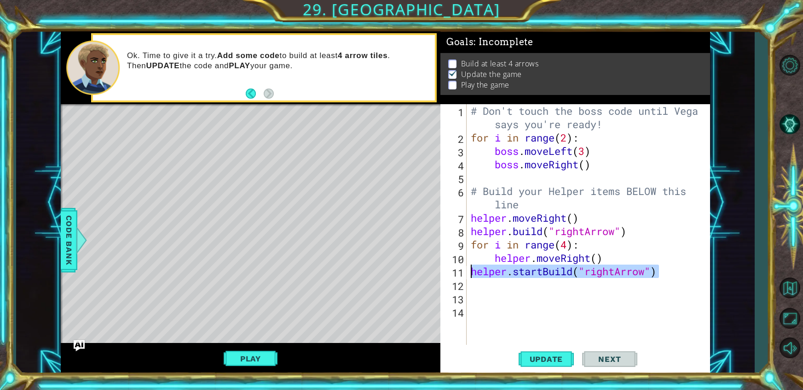
drag, startPoint x: 662, startPoint y: 269, endPoint x: 471, endPoint y: 273, distance: 191.1
click at [471, 273] on div "# Don't touch the boss code until [PERSON_NAME] says you're ready! for i in ran…" at bounding box center [590, 244] width 243 height 280
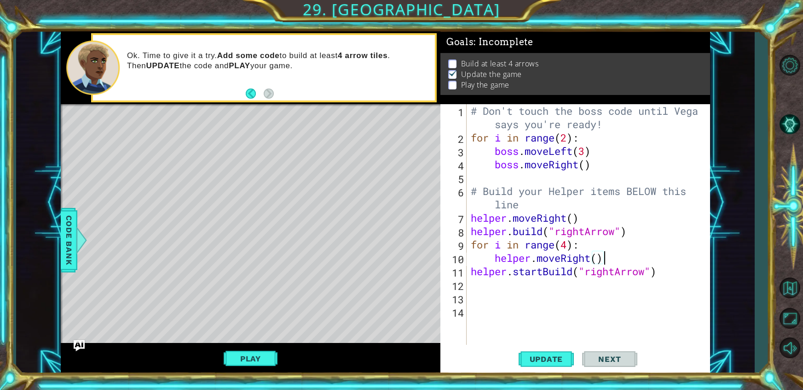
click at [619, 258] on div "# Don't touch the boss code until [PERSON_NAME] says you're ready! for i in ran…" at bounding box center [590, 244] width 243 height 280
type textarea "helper.moveRight()"
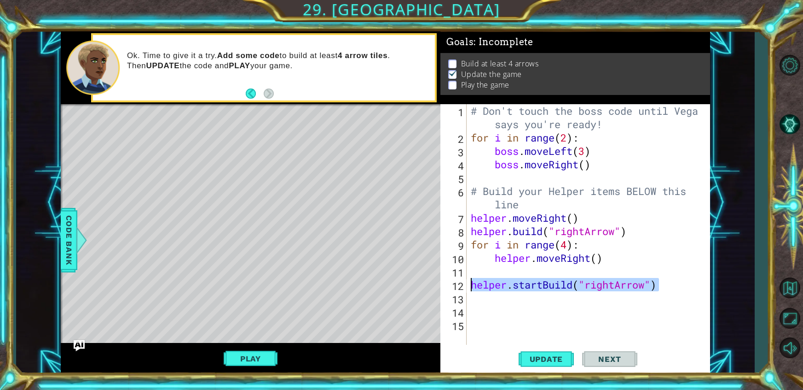
drag, startPoint x: 683, startPoint y: 287, endPoint x: 471, endPoint y: 288, distance: 211.8
click at [471, 288] on div "# Don't touch the boss code until [PERSON_NAME] says you're ready! for i in ran…" at bounding box center [590, 244] width 243 height 280
type textarea "helper.startBuild("rightArrow")"
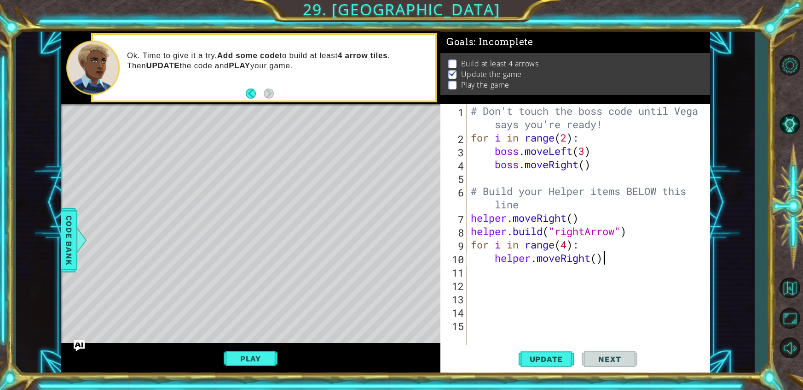
click at [635, 254] on div "# Don't touch the boss code until [PERSON_NAME] says you're ready! for i in ran…" at bounding box center [590, 244] width 243 height 280
type textarea "helper.moveRight()"
click at [616, 274] on div "# Don't touch the boss code until [PERSON_NAME] says you're ready! for i in ran…" at bounding box center [590, 244] width 243 height 280
paste textarea "helper.startBuild("rightArrow")"
click at [563, 357] on span "Update" at bounding box center [547, 358] width 52 height 9
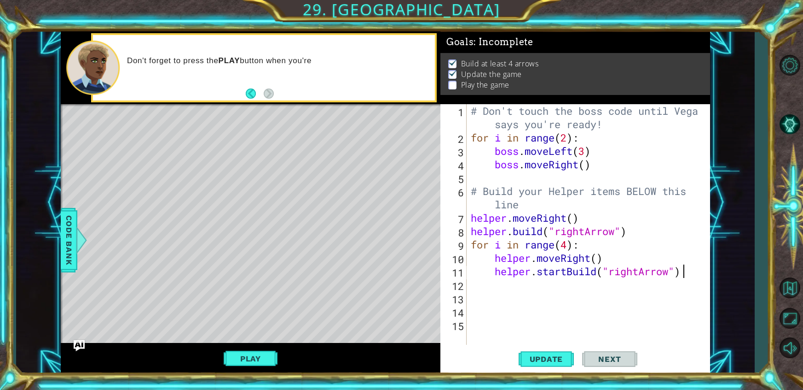
click at [567, 248] on div "# Don't touch the boss code until [PERSON_NAME] says you're ready! for i in ran…" at bounding box center [590, 244] width 243 height 280
type textarea "for i in range(5):"
click at [555, 358] on span "Update" at bounding box center [547, 358] width 52 height 9
click at [571, 289] on div "# Don't touch the boss code until [PERSON_NAME] says you're ready! for i in ran…" at bounding box center [590, 244] width 243 height 280
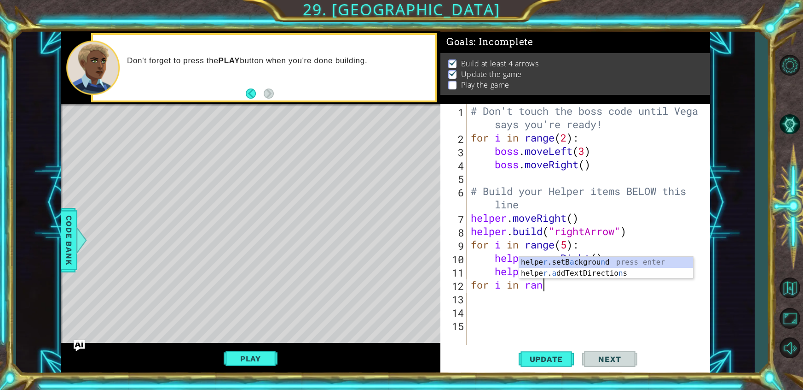
scroll to position [0, 3]
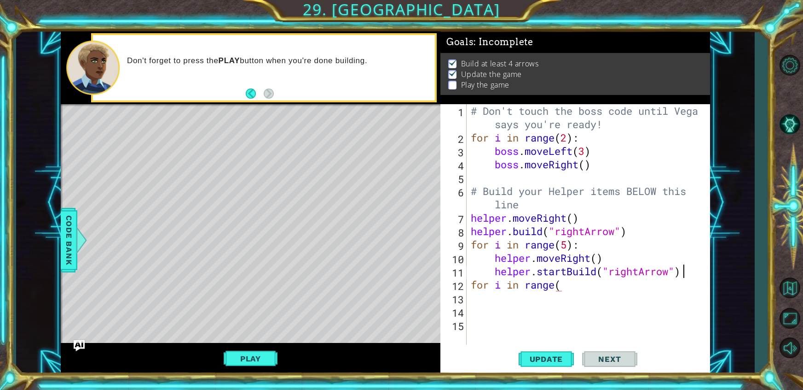
click at [704, 273] on div "# Don't touch the boss code until [PERSON_NAME] says you're ready! for i in ran…" at bounding box center [590, 244] width 243 height 280
click at [471, 285] on div "# Don't touch the boss code until [PERSON_NAME] says you're ready! for i in ran…" at bounding box center [590, 244] width 243 height 280
click at [566, 301] on div "# Don't touch the boss code until [PERSON_NAME] says you're ready! for i in ran…" at bounding box center [590, 244] width 243 height 280
type textarea "for i in range(4):"
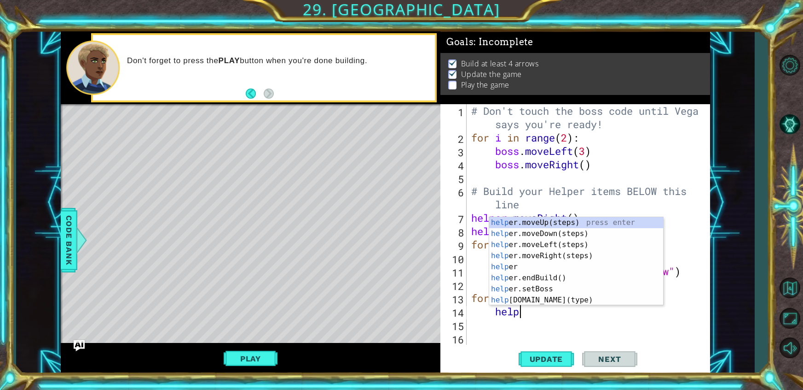
scroll to position [0, 2]
type textarea "helper"
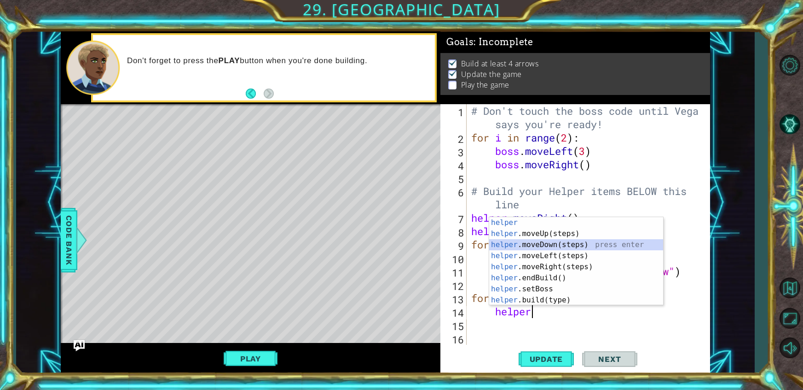
click at [566, 242] on div "helper press enter helper .moveUp(steps) press enter helper .moveDown(steps) pr…" at bounding box center [576, 272] width 174 height 110
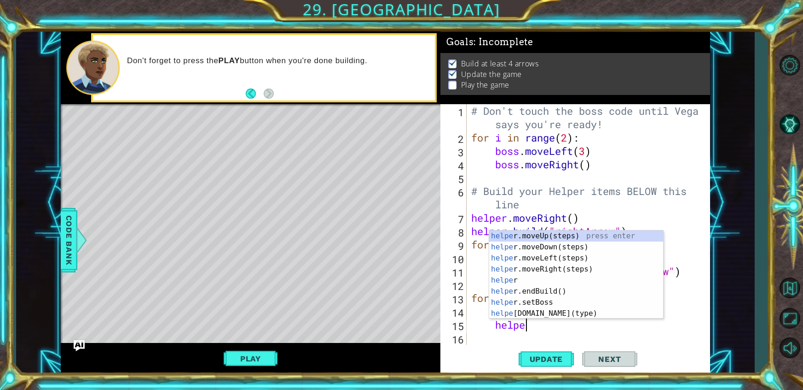
type textarea "helper"
click at [547, 289] on div "helper press enter helper .moveUp(steps) press enter helper .moveDown(steps) pr…" at bounding box center [576, 285] width 174 height 110
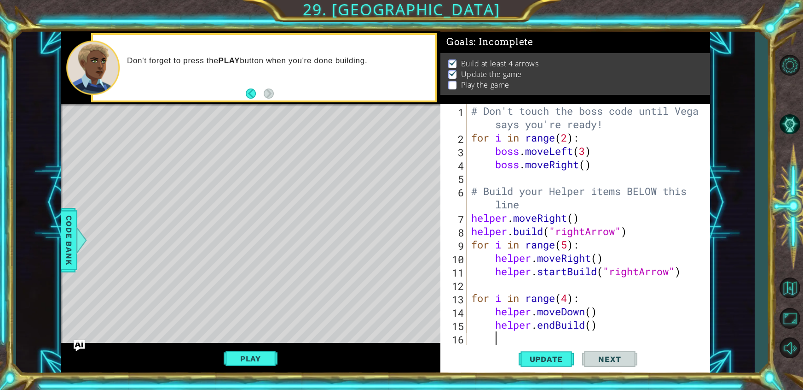
scroll to position [0, 0]
click at [605, 322] on div "# Don't touch the boss code until [PERSON_NAME] says you're ready! for i in ran…" at bounding box center [591, 244] width 243 height 280
click at [558, 356] on span "Update" at bounding box center [547, 358] width 52 height 9
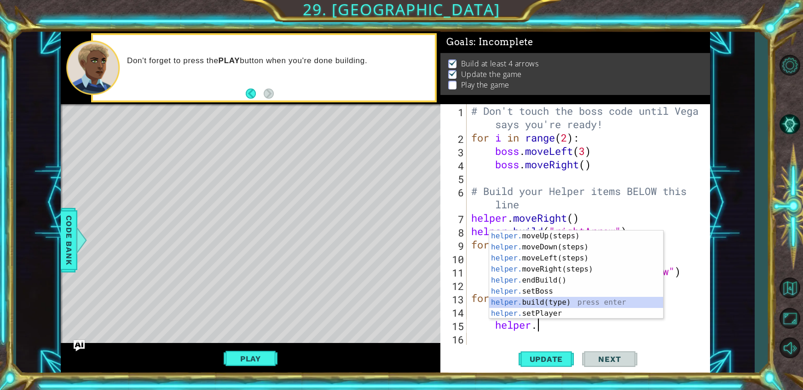
click at [567, 307] on div "helper. moveUp(steps) press enter helper. moveDown(steps) press enter helper. m…" at bounding box center [576, 285] width 174 height 110
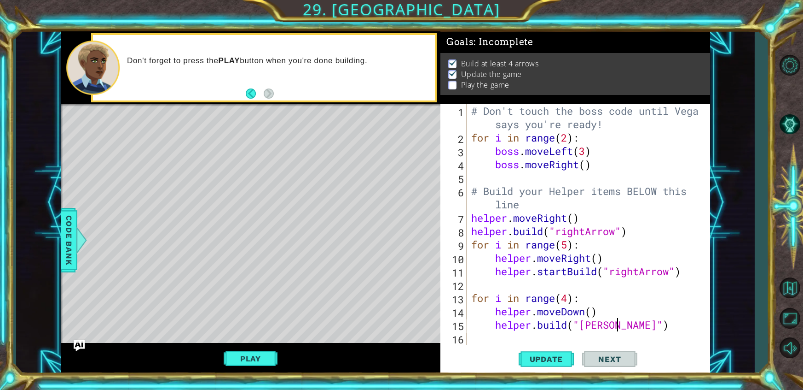
scroll to position [0, 7]
type textarea "[DOMAIN_NAME]("downArrow")"
click at [532, 354] on span "Update" at bounding box center [547, 358] width 52 height 9
click at [267, 352] on button "Play" at bounding box center [251, 357] width 54 height 17
click at [595, 368] on button "Next" at bounding box center [609, 358] width 55 height 27
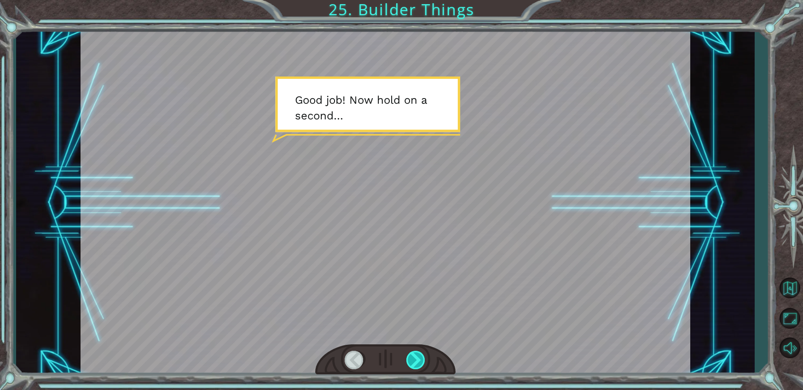
click at [416, 361] on div at bounding box center [417, 359] width 20 height 18
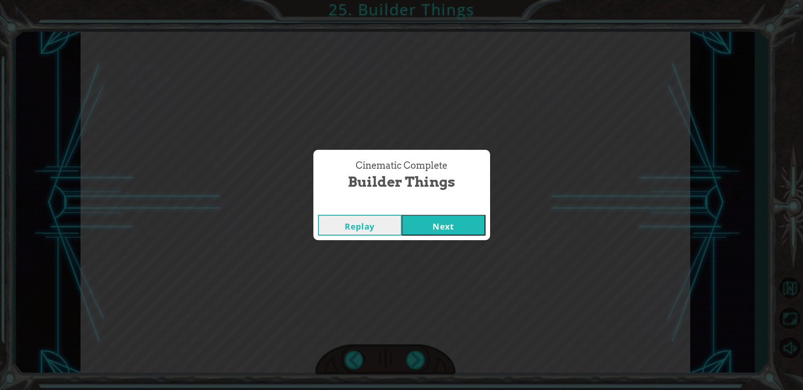
click at [443, 217] on button "Next" at bounding box center [444, 225] width 84 height 21
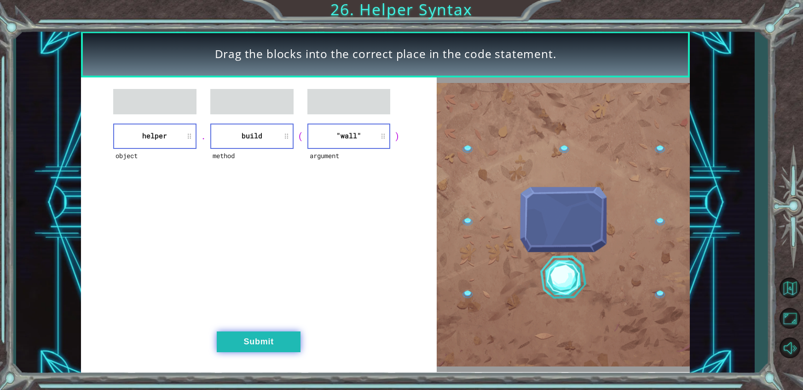
click at [281, 343] on button "Submit" at bounding box center [259, 341] width 84 height 21
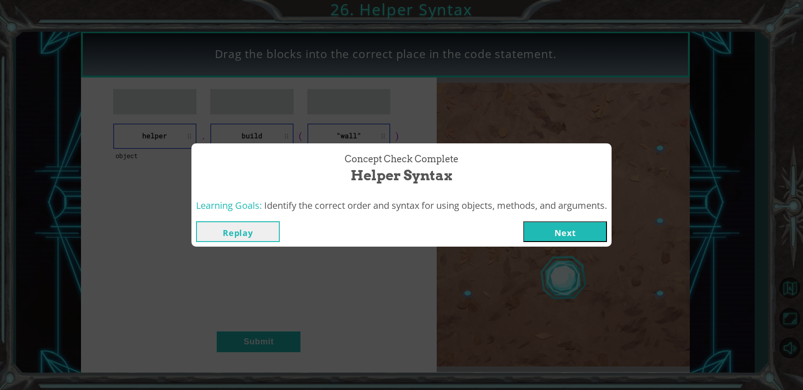
click at [572, 227] on button "Next" at bounding box center [565, 231] width 84 height 21
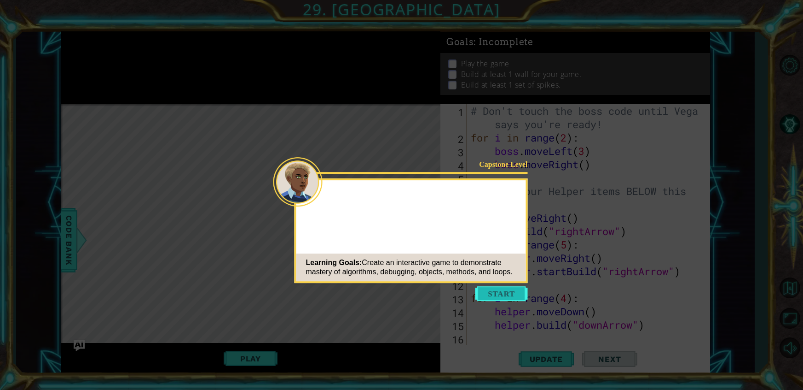
click at [497, 291] on button "Start" at bounding box center [502, 293] width 52 height 15
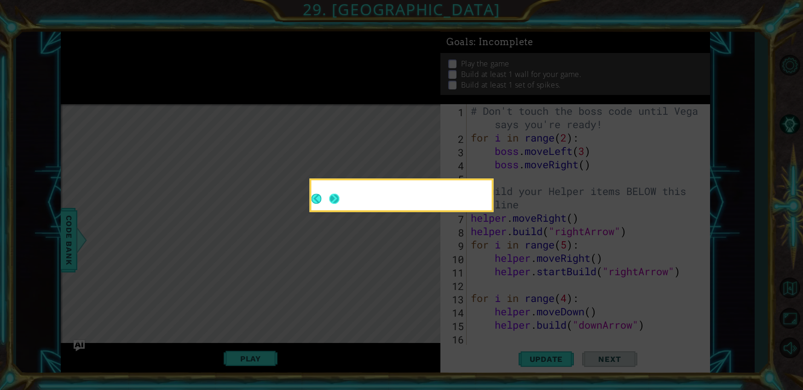
click at [339, 204] on button "Next" at bounding box center [334, 198] width 10 height 10
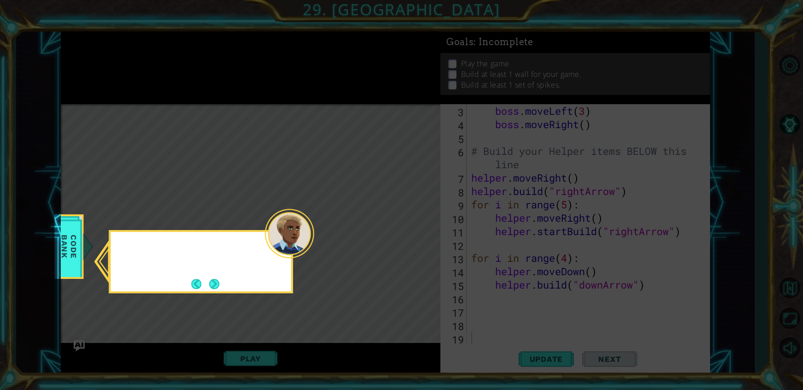
scroll to position [40, 0]
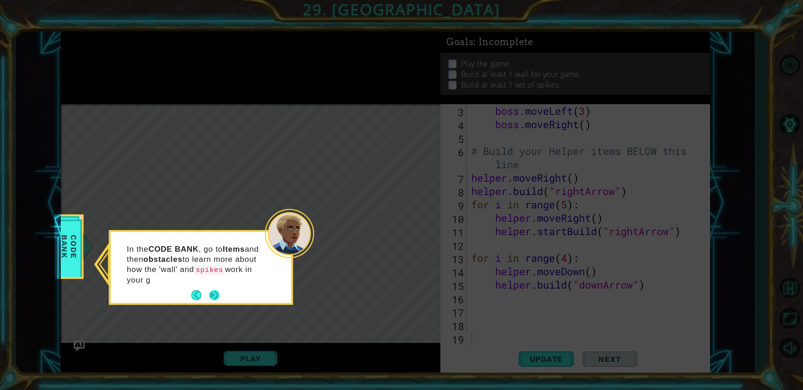
click at [217, 281] on p "In the CODE BANK , go to Items and then obstacles to learn more about how the '…" at bounding box center [196, 264] width 138 height 41
click at [211, 291] on button "Next" at bounding box center [214, 295] width 10 height 10
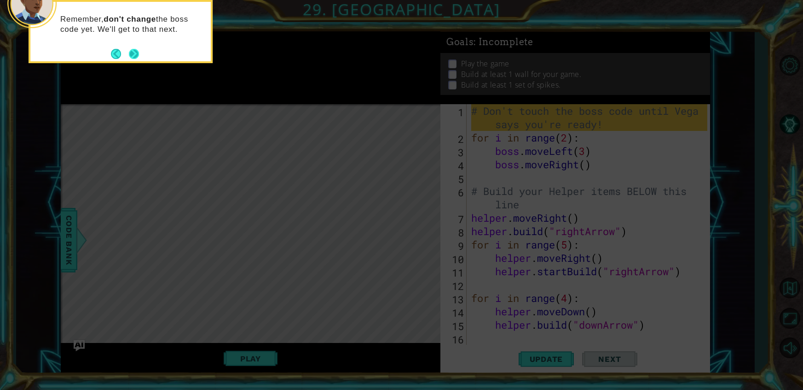
click at [131, 49] on button "Next" at bounding box center [134, 54] width 10 height 10
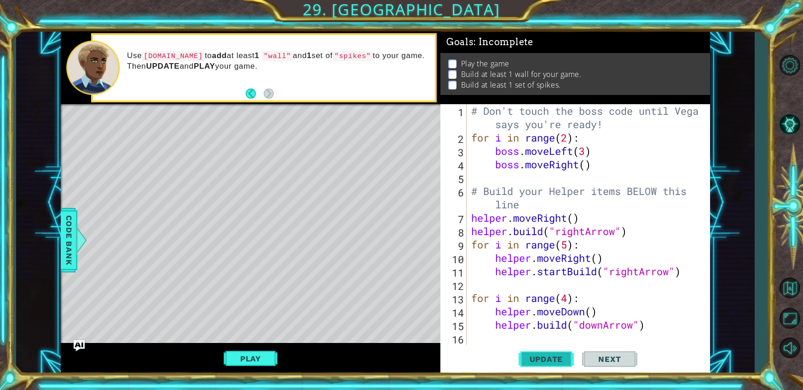
click at [541, 363] on span "Update" at bounding box center [547, 358] width 52 height 9
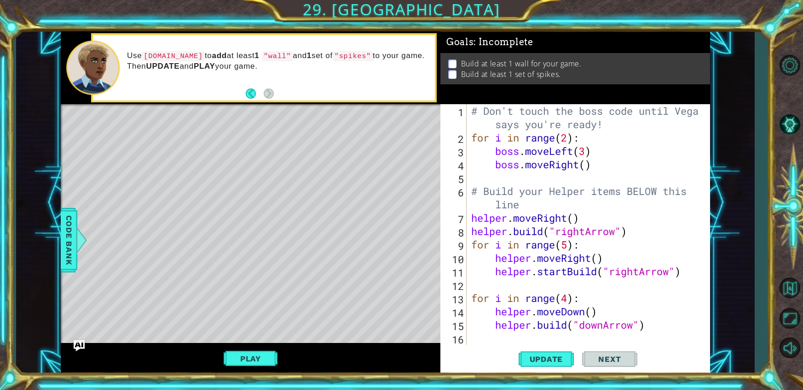
click at [521, 336] on div "# Don't touch the boss code until [PERSON_NAME] says you're ready! for i in ran…" at bounding box center [591, 244] width 243 height 280
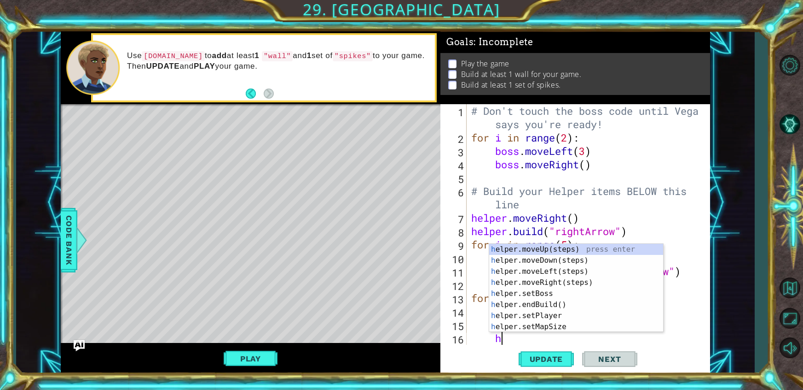
scroll to position [0, 1]
type textarea "helper"
click at [530, 270] on div "helper .moveUp(steps) press enter helper .moveDown(steps) press enter helper .m…" at bounding box center [576, 299] width 174 height 110
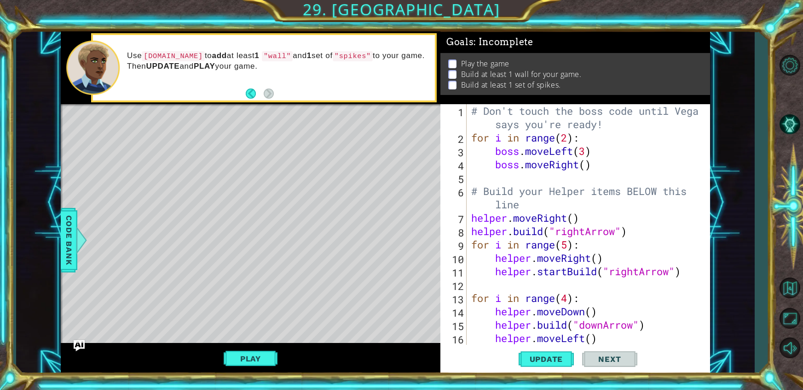
scroll to position [0, 0]
click at [594, 338] on div "# Don't touch the boss code until [PERSON_NAME] says you're ready! for i in ran…" at bounding box center [591, 244] width 243 height 280
click at [546, 361] on span "Update" at bounding box center [547, 358] width 52 height 9
click at [539, 355] on span "Update" at bounding box center [547, 358] width 52 height 9
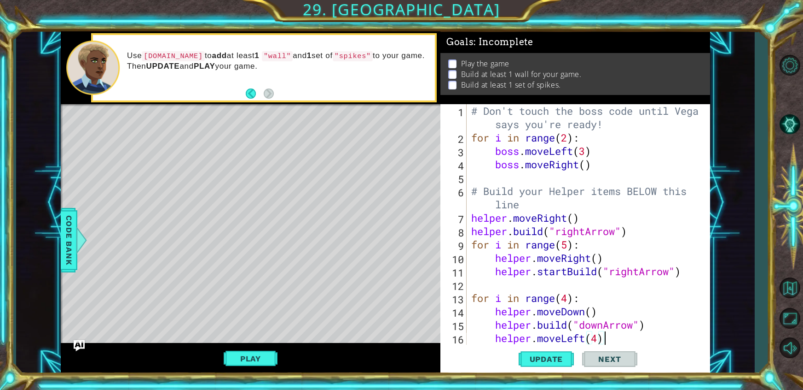
click at [619, 338] on div "# Don't touch the boss code until [PERSON_NAME] says you're ready! for i in ran…" at bounding box center [591, 244] width 243 height 280
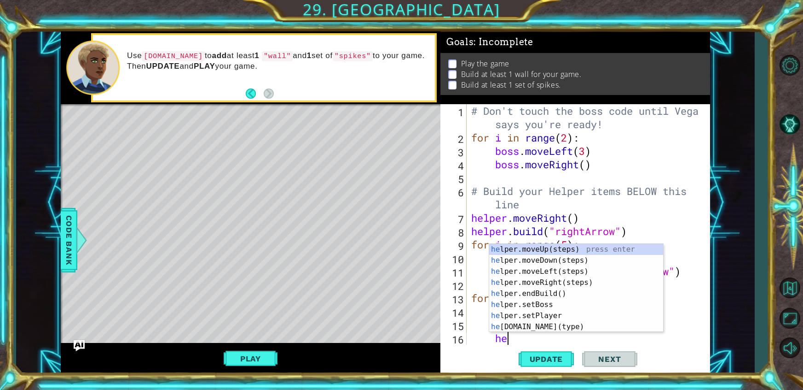
scroll to position [0, 0]
type textarea "h"
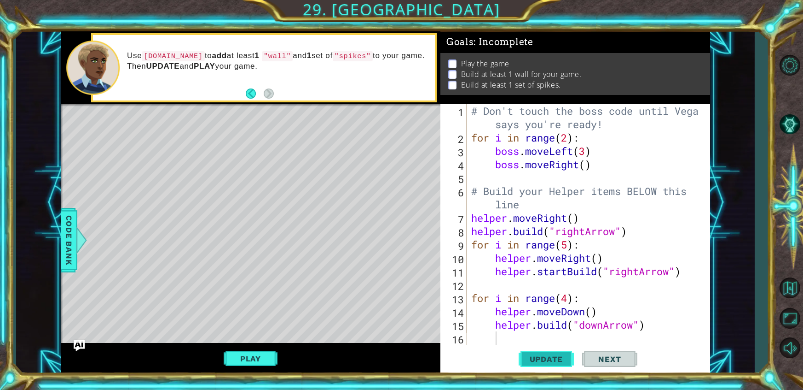
click at [564, 361] on span "Update" at bounding box center [547, 358] width 52 height 9
click at [474, 337] on div "# Don't touch the boss code until [PERSON_NAME] says you're ready! for i in ran…" at bounding box center [591, 244] width 243 height 280
click at [476, 336] on div "# Don't touch the boss code until [PERSON_NAME] says you're ready! for i in ran…" at bounding box center [591, 244] width 243 height 280
type textarea "helper"
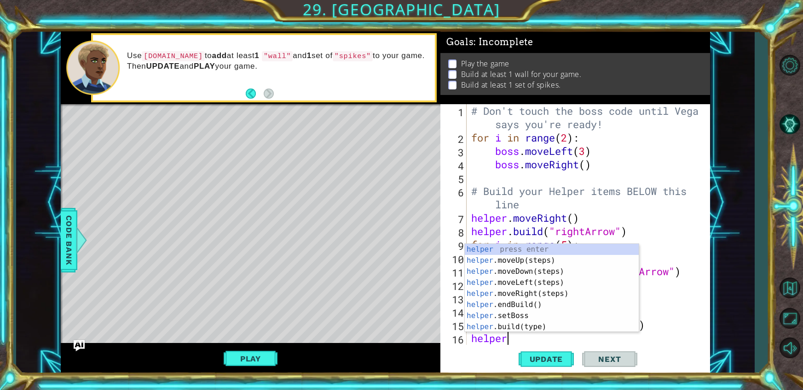
scroll to position [0, 1]
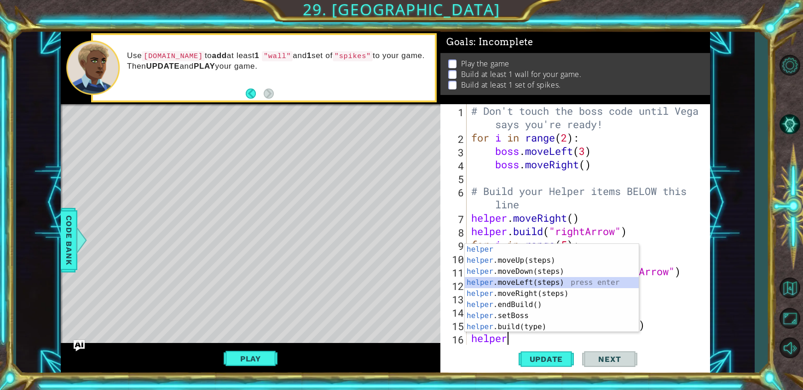
click at [527, 284] on div "helper press enter helper .moveUp(steps) press enter helper .moveDown(steps) pr…" at bounding box center [552, 299] width 174 height 110
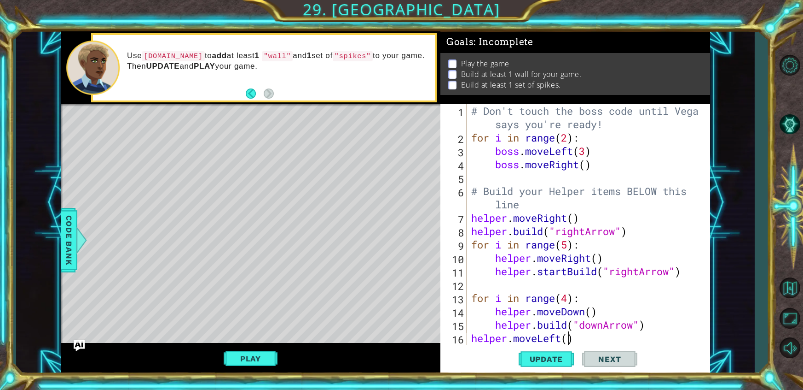
click at [567, 336] on div "# Don't touch the boss code until [PERSON_NAME] says you're ready! for i in ran…" at bounding box center [591, 244] width 243 height 280
click at [537, 368] on button "Update" at bounding box center [546, 358] width 55 height 27
click at [665, 328] on div "# Don't touch the boss code until [PERSON_NAME] says you're ready! for i in ran…" at bounding box center [591, 244] width 243 height 280
click at [471, 340] on div "# Don't touch the boss code until [PERSON_NAME] says you're ready! for i in ran…" at bounding box center [591, 244] width 243 height 280
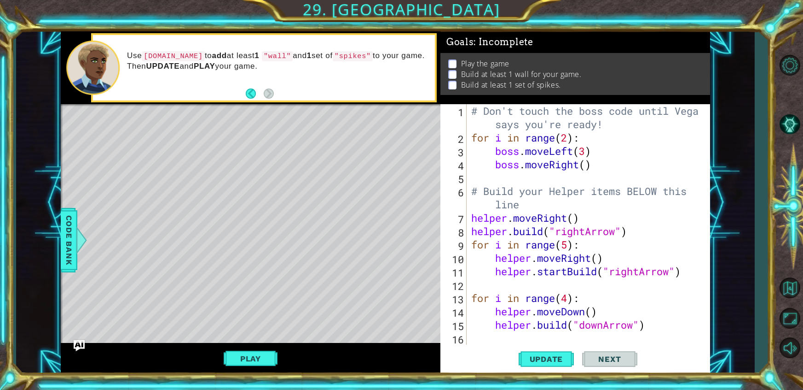
click at [692, 228] on div "# Don't touch the boss code until [PERSON_NAME] says you're ready! for i in ran…" at bounding box center [591, 244] width 243 height 280
type textarea "[DOMAIN_NAME]("rightArrow")"
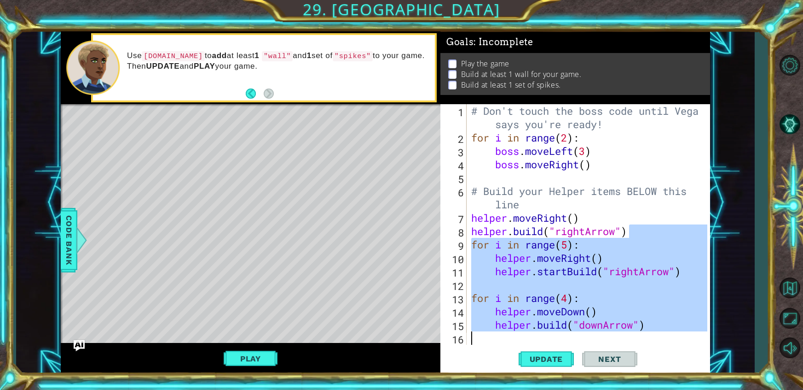
scroll to position [93, 0]
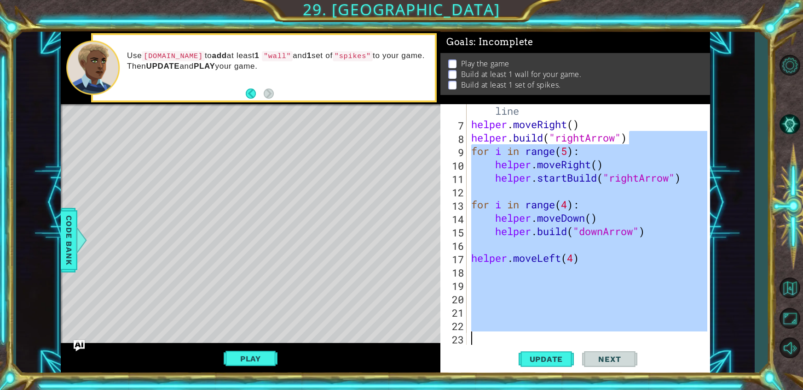
drag, startPoint x: 698, startPoint y: 230, endPoint x: 667, endPoint y: 353, distance: 126.4
click at [667, 353] on div "[DOMAIN_NAME]("rightArrow") 6 7 8 9 10 11 12 13 14 15 16 17 18 19 20 21 22 23 #…" at bounding box center [576, 239] width 270 height 270
click at [515, 268] on div "# Build your Helper items BELOW this line helper . moveRight ( ) helper . build…" at bounding box center [589, 224] width 238 height 240
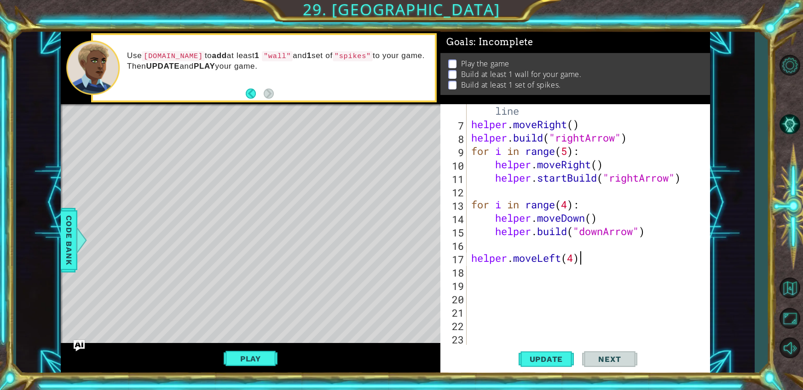
click at [596, 259] on div "# Build your Helper items BELOW this line helper . moveRight ( ) helper . build…" at bounding box center [591, 231] width 243 height 280
type textarea "helper.moveLeft(4)"
click at [552, 351] on button "Update" at bounding box center [546, 358] width 55 height 27
click at [535, 271] on div "# Build your Helper items BELOW this line helper . moveRight ( ) helper . build…" at bounding box center [591, 231] width 243 height 280
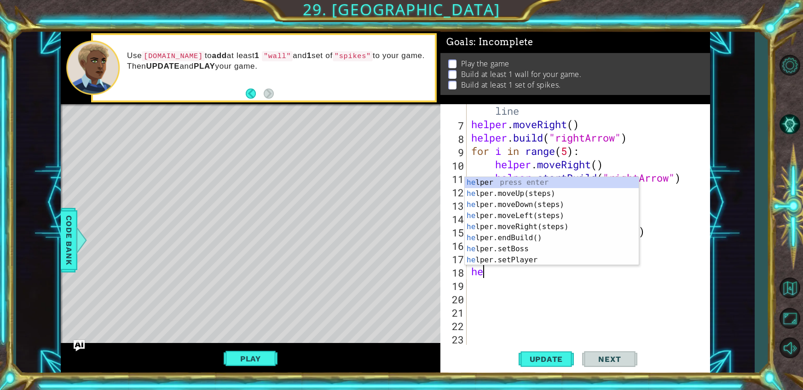
type textarea "h"
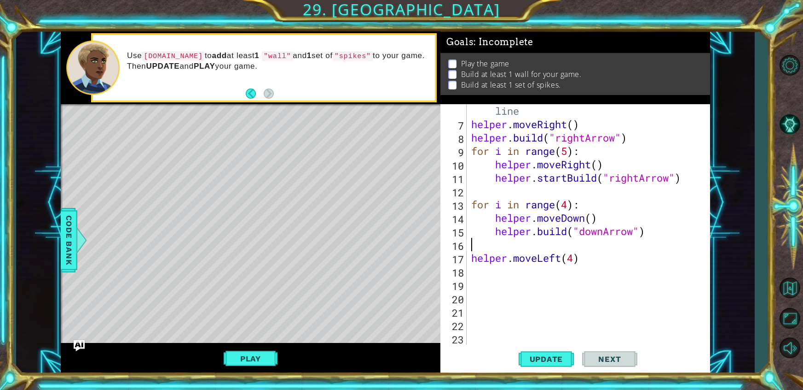
click at [589, 244] on div "# Build your Helper items BELOW this line helper . moveRight ( ) helper . build…" at bounding box center [591, 231] width 243 height 280
type textarea "h"
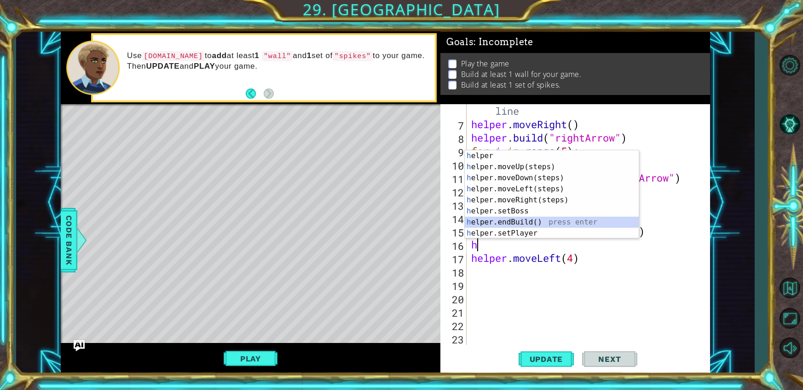
click at [490, 222] on div "h elper press enter h elper.moveUp(steps) press enter h elper.moveDown(steps) p…" at bounding box center [552, 205] width 174 height 110
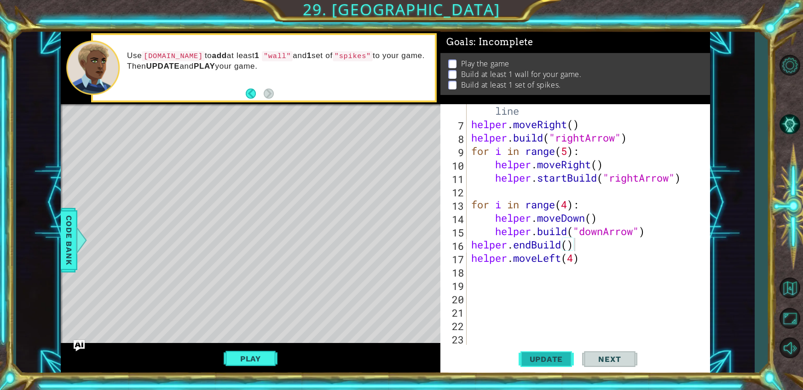
click at [533, 356] on span "Update" at bounding box center [547, 358] width 52 height 9
click at [576, 260] on div "# Build your Helper items BELOW this line helper . moveRight ( ) helper . build…" at bounding box center [591, 231] width 243 height 280
type textarea "helper.moveLeft(1)"
click at [567, 364] on button "Update" at bounding box center [546, 358] width 55 height 27
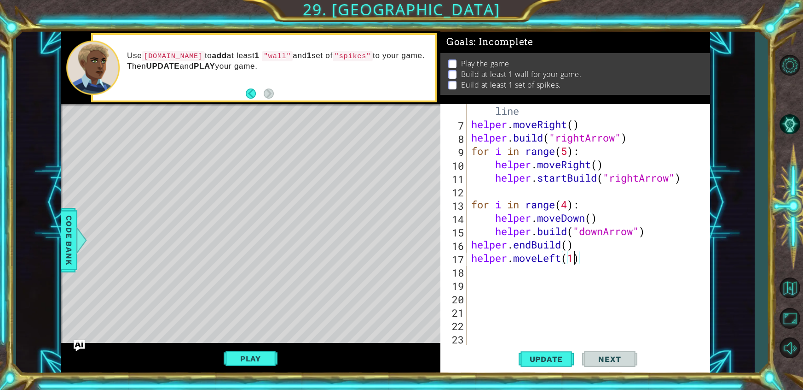
click at [513, 273] on div "# Build your Helper items BELOW this line helper . moveRight ( ) helper . build…" at bounding box center [591, 231] width 243 height 280
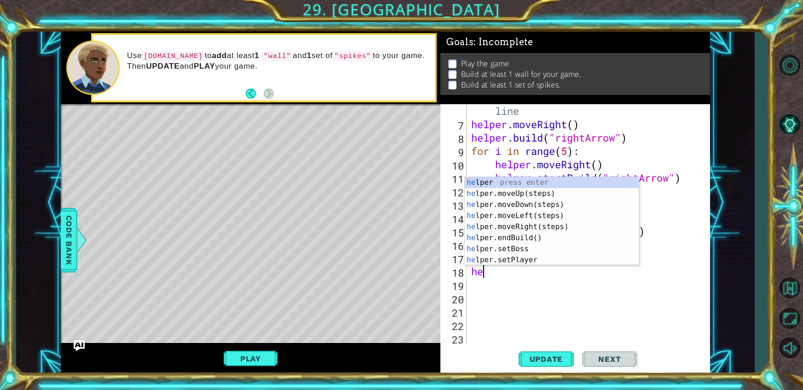
scroll to position [0, 0]
click at [552, 256] on div "hel per press enter hel per.moveUp(steps) press enter hel per.moveDown(steps) p…" at bounding box center [552, 232] width 174 height 110
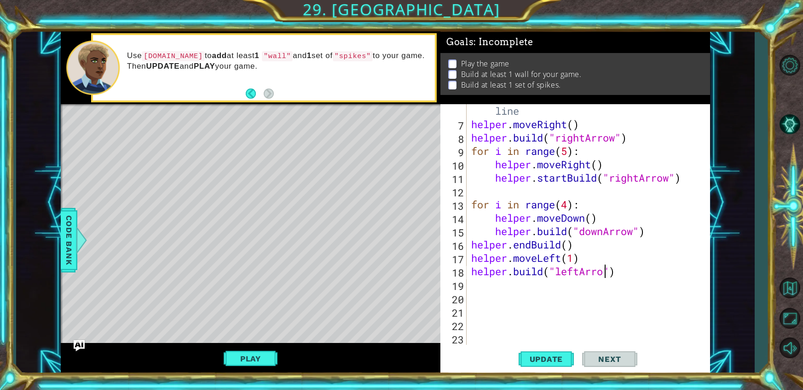
scroll to position [0, 6]
type textarea "[DOMAIN_NAME]("leftArrow")"
click at [551, 355] on span "Update" at bounding box center [547, 358] width 52 height 9
click at [493, 281] on div "# Build your Helper items BELOW this line helper . moveRight ( ) helper . build…" at bounding box center [591, 231] width 243 height 280
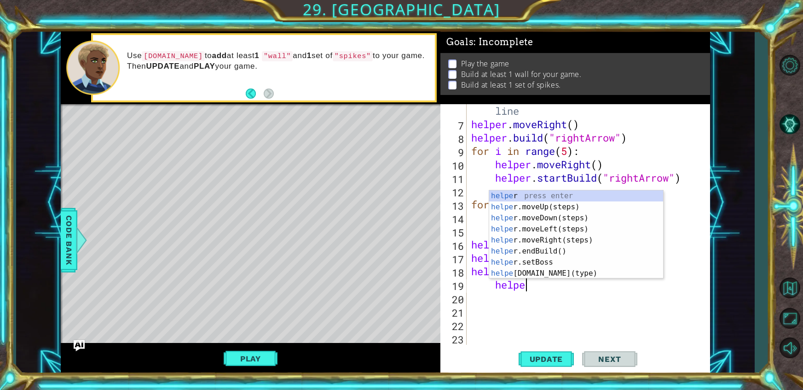
scroll to position [0, 2]
type textarea "helper"
click at [547, 209] on div "helper press enter helper .moveUp(steps) press enter helper .moveDown(steps) pr…" at bounding box center [576, 245] width 174 height 110
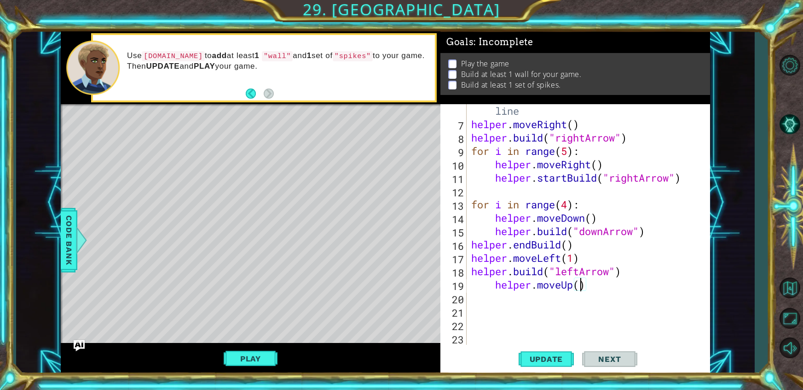
click at [582, 288] on div "# Build your Helper items BELOW this line helper . moveRight ( ) helper . build…" at bounding box center [591, 231] width 243 height 280
click at [541, 360] on span "Update" at bounding box center [547, 358] width 52 height 9
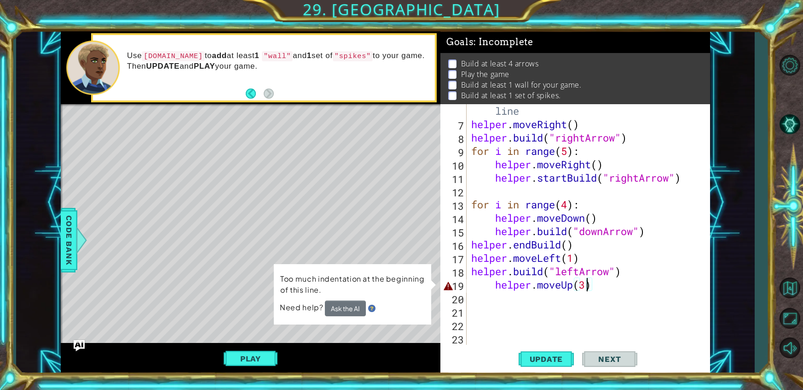
click at [494, 285] on div "# Build your Helper items BELOW this line helper . moveRight ( ) helper . build…" at bounding box center [591, 231] width 243 height 280
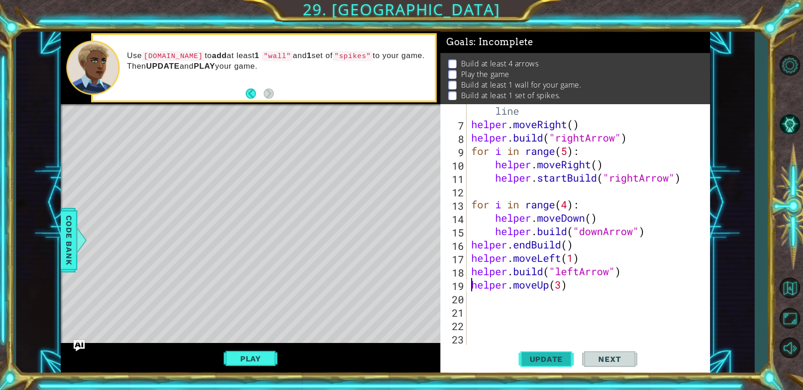
click at [548, 350] on button "Update" at bounding box center [546, 358] width 55 height 27
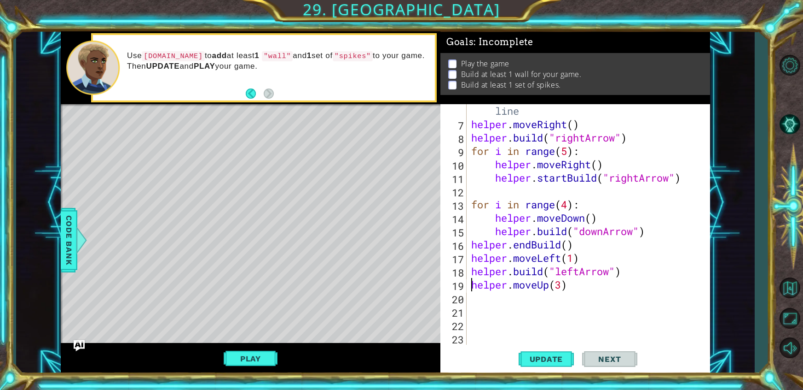
scroll to position [0, 0]
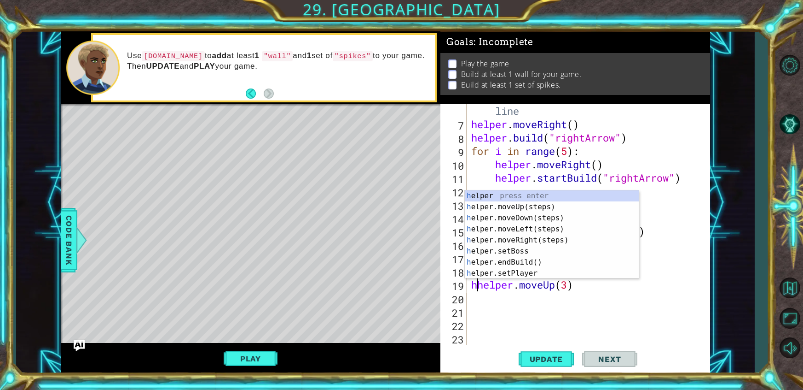
type textarea "helper.moveUp(3)"
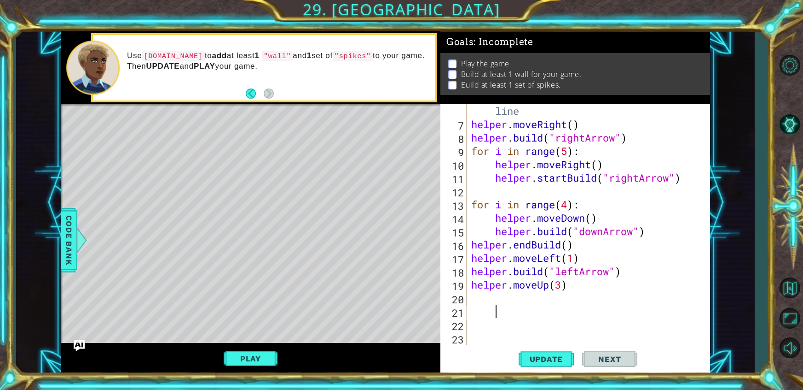
click at [549, 313] on div "# Build your Helper items BELOW this line helper . moveRight ( ) helper . build…" at bounding box center [591, 231] width 243 height 280
click at [548, 299] on div "# Build your Helper items BELOW this line helper . moveRight ( ) helper . build…" at bounding box center [591, 231] width 243 height 280
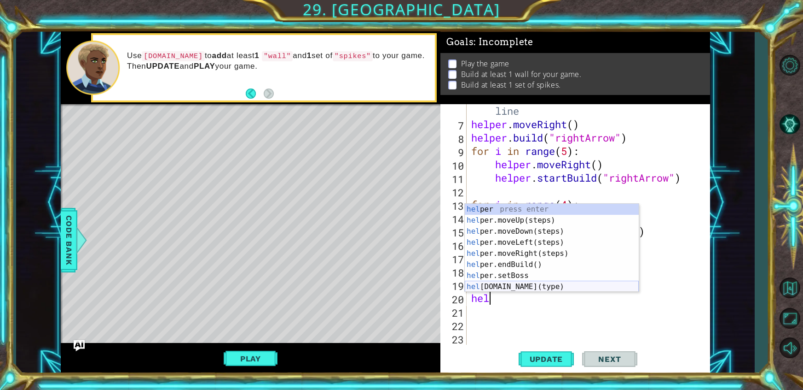
click at [530, 282] on div "hel per press enter hel per.moveUp(steps) press enter hel per.moveDown(steps) p…" at bounding box center [552, 259] width 174 height 110
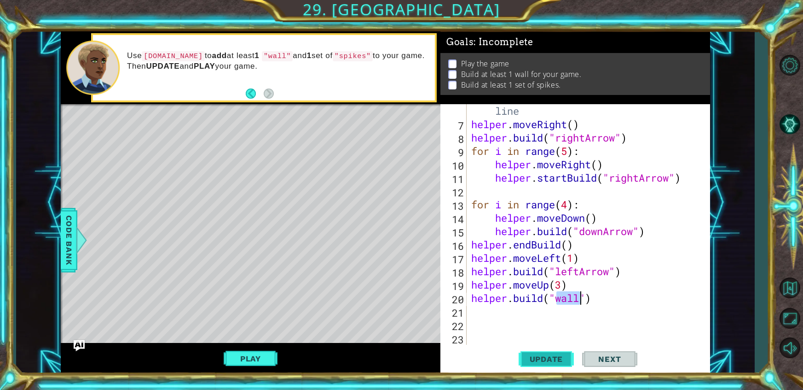
type textarea "[DOMAIN_NAME]("wall")"
click at [545, 355] on span "Update" at bounding box center [547, 358] width 52 height 9
click at [541, 321] on div "# Build your Helper items BELOW this line helper . moveRight ( ) helper . build…" at bounding box center [591, 231] width 243 height 280
click at [537, 318] on div "# Build your Helper items BELOW this line helper . moveRight ( ) helper . build…" at bounding box center [591, 231] width 243 height 280
click at [519, 314] on div "# Build your Helper items BELOW this line helper . moveRight ( ) helper . build…" at bounding box center [591, 231] width 243 height 280
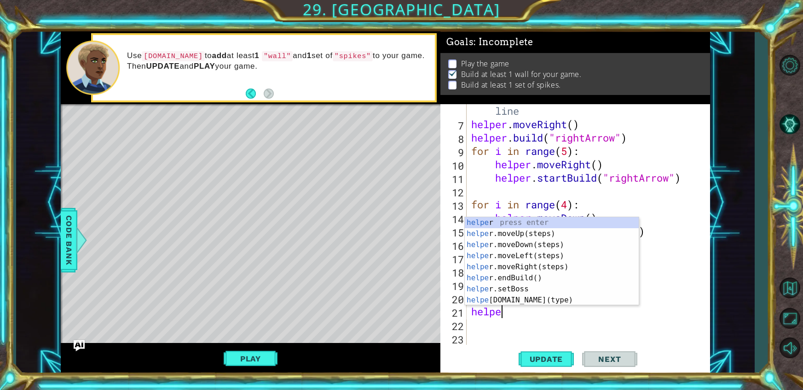
type textarea "helper"
click at [533, 242] on div "helper press enter helper .moveUp(steps) press enter helper .moveDown(steps) pr…" at bounding box center [552, 272] width 174 height 110
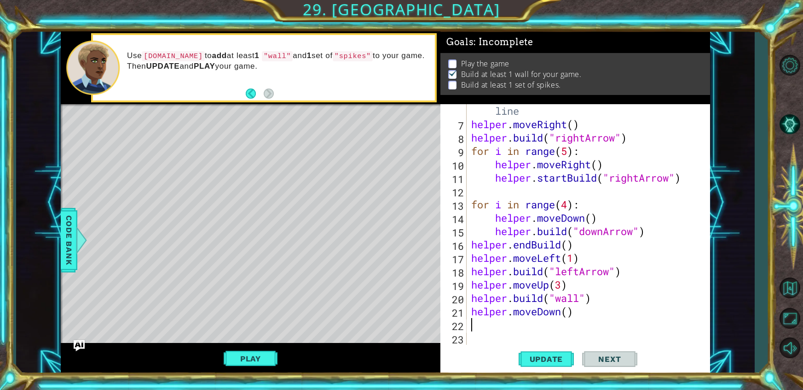
scroll to position [0, 0]
drag, startPoint x: 596, startPoint y: 297, endPoint x: 468, endPoint y: 300, distance: 128.5
click at [468, 300] on div "6 7 8 9 10 11 12 13 14 15 16 17 18 19 20 21 22 23 24 25 # Build your Helper ite…" at bounding box center [574, 224] width 267 height 240
type textarea "[DOMAIN_NAME]("wall")"
click at [489, 333] on div "# Build your Helper items BELOW this line helper . moveRight ( ) helper . build…" at bounding box center [591, 231] width 243 height 280
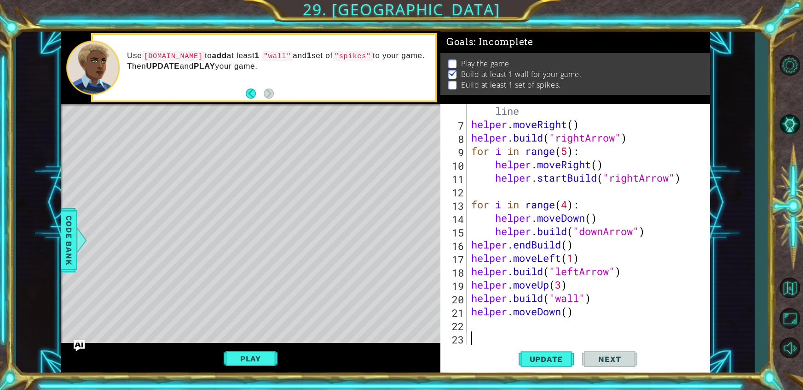
click at [488, 323] on div "# Build your Helper items BELOW this line helper . moveRight ( ) helper . build…" at bounding box center [591, 231] width 243 height 280
paste textarea "[DOMAIN_NAME]("wall")"
click at [582, 326] on div "# Build your Helper items BELOW this line helper . moveRight ( ) helper . build…" at bounding box center [591, 231] width 243 height 280
click at [547, 361] on span "Update" at bounding box center [547, 358] width 52 height 9
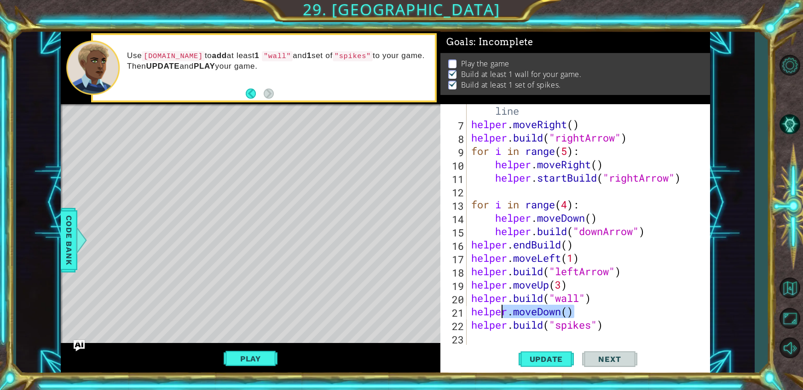
drag, startPoint x: 577, startPoint y: 311, endPoint x: 512, endPoint y: 308, distance: 65.9
click at [512, 308] on div "# Build your Helper items BELOW this line helper . moveRight ( ) helper . build…" at bounding box center [591, 231] width 243 height 280
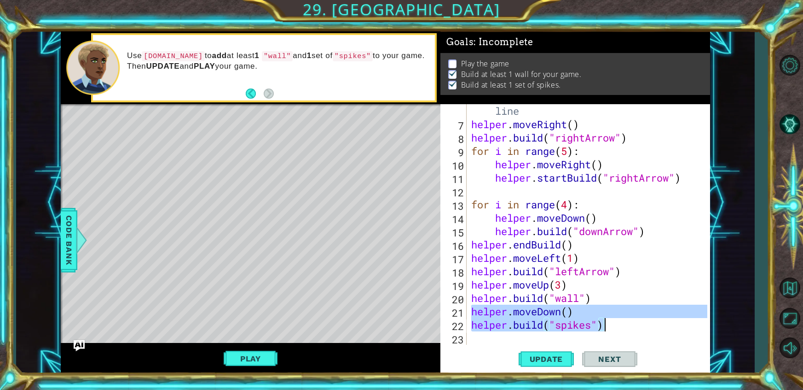
drag, startPoint x: 472, startPoint y: 313, endPoint x: 618, endPoint y: 331, distance: 146.6
click at [618, 331] on div "# Build your Helper items BELOW this line helper . moveRight ( ) helper . build…" at bounding box center [591, 231] width 243 height 280
type textarea "helper.moveDown() [DOMAIN_NAME]("spikes")"
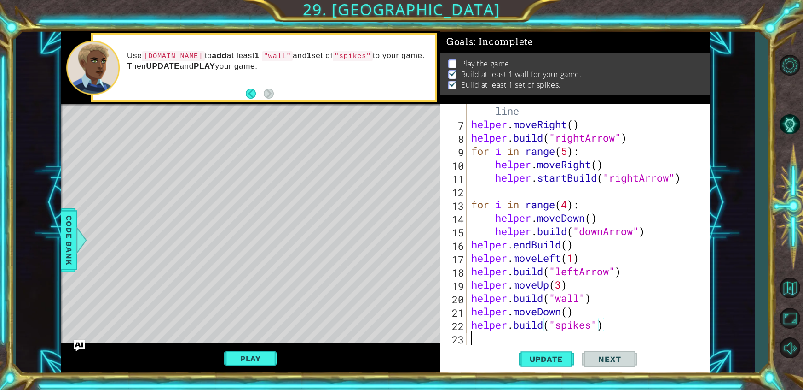
click at [520, 342] on div "# Build your Helper items BELOW this line helper . moveRight ( ) helper . build…" at bounding box center [591, 231] width 243 height 280
paste textarea "[DOMAIN_NAME]("spikes")"
type textarea "[DOMAIN_NAME]("spikes")"
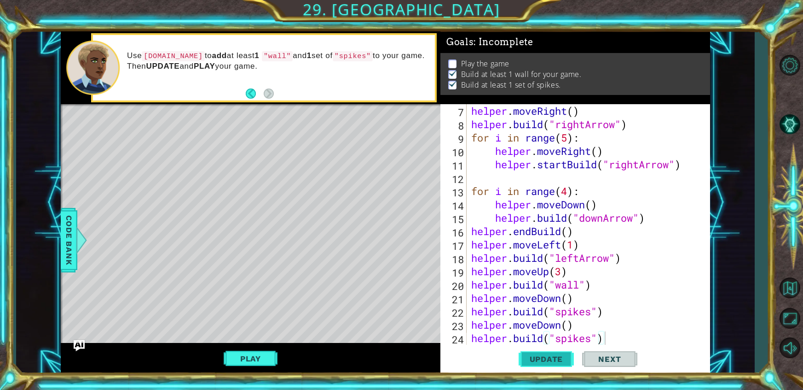
click at [549, 355] on span "Update" at bounding box center [547, 358] width 52 height 9
click at [261, 356] on button "Play" at bounding box center [251, 357] width 54 height 17
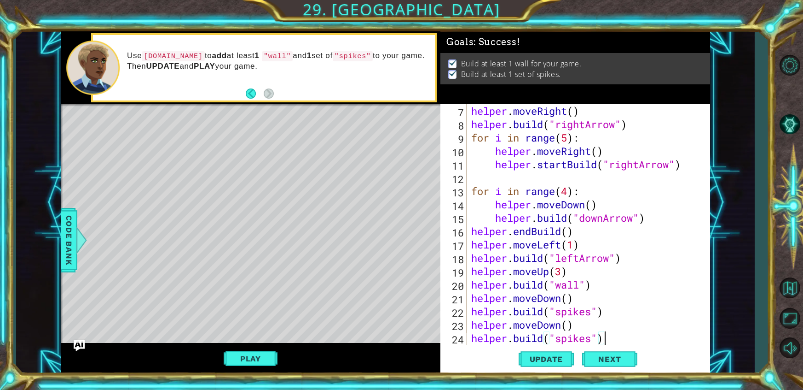
click at [640, 333] on div "helper . moveRight ( ) helper . build ( "rightArrow" ) for i in range ( 5 ) : h…" at bounding box center [591, 237] width 243 height 267
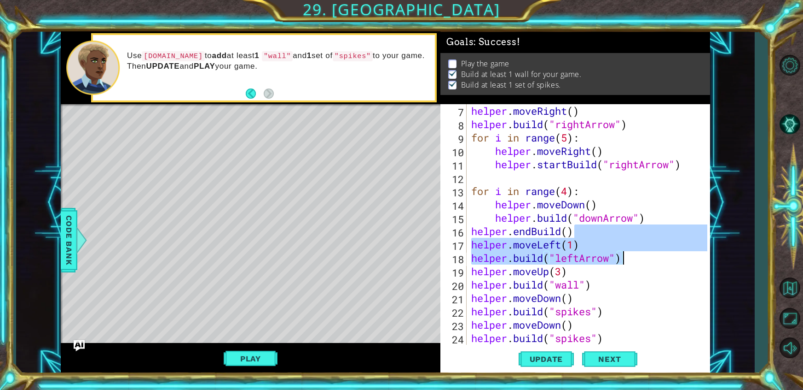
drag, startPoint x: 707, startPoint y: 235, endPoint x: 711, endPoint y: 262, distance: 26.6
click at [711, 262] on div "1 ההההההההההההההההההההההההההההההההההההההההההההההההההההההההההההההההההההההההההההה…" at bounding box center [385, 202] width 739 height 343
click at [735, 257] on div "1 ההההההההההההההההההההההההההההההההההההההההההההההההההההההההההההההההההההההההההההה…" at bounding box center [385, 202] width 739 height 343
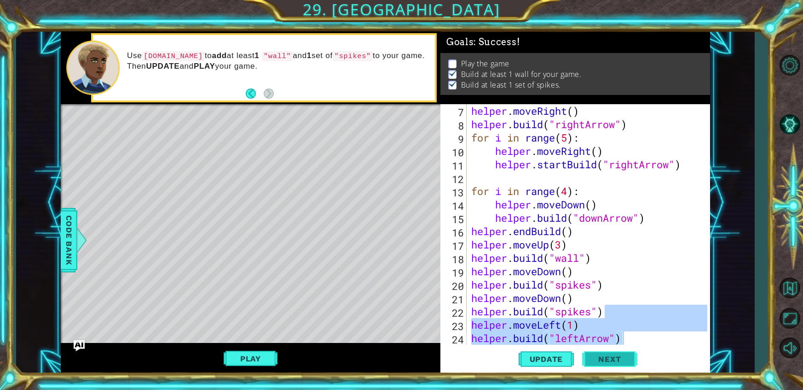
click at [613, 355] on span "Next" at bounding box center [609, 359] width 41 height 9
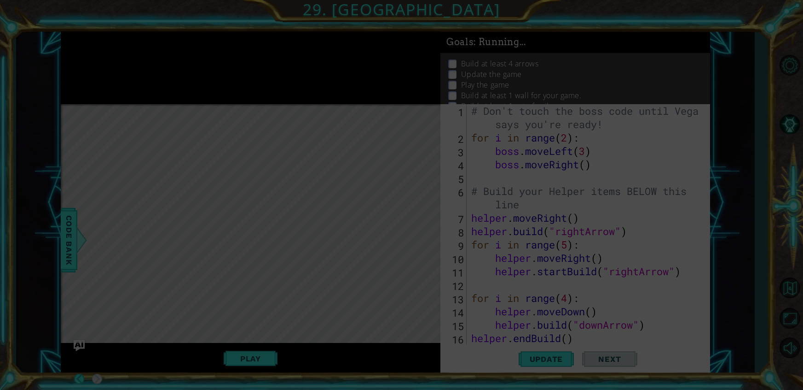
type textarea "[DOMAIN_NAME]("leftArrow")"
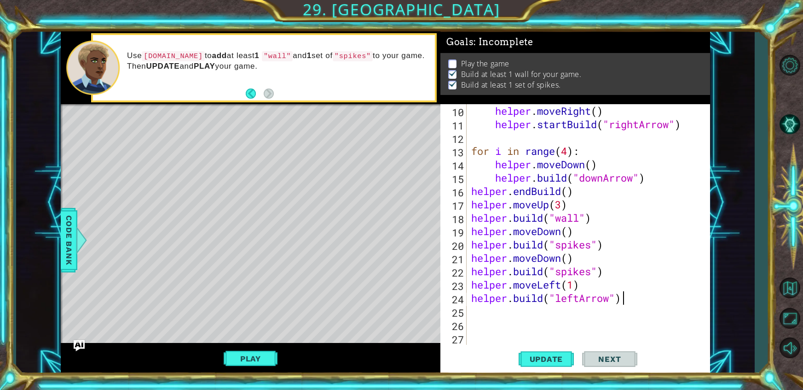
scroll to position [147, 0]
click at [260, 363] on button "Play" at bounding box center [251, 357] width 54 height 17
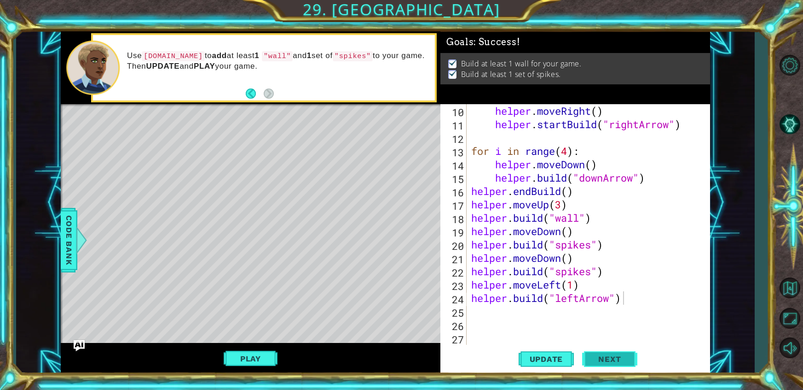
click at [619, 368] on button "Next" at bounding box center [609, 358] width 55 height 27
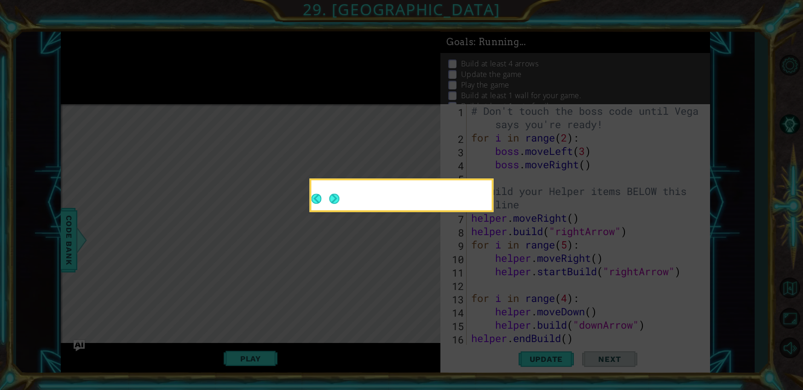
scroll to position [0, 0]
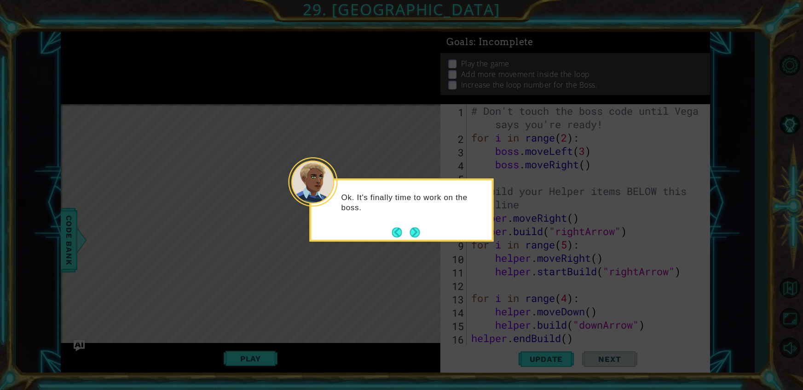
click at [423, 232] on div "Ok. It's finally time to work on the boss." at bounding box center [402, 209] width 184 height 63
click at [414, 233] on button "Next" at bounding box center [415, 232] width 10 height 10
click at [416, 233] on icon at bounding box center [401, 195] width 803 height 390
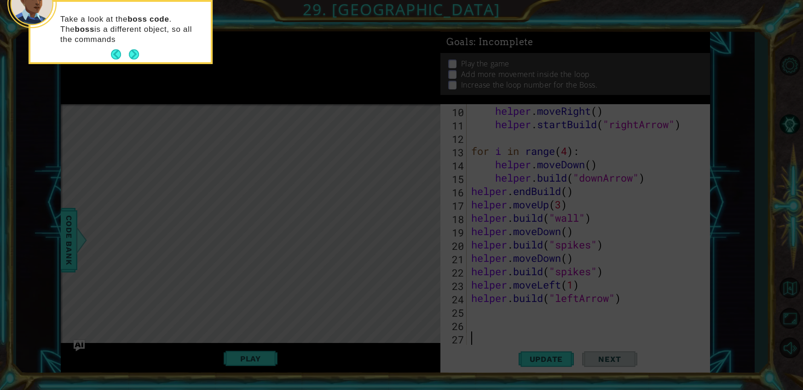
scroll to position [147, 0]
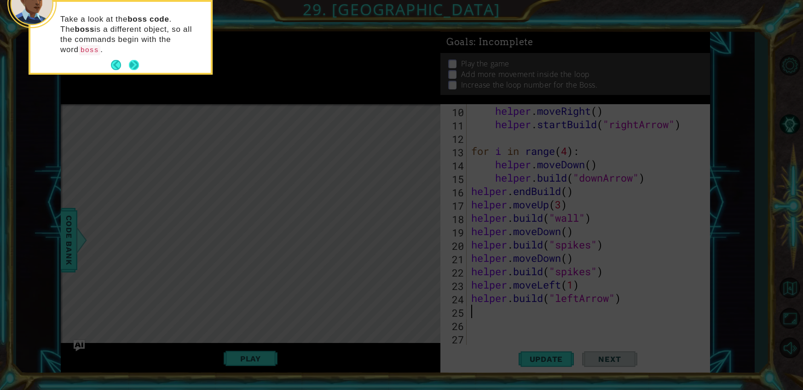
click at [129, 60] on button "Next" at bounding box center [134, 65] width 10 height 10
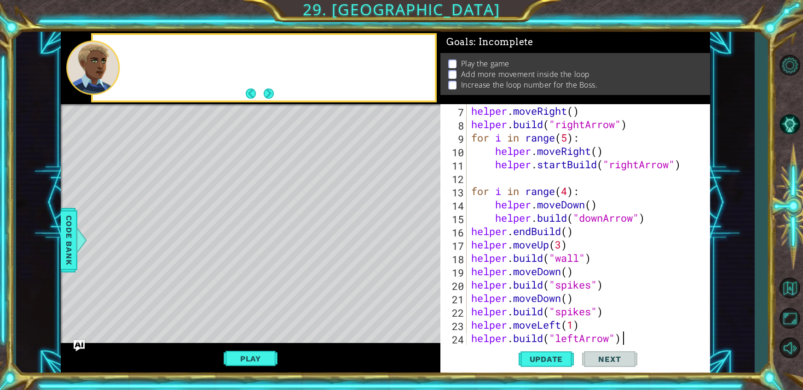
scroll to position [106, 0]
type textarea "for i in range(4):"
type textarea "# Build your Helper items BELOW this line"
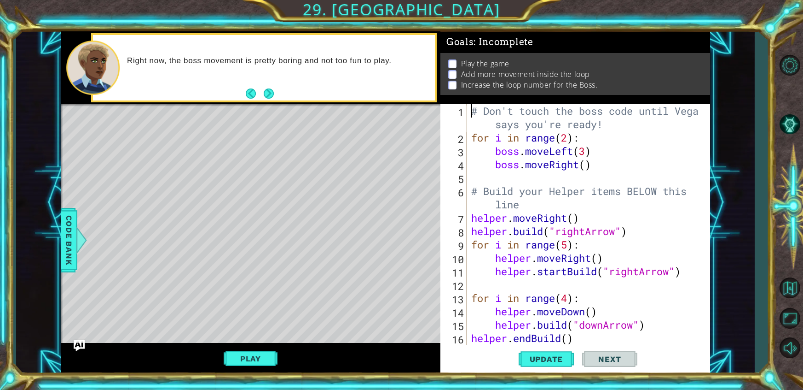
scroll to position [0, 0]
click at [264, 93] on button "Next" at bounding box center [269, 93] width 10 height 10
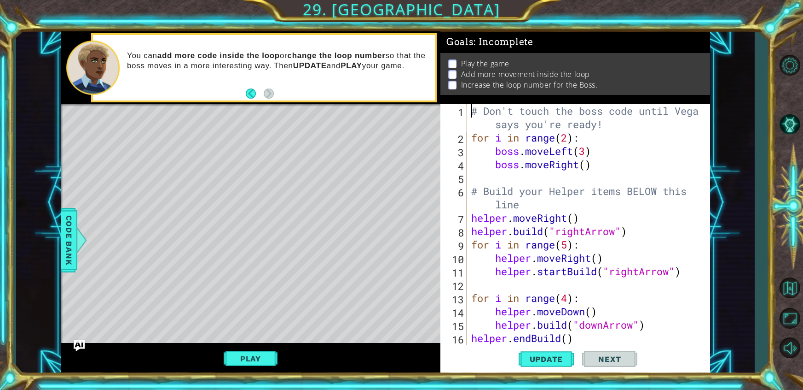
click at [570, 138] on div "# Don't touch the boss code until [PERSON_NAME] says you're ready! for i in ran…" at bounding box center [591, 244] width 243 height 280
click at [589, 170] on div "# Don't touch the boss code until [PERSON_NAME] says you're ready! for i in ran…" at bounding box center [591, 244] width 243 height 280
click at [579, 168] on div "# Don't touch the boss code until [PERSON_NAME] says you're ready! for i in ran…" at bounding box center [591, 244] width 243 height 280
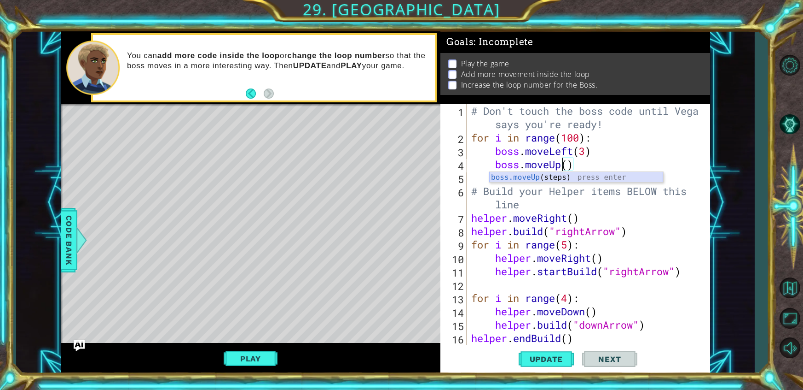
click at [567, 178] on div "boss.moveUp (steps) press enter" at bounding box center [576, 188] width 174 height 33
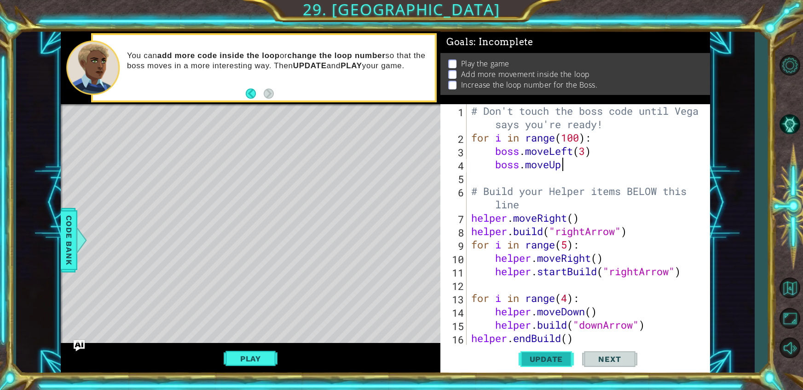
type textarea "boss.moveUp"
click at [538, 362] on span "Update" at bounding box center [547, 358] width 52 height 9
click at [249, 361] on button "Play" at bounding box center [251, 357] width 54 height 17
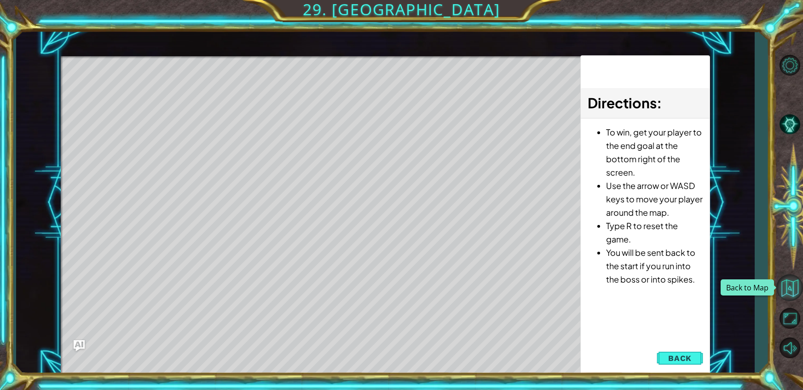
click at [785, 284] on button "Back to Map" at bounding box center [790, 287] width 27 height 27
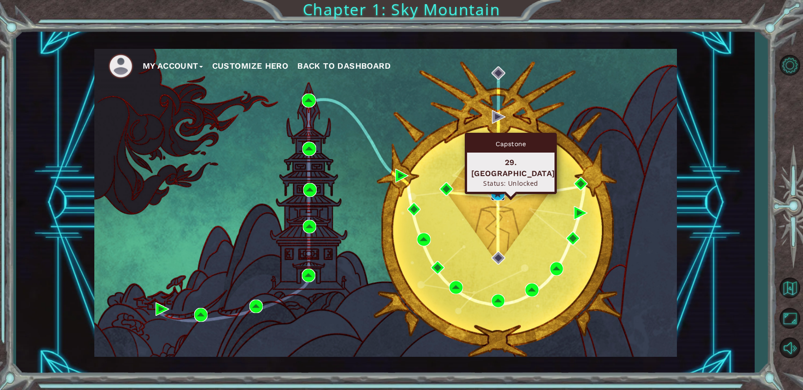
click at [500, 192] on img at bounding box center [498, 194] width 14 height 14
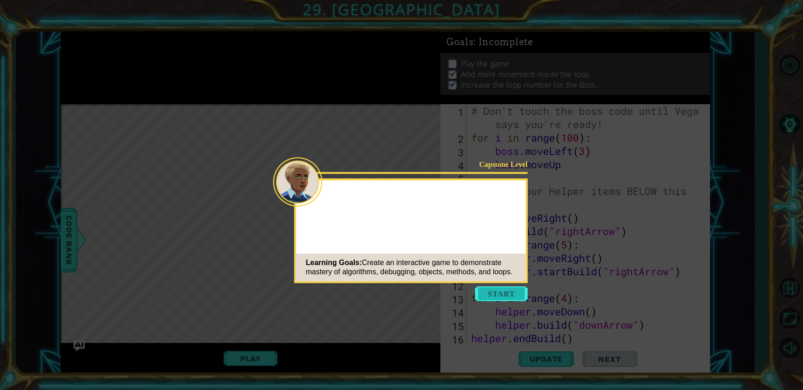
click at [497, 295] on button "Start" at bounding box center [502, 293] width 52 height 15
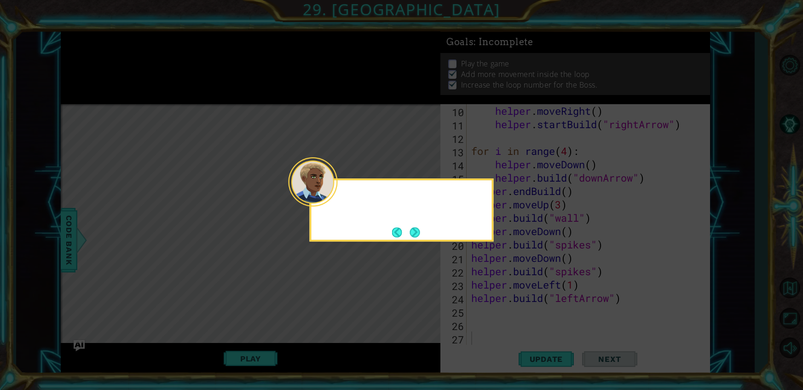
scroll to position [147, 0]
click at [415, 233] on button "Next" at bounding box center [415, 232] width 10 height 10
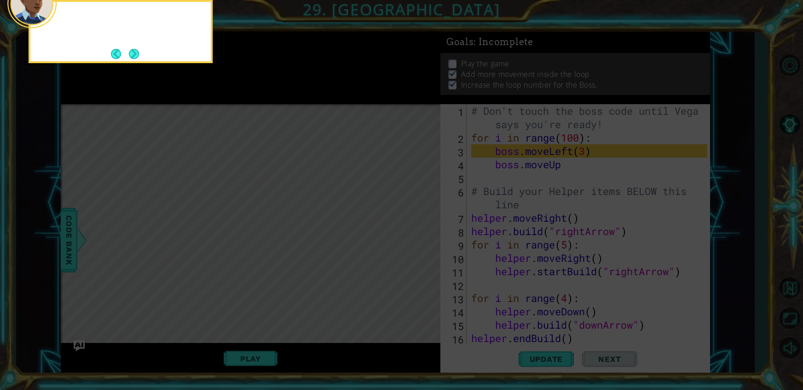
scroll to position [0, 0]
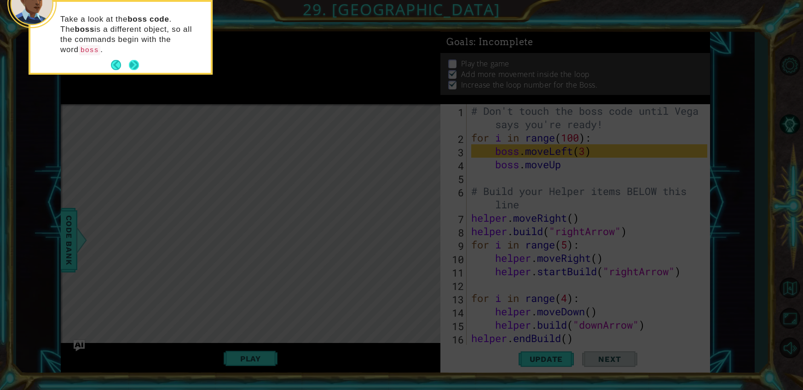
click at [138, 60] on button "Next" at bounding box center [134, 65] width 10 height 10
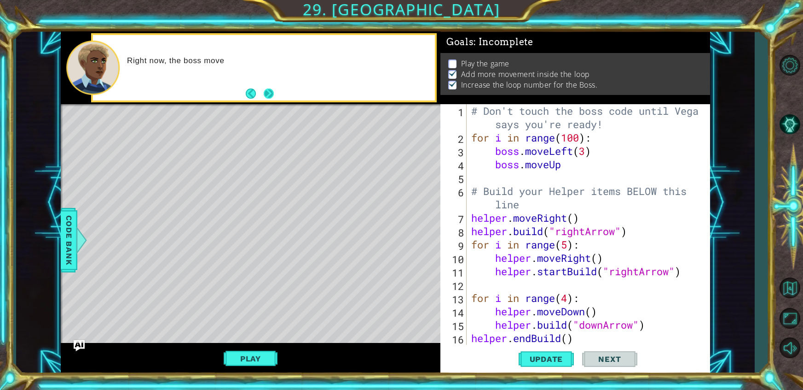
click at [264, 95] on button "Next" at bounding box center [269, 93] width 10 height 10
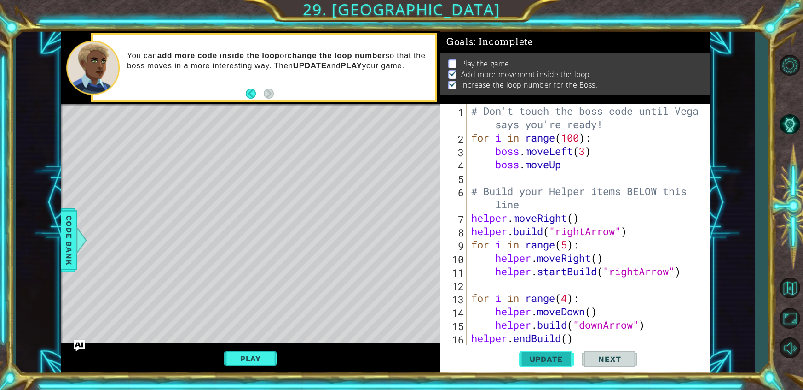
click at [548, 354] on span "Update" at bounding box center [547, 358] width 52 height 9
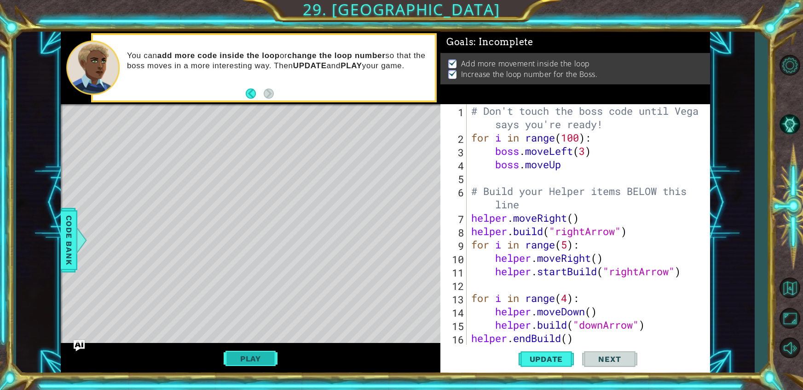
click at [258, 366] on button "Play" at bounding box center [251, 357] width 54 height 17
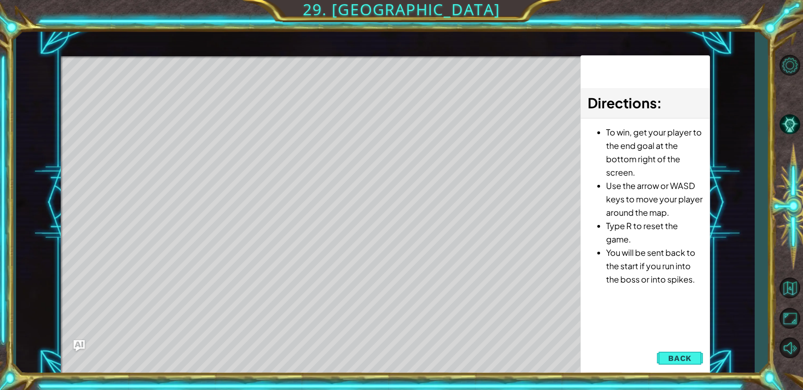
click at [678, 351] on button "Back" at bounding box center [680, 358] width 47 height 18
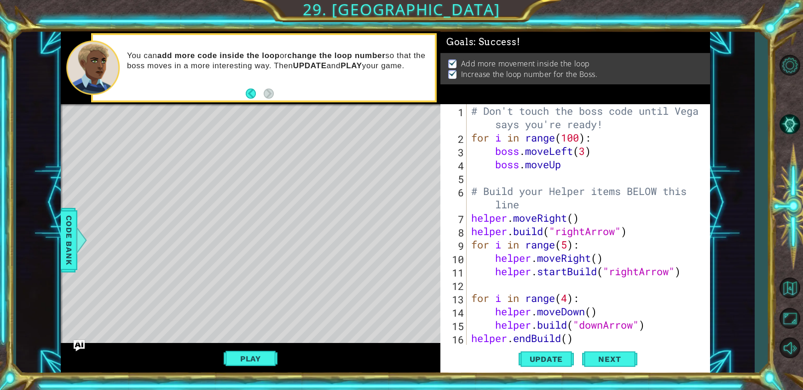
click at [579, 163] on div "# Don't touch the boss code until [PERSON_NAME] says you're ready! for i in ran…" at bounding box center [591, 244] width 243 height 280
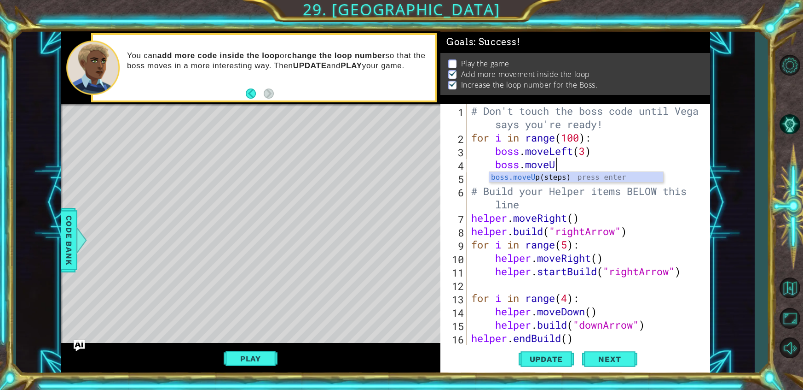
type textarea "boss.move"
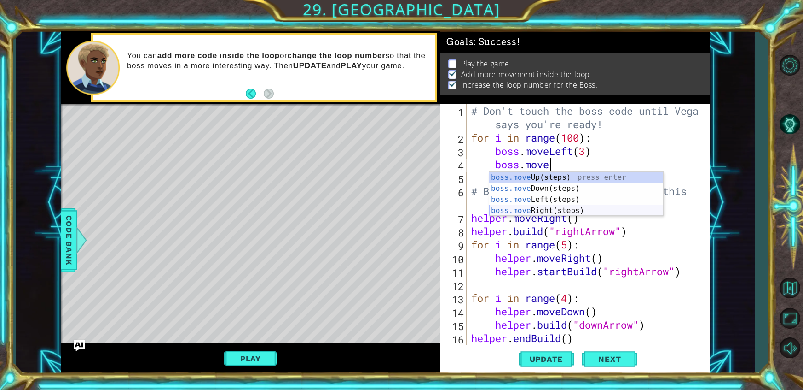
click at [574, 213] on div "boss.move Up(steps) press enter boss.move Down(steps) press enter boss.move Lef…" at bounding box center [576, 205] width 174 height 66
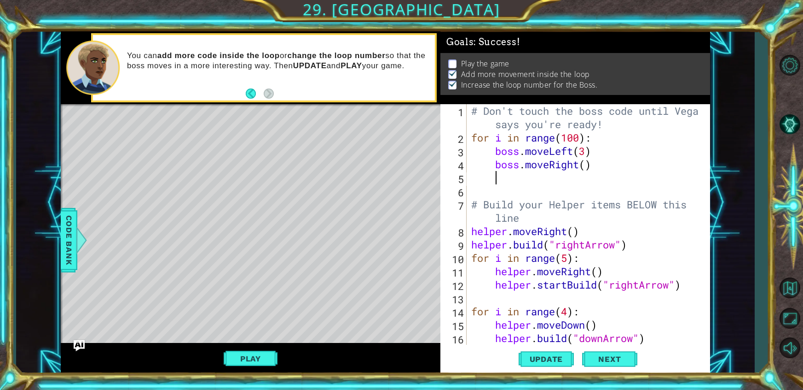
click at [586, 168] on div "# Don't touch the boss code until [PERSON_NAME] says you're ready! for i in ran…" at bounding box center [591, 244] width 243 height 280
type textarea "boss.moveRight(3)"
click at [618, 356] on span "Next" at bounding box center [609, 359] width 41 height 9
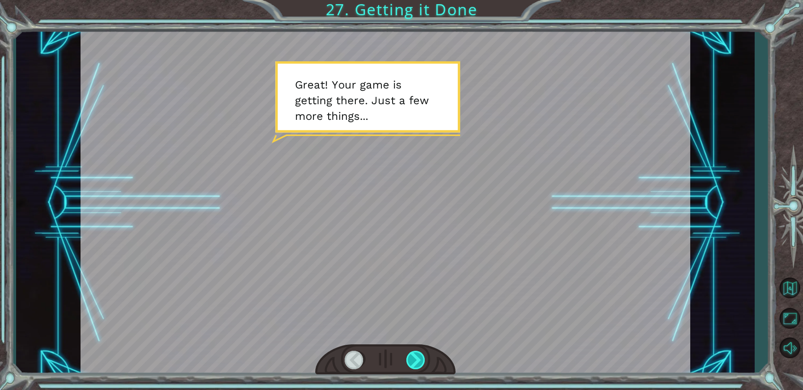
click at [421, 350] on div at bounding box center [417, 359] width 20 height 18
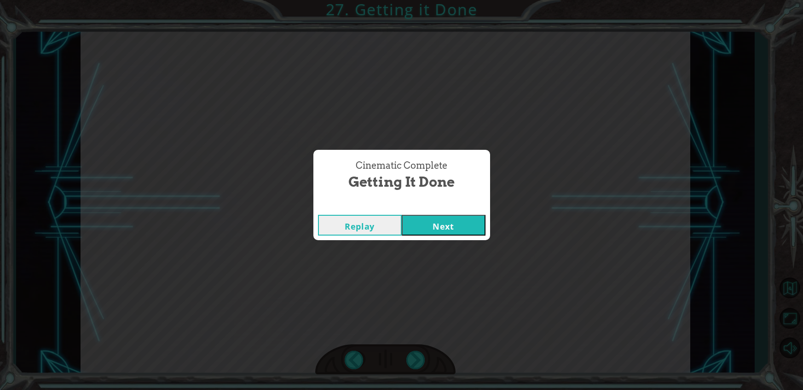
click at [473, 233] on button "Next" at bounding box center [444, 225] width 84 height 21
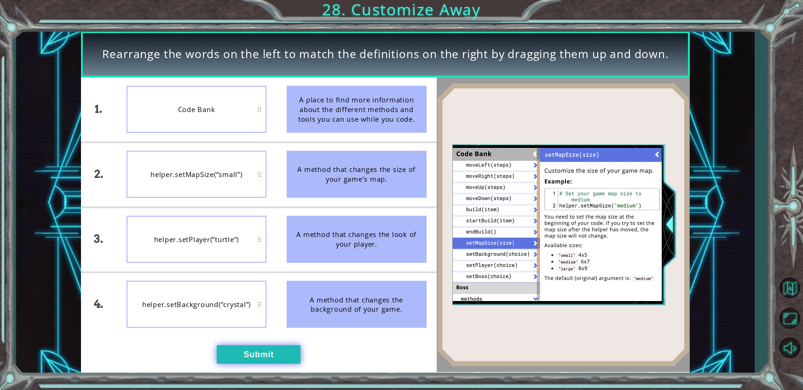
click at [268, 354] on button "Submit" at bounding box center [259, 354] width 84 height 18
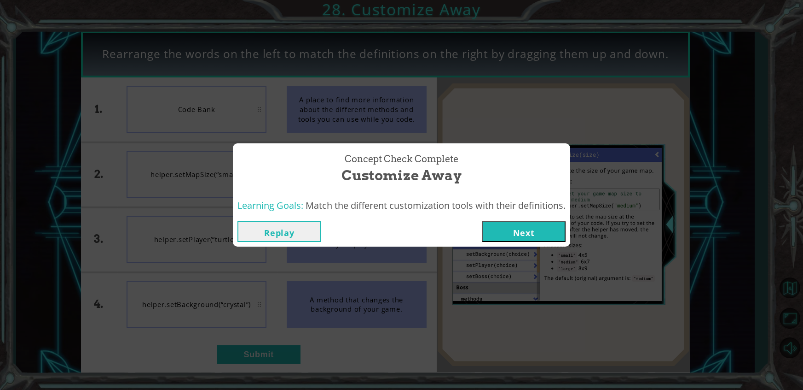
click at [515, 230] on button "Next" at bounding box center [524, 231] width 84 height 21
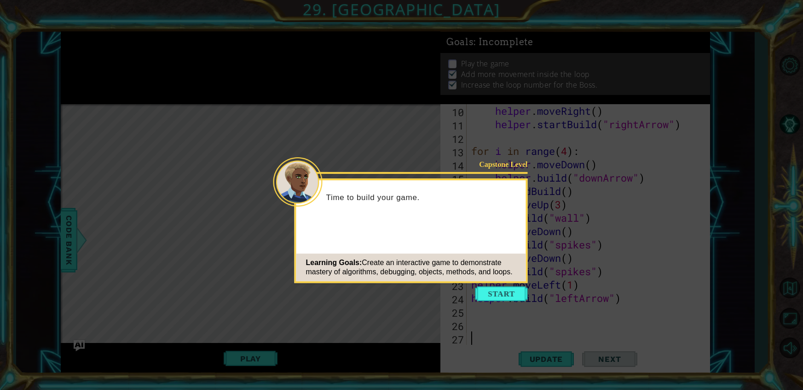
scroll to position [147, 0]
click at [508, 291] on button "Start" at bounding box center [502, 293] width 52 height 15
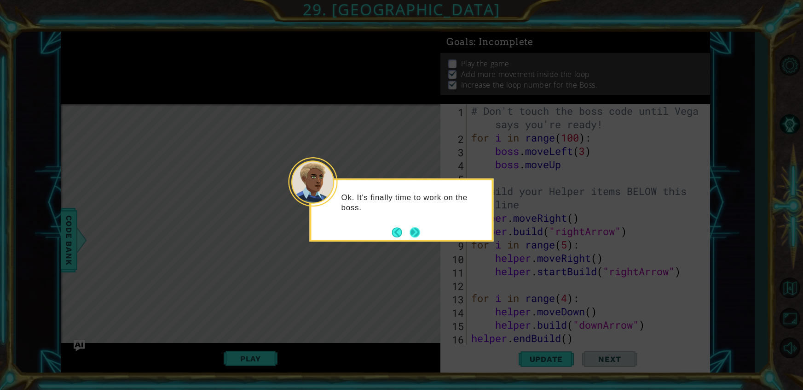
click at [418, 233] on button "Next" at bounding box center [415, 232] width 10 height 10
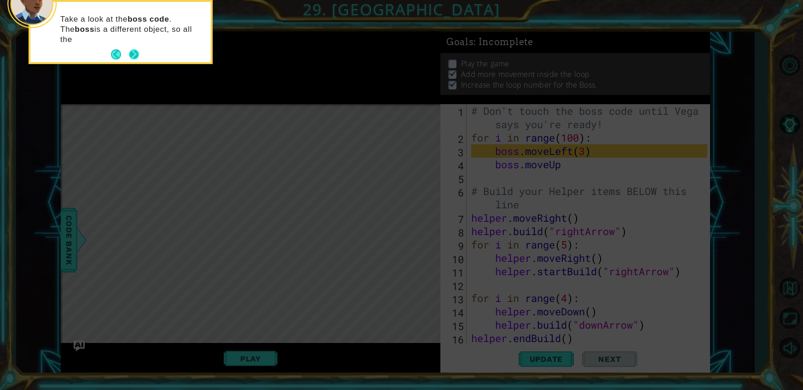
click at [130, 52] on button "Next" at bounding box center [134, 54] width 10 height 10
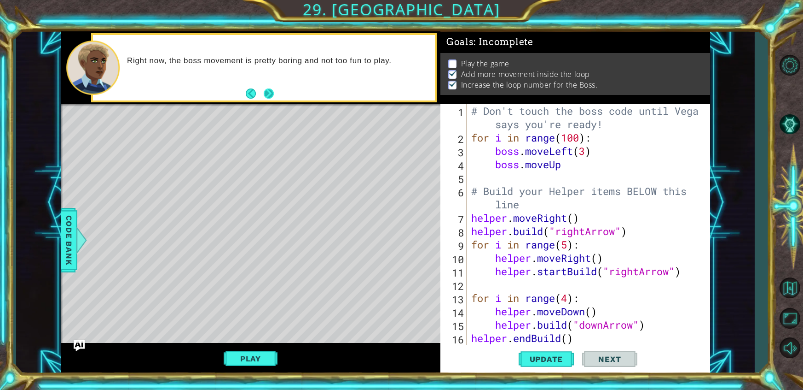
click at [271, 96] on button "Next" at bounding box center [269, 93] width 10 height 10
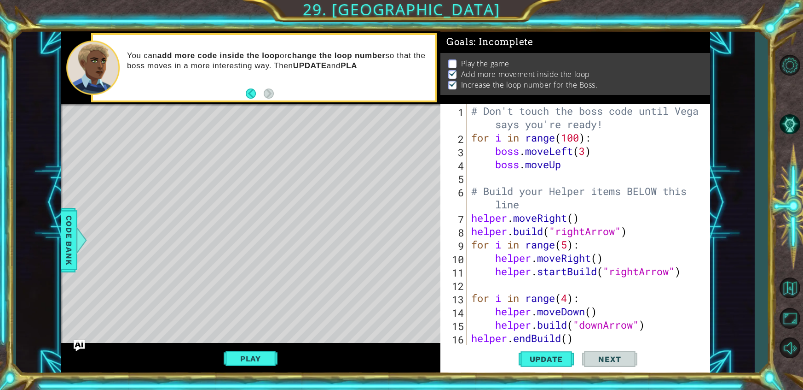
drag, startPoint x: 532, startPoint y: 361, endPoint x: 511, endPoint y: 360, distance: 21.2
click at [532, 361] on span "Update" at bounding box center [547, 358] width 52 height 9
click at [258, 356] on button "Play" at bounding box center [251, 357] width 54 height 17
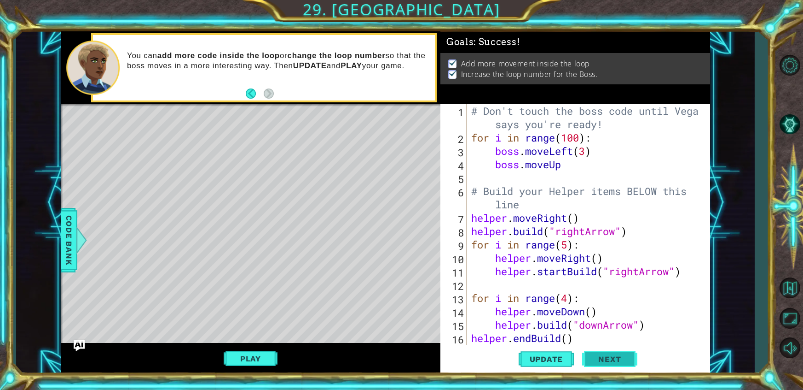
click at [621, 357] on span "Next" at bounding box center [609, 359] width 41 height 9
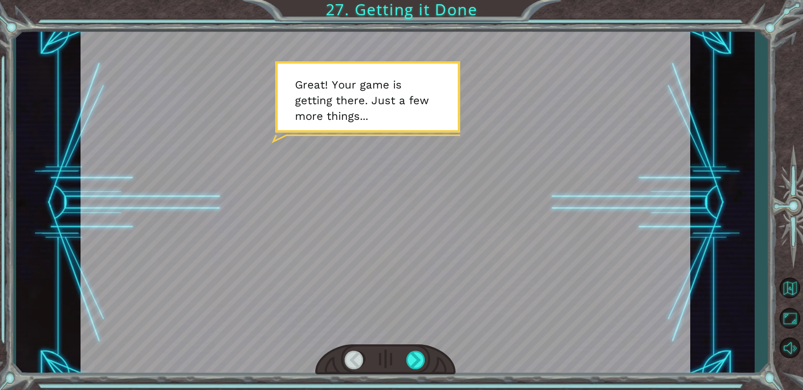
click at [404, 361] on div at bounding box center [385, 359] width 140 height 31
click at [416, 354] on div at bounding box center [417, 359] width 20 height 18
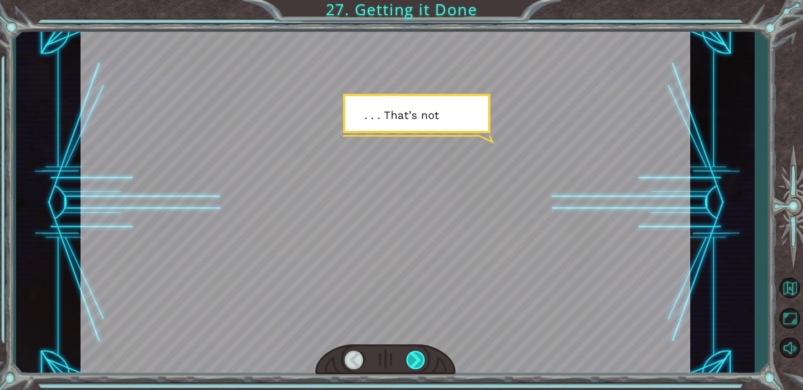
click at [416, 354] on div at bounding box center [417, 359] width 20 height 18
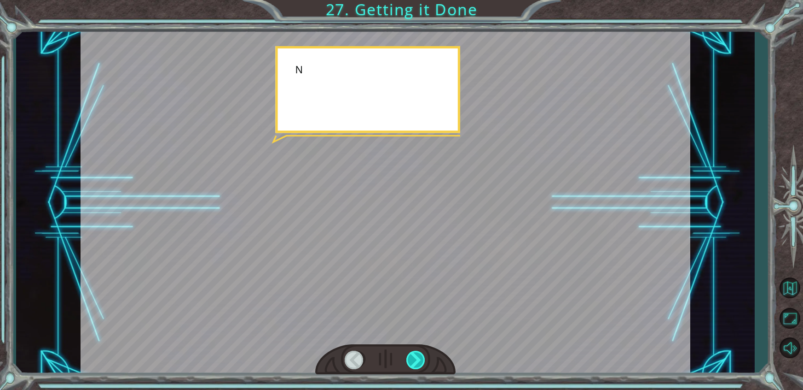
click at [416, 354] on div at bounding box center [417, 359] width 20 height 18
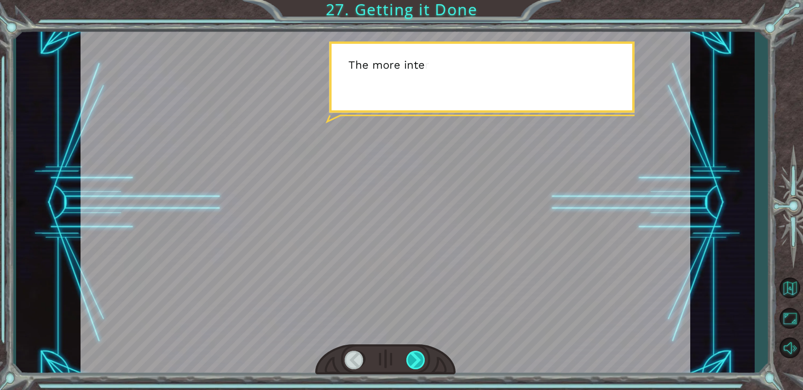
click at [416, 354] on div at bounding box center [417, 359] width 20 height 18
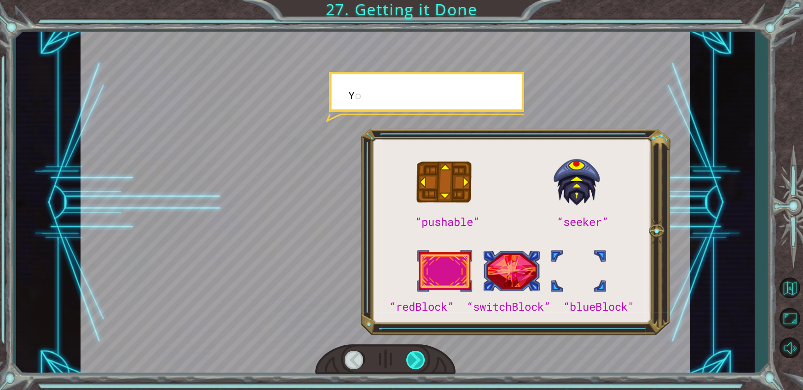
click at [416, 354] on div at bounding box center [417, 359] width 20 height 18
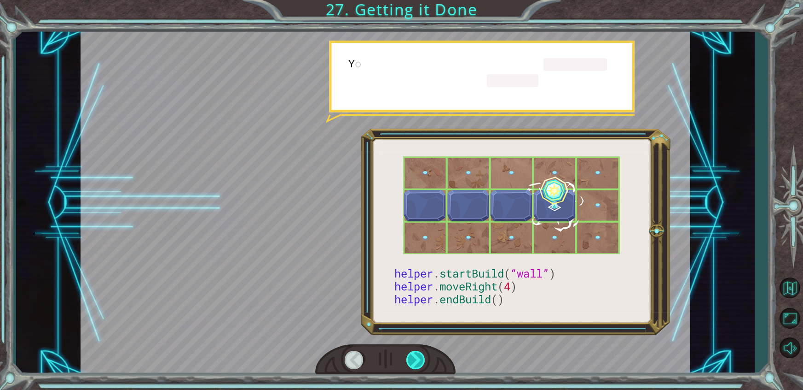
click at [416, 354] on div at bounding box center [417, 359] width 20 height 18
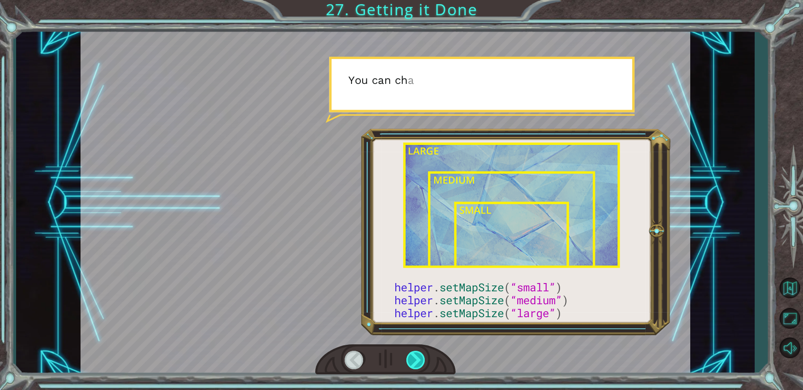
click at [416, 354] on div at bounding box center [417, 359] width 20 height 18
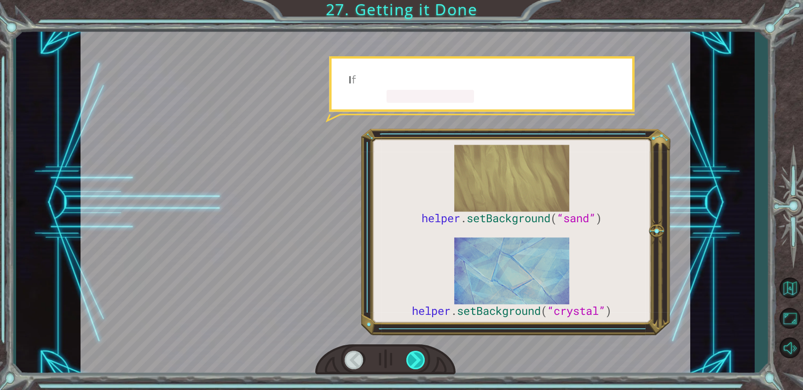
click at [416, 354] on div at bounding box center [417, 359] width 20 height 18
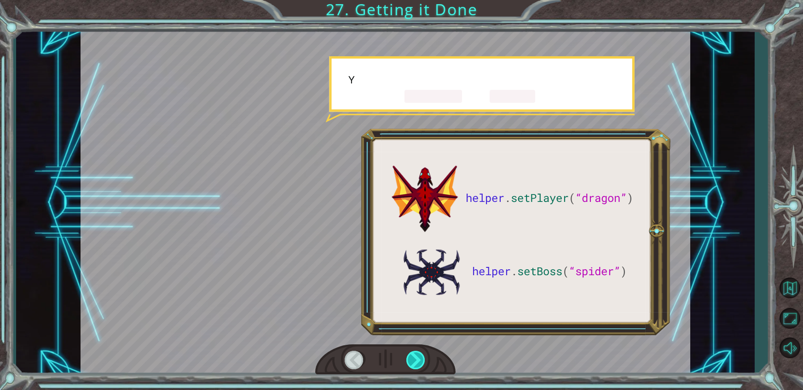
click at [416, 354] on div at bounding box center [417, 359] width 20 height 18
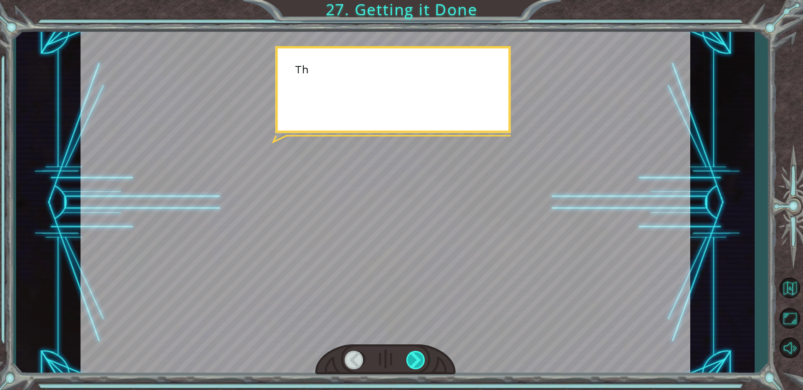
click at [416, 354] on div at bounding box center [417, 359] width 20 height 18
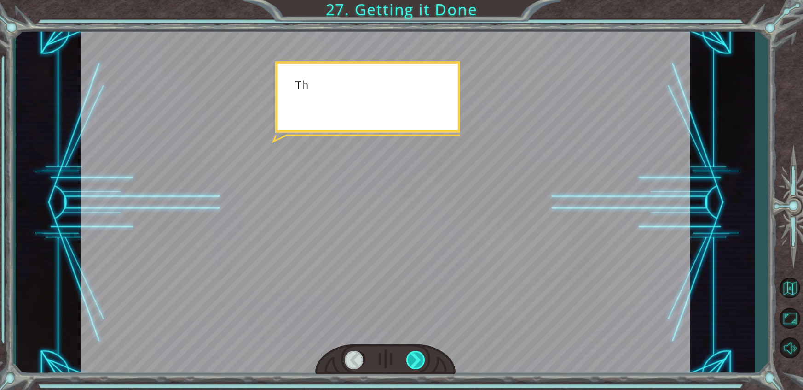
click at [416, 354] on div at bounding box center [417, 359] width 20 height 18
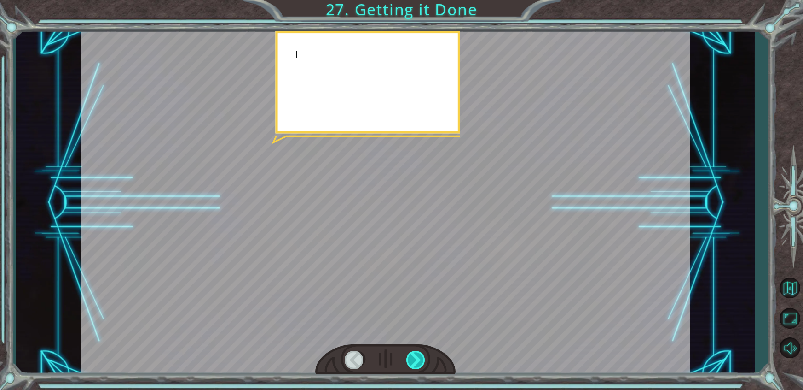
click at [416, 354] on div at bounding box center [417, 359] width 20 height 18
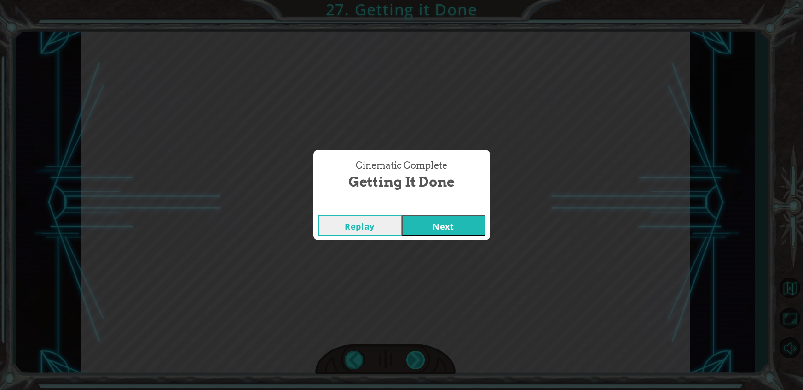
click at [416, 354] on div "Cinematic Complete Getting it Done Replay Next" at bounding box center [401, 195] width 803 height 390
click at [454, 233] on button "Next" at bounding box center [444, 225] width 84 height 21
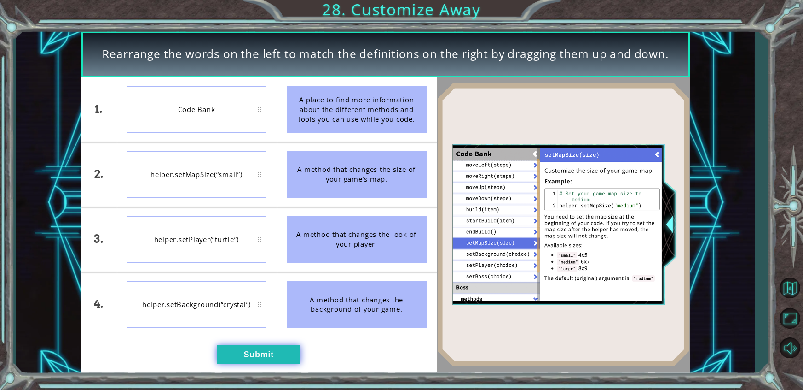
click at [261, 357] on button "Submit" at bounding box center [259, 354] width 84 height 18
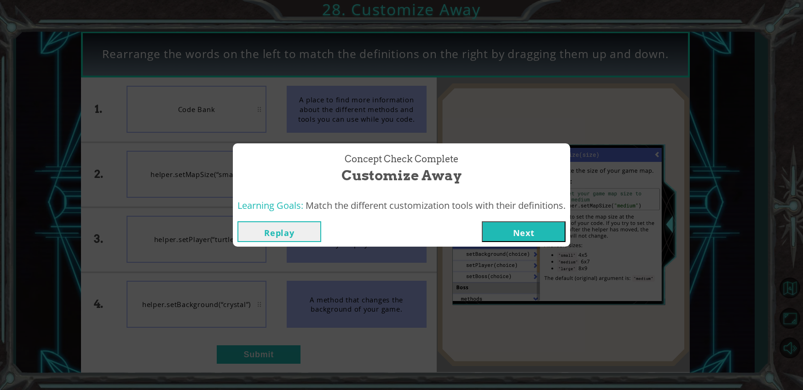
click at [527, 239] on button "Next" at bounding box center [524, 231] width 84 height 21
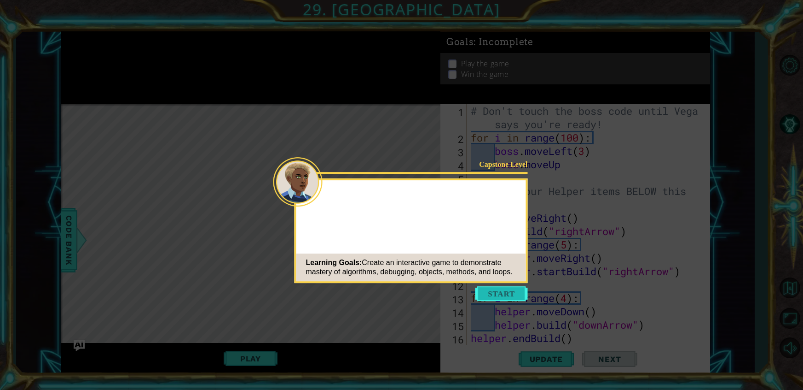
click at [506, 297] on button "Start" at bounding box center [502, 293] width 52 height 15
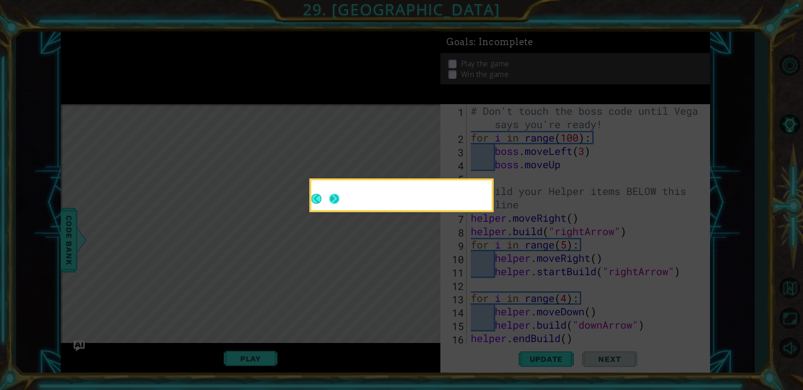
click at [333, 200] on button "Next" at bounding box center [334, 198] width 10 height 10
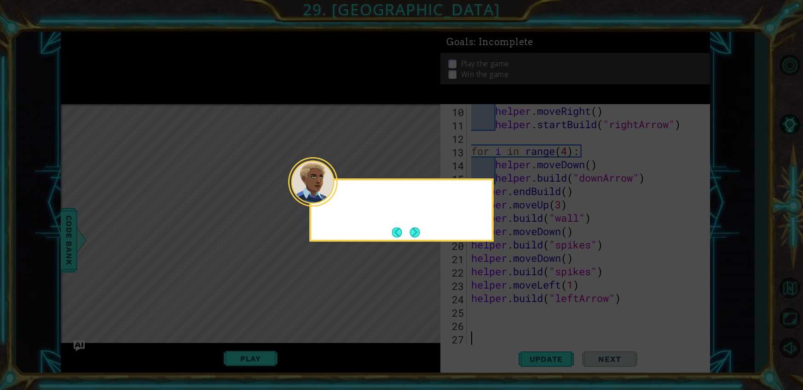
click at [413, 227] on button "Next" at bounding box center [415, 232] width 10 height 10
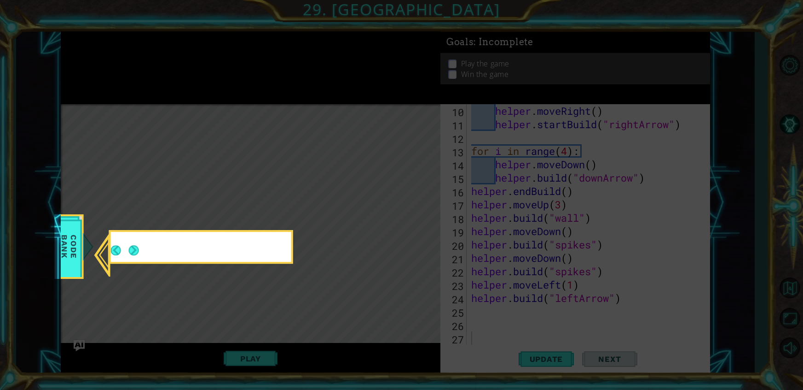
scroll to position [147, 0]
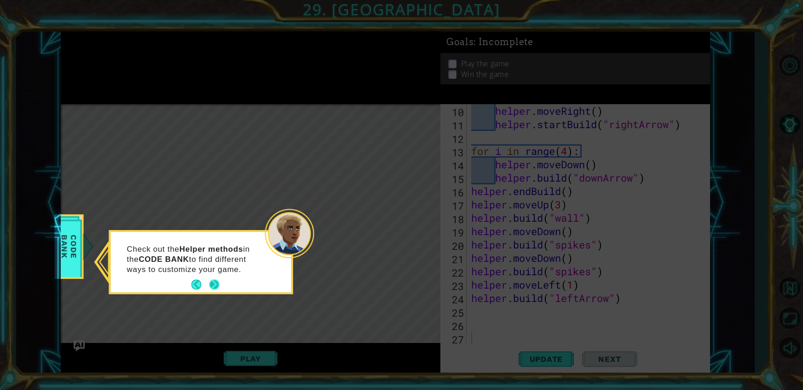
click at [219, 287] on button "Next" at bounding box center [214, 284] width 10 height 10
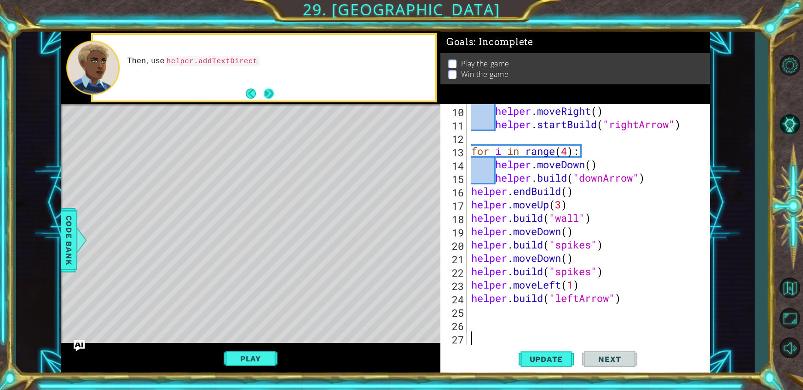
click at [268, 94] on button "Next" at bounding box center [269, 93] width 10 height 10
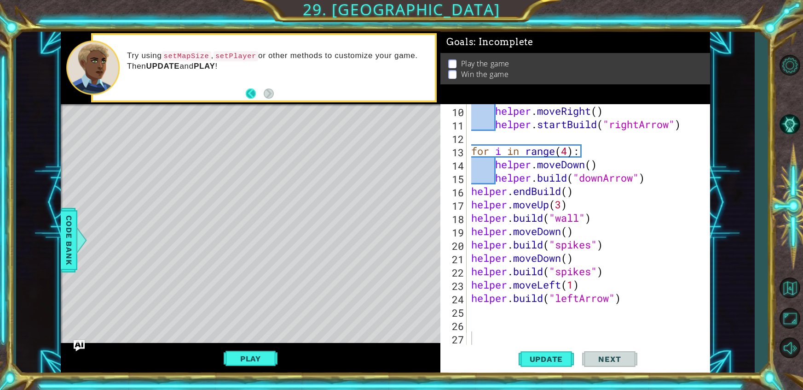
click at [252, 93] on button "Back" at bounding box center [255, 93] width 18 height 10
click at [246, 98] on footer at bounding box center [260, 94] width 28 height 14
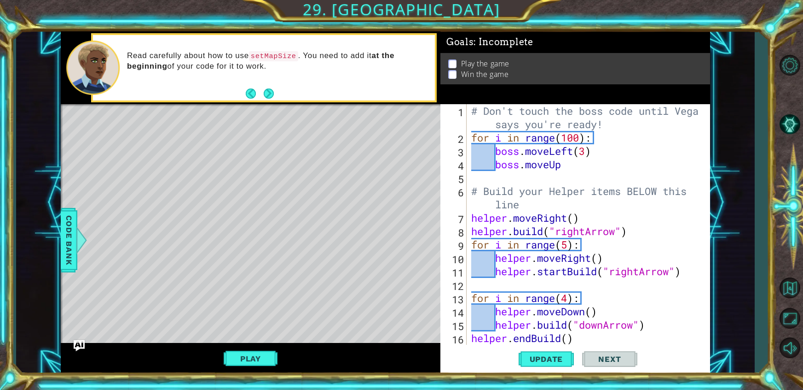
scroll to position [0, 0]
click at [575, 122] on div "# Don't touch the boss code until [PERSON_NAME] says you're ready! for i in ran…" at bounding box center [591, 244] width 243 height 280
click at [271, 92] on button "Next" at bounding box center [269, 93] width 10 height 10
click at [609, 128] on div "# Don't touch the boss code until [PERSON_NAME] says you're ready! for i in ran…" at bounding box center [591, 244] width 243 height 280
click at [475, 112] on div "# Don't touch the boss code until [PERSON_NAME] says you're ready! for i in ran…" at bounding box center [591, 244] width 243 height 280
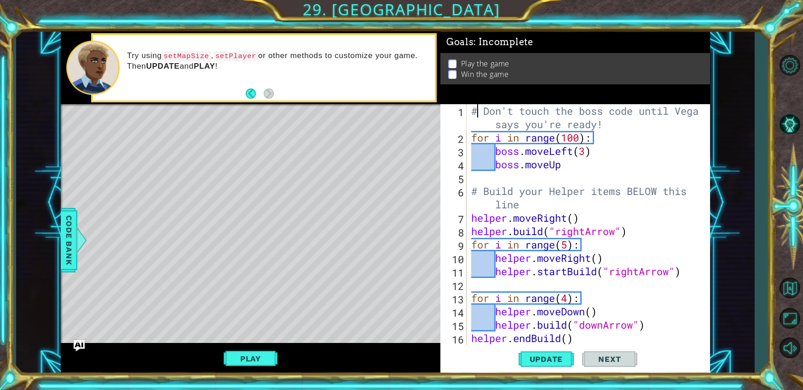
click at [625, 124] on div "# Don't touch the boss code until [PERSON_NAME] says you're ready! for i in ran…" at bounding box center [591, 244] width 243 height 280
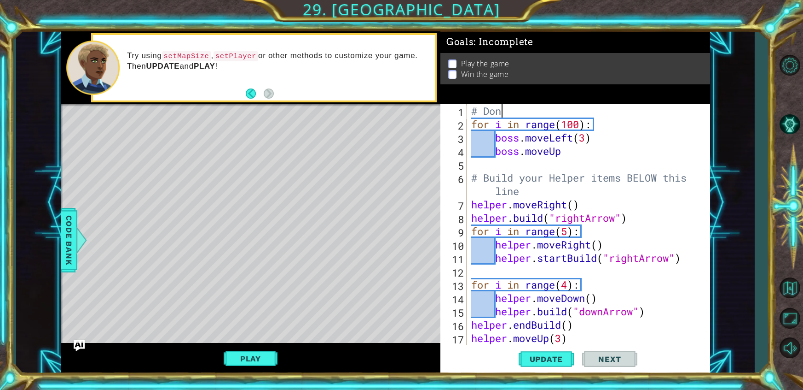
type textarea "#"
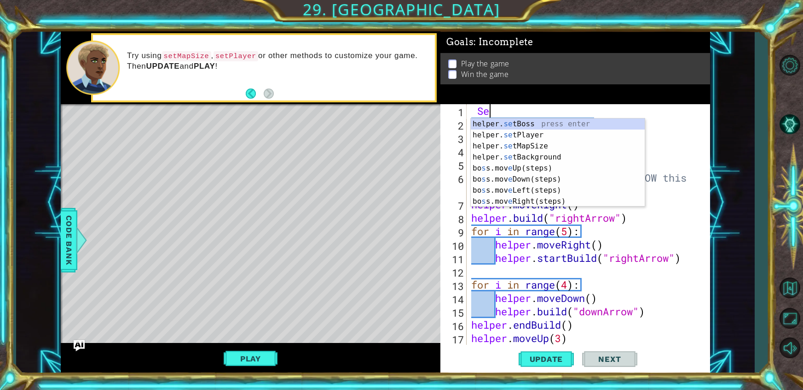
type textarea "S"
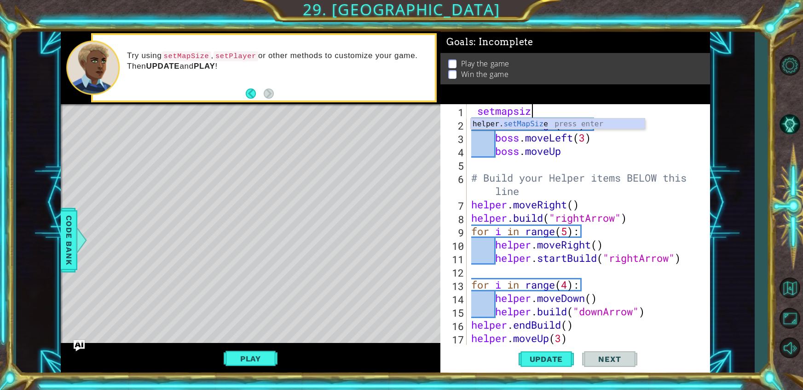
scroll to position [0, 2]
click at [556, 122] on div "helper. setMapSize press enter" at bounding box center [558, 134] width 174 height 33
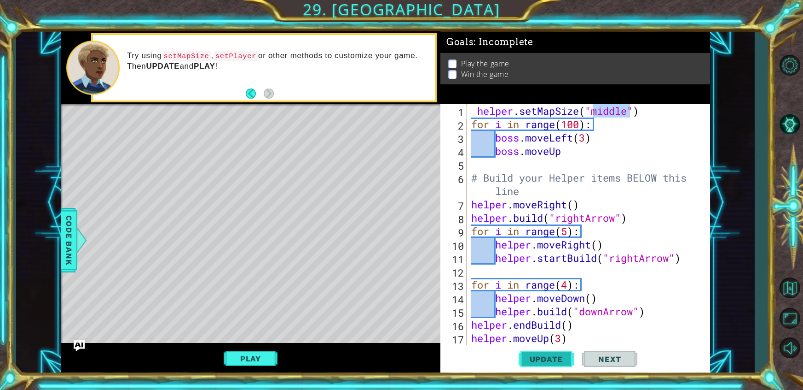
click at [565, 357] on span "Update" at bounding box center [547, 358] width 52 height 9
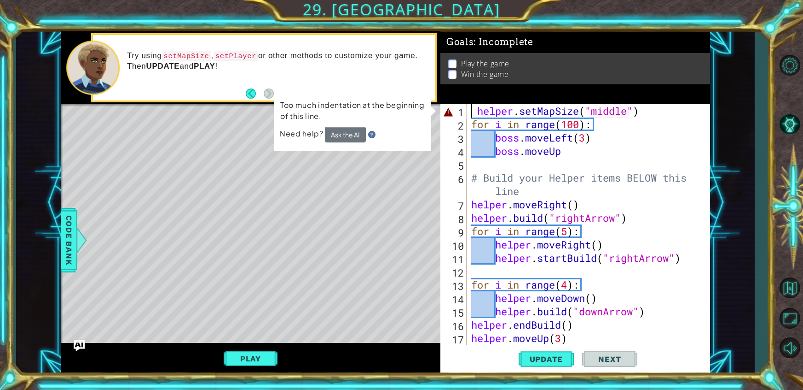
click at [473, 114] on div "helper . setMapSize ( "middle" ) for i in range ( 100 ) : boss . moveLeft ( 3 )…" at bounding box center [591, 237] width 243 height 267
click at [477, 113] on div "helper . setMapSize ( "middle" ) for i in range ( 100 ) : boss . moveLeft ( 3 )…" at bounding box center [591, 237] width 243 height 267
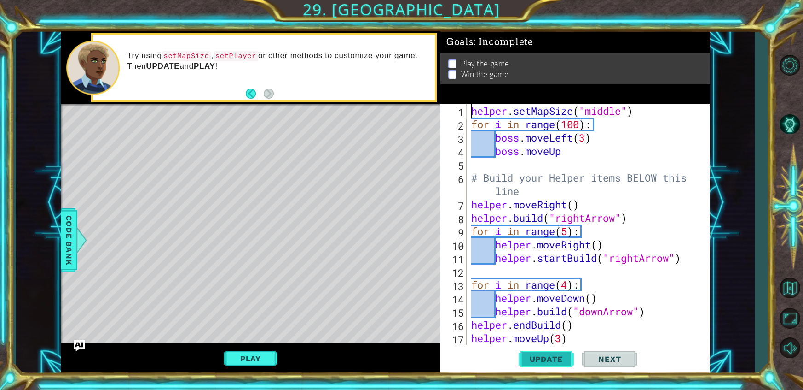
click at [559, 366] on button "Update" at bounding box center [546, 358] width 55 height 27
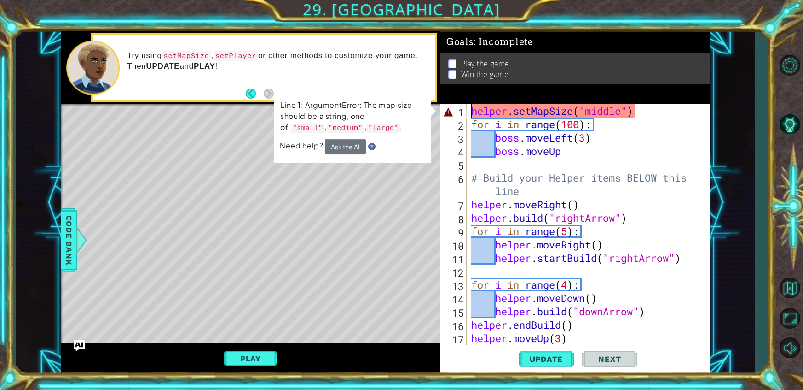
click at [624, 114] on div "helper . setMapSize ( "middle" ) for i in range ( 100 ) : boss . moveLeft ( 3 )…" at bounding box center [591, 237] width 243 height 267
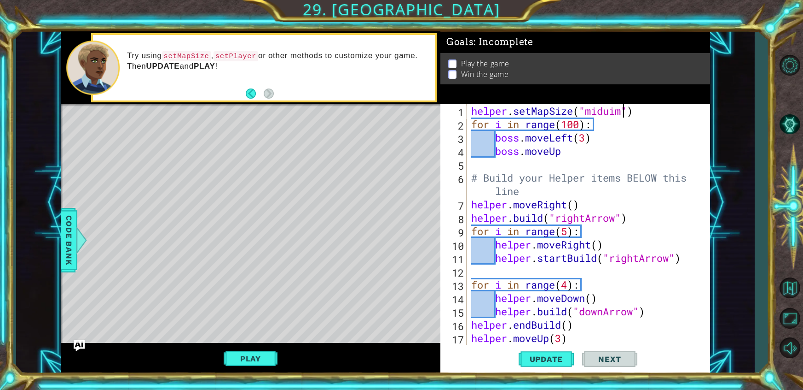
scroll to position [0, 7]
click at [540, 360] on span "Update" at bounding box center [547, 358] width 52 height 9
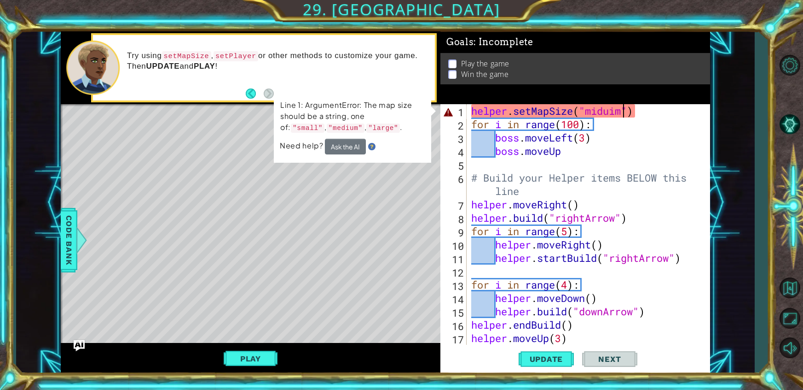
click at [621, 113] on div "helper . setMapSize ( "miduim" ) for i in range ( 100 ) : boss . moveLeft ( 3 )…" at bounding box center [591, 237] width 243 height 267
click at [618, 117] on div "helper . setMapSize ( "miduim" ) for i in range ( 100 ) : boss . moveLeft ( 3 )…" at bounding box center [591, 237] width 243 height 267
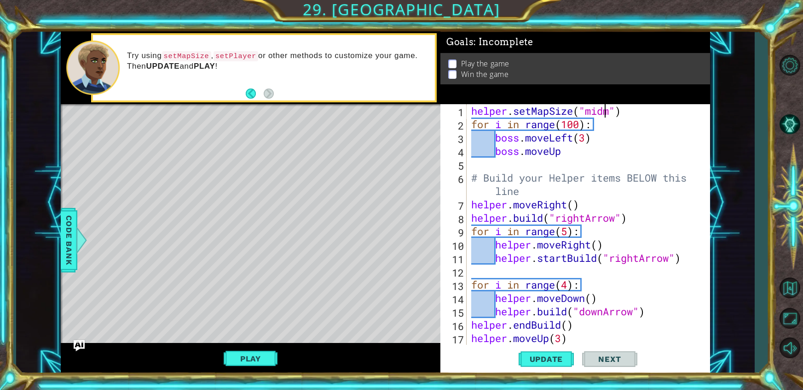
scroll to position [0, 6]
click at [537, 352] on button "Update" at bounding box center [546, 358] width 55 height 27
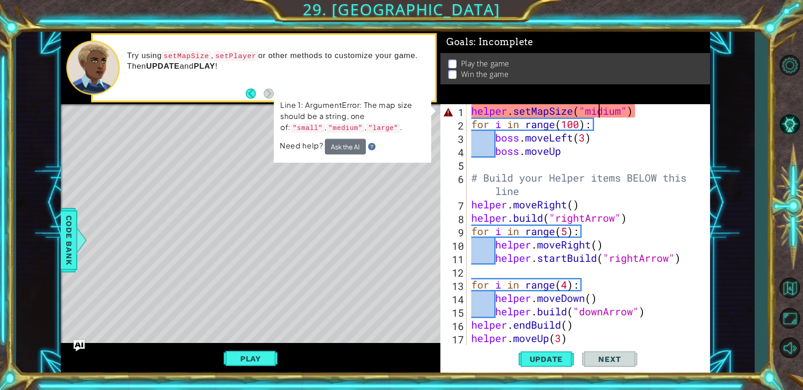
click at [597, 113] on div "helper . setMapSize ( "midium" ) for i in range ( 100 ) : boss . moveLeft ( 3 )…" at bounding box center [591, 237] width 243 height 267
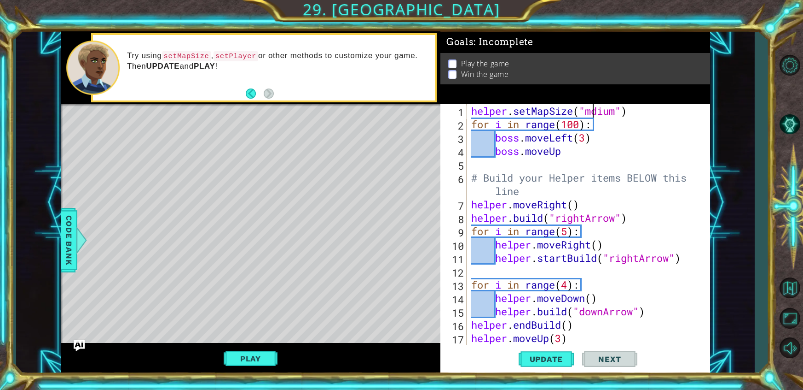
scroll to position [0, 6]
type textarea "helper.setMapSize("medium")"
click at [556, 355] on span "Update" at bounding box center [547, 358] width 52 height 9
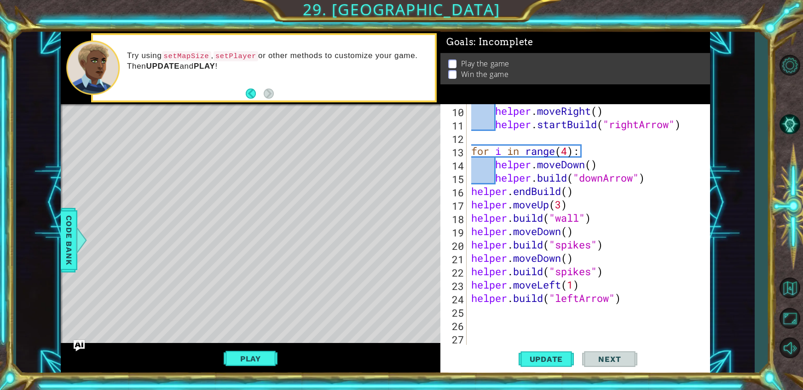
scroll to position [133, 0]
click at [515, 322] on div "helper . moveRight ( ) helper . startBuild ( "rightArrow" ) for i in range ( 4 …" at bounding box center [591, 237] width 243 height 267
click at [507, 314] on div "helper . moveRight ( ) helper . startBuild ( "rightArrow" ) for i in range ( 4 …" at bounding box center [591, 237] width 243 height 267
type textarea "m"
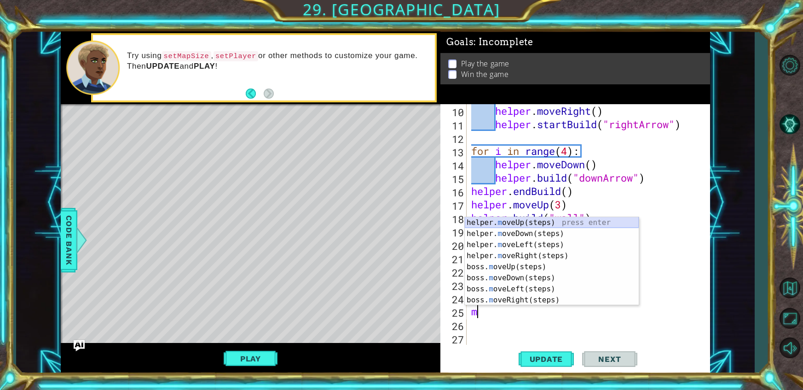
click at [513, 219] on div "helper. m oveUp(steps) press enter helper. m oveDown(steps) press enter helper.…" at bounding box center [552, 272] width 174 height 110
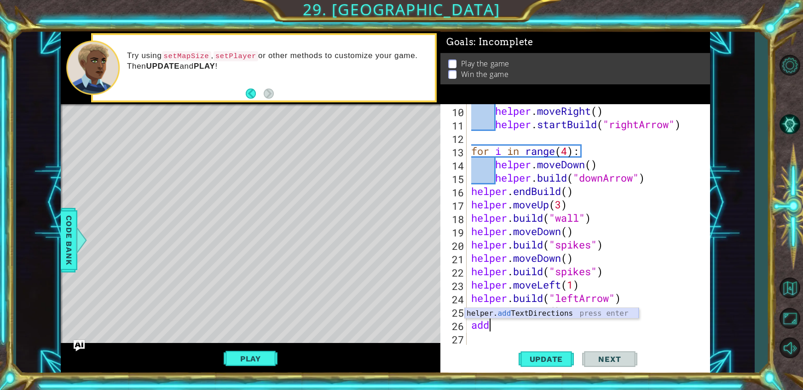
click at [549, 311] on div "helper. add TextDirections press enter" at bounding box center [552, 324] width 174 height 33
click at [596, 309] on div "helper.addTextDirections press enter" at bounding box center [552, 324] width 174 height 33
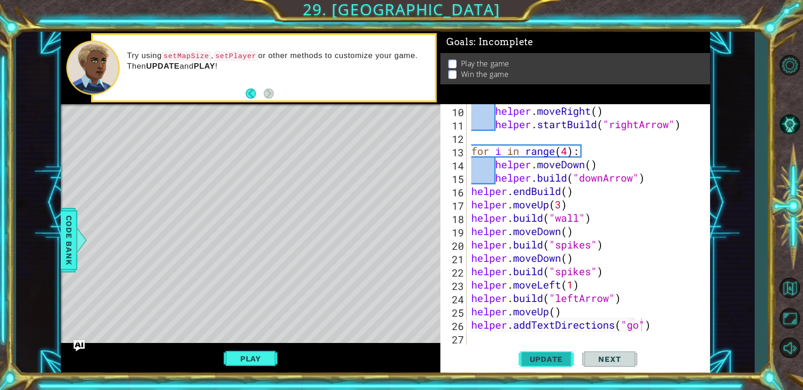
click at [538, 368] on button "Update" at bounding box center [546, 358] width 55 height 27
click at [545, 361] on span "Update" at bounding box center [547, 358] width 52 height 9
click at [668, 328] on div "helper . moveRight ( ) helper . startBuild ( "rightArrow" ) for i in range ( 4 …" at bounding box center [591, 237] width 243 height 267
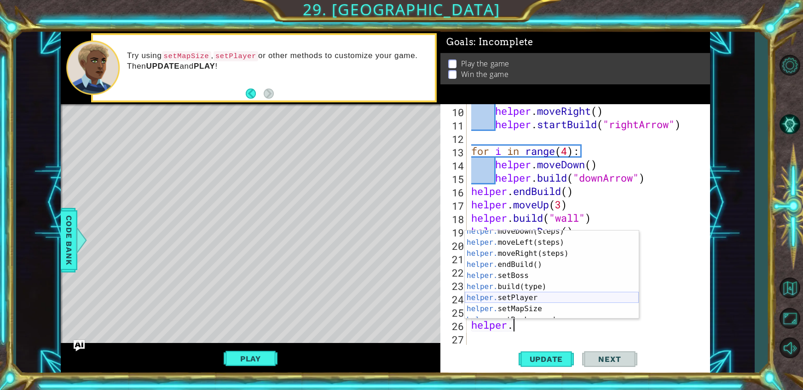
scroll to position [44, 0]
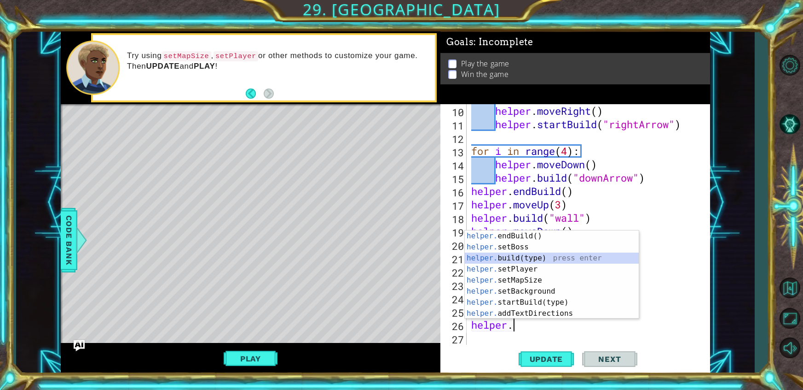
click at [529, 254] on div "helper. endBuild() press enter helper. setBoss press enter helper. build(type) …" at bounding box center [552, 285] width 174 height 110
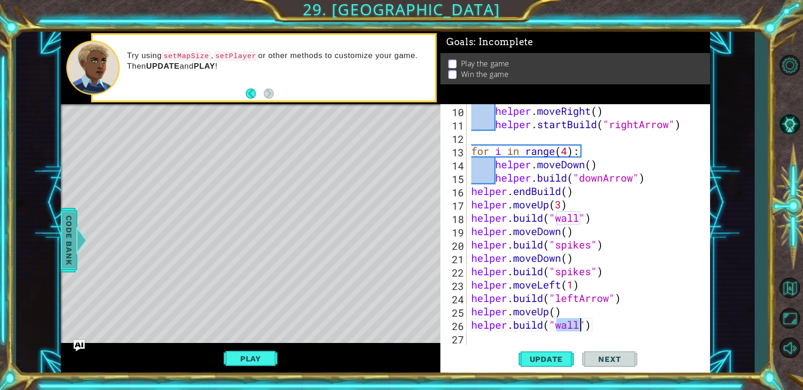
click at [68, 233] on span "Code Bank" at bounding box center [69, 240] width 15 height 56
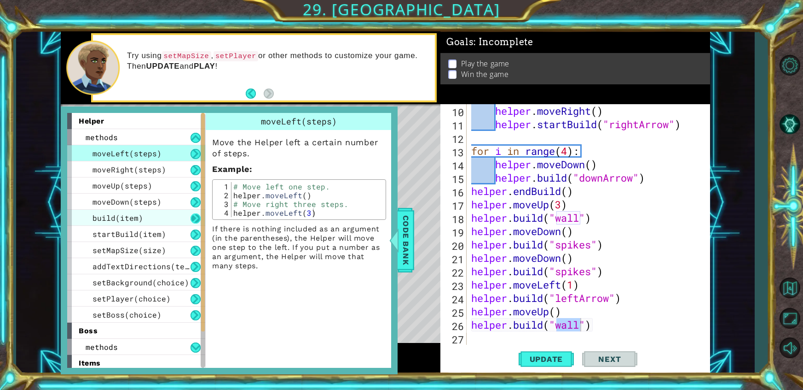
click at [193, 221] on button at bounding box center [196, 218] width 10 height 10
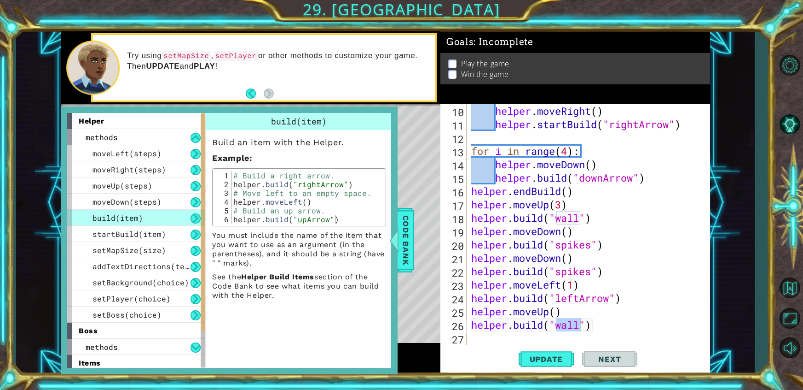
click at [196, 217] on button at bounding box center [196, 218] width 10 height 10
click at [199, 140] on button at bounding box center [196, 138] width 10 height 10
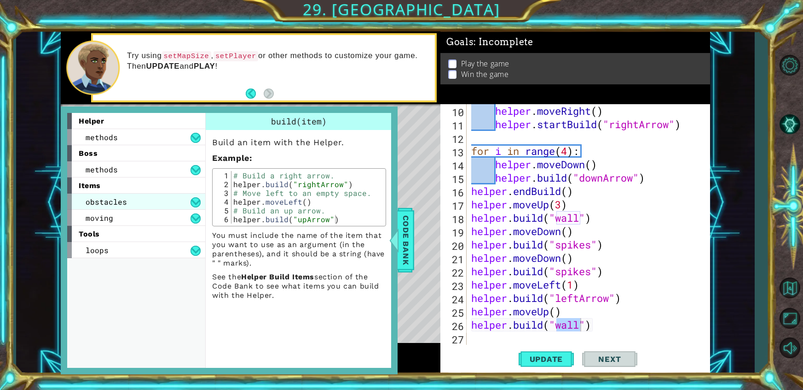
click at [190, 198] on div "obstacles" at bounding box center [136, 201] width 138 height 16
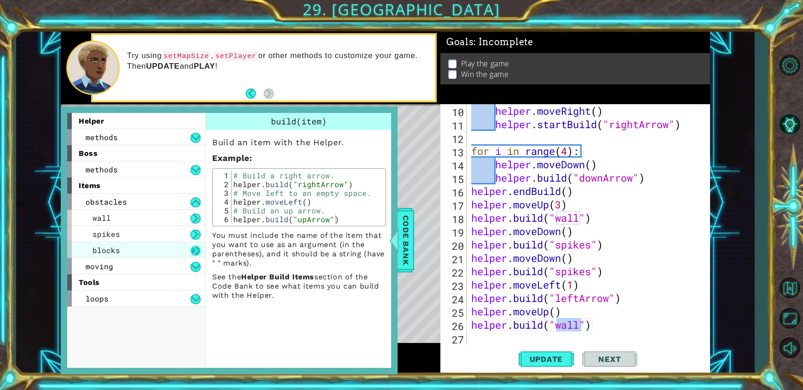
click at [199, 245] on button at bounding box center [196, 250] width 10 height 10
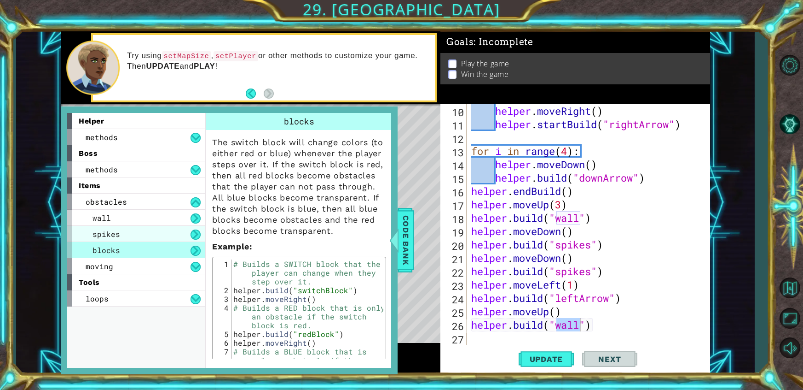
click at [182, 233] on div "spikes" at bounding box center [136, 234] width 138 height 16
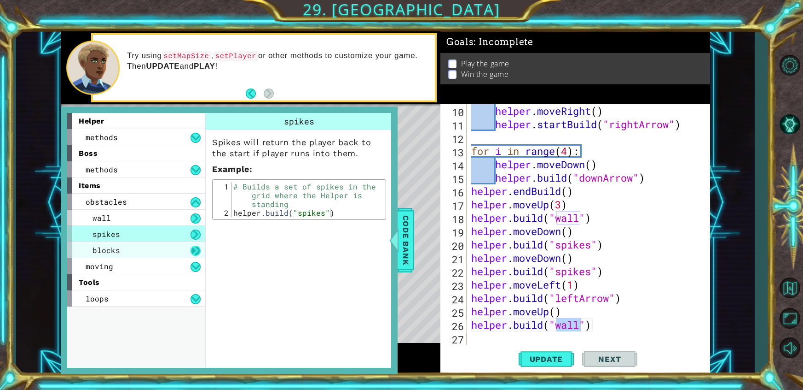
click at [199, 252] on button at bounding box center [196, 250] width 10 height 10
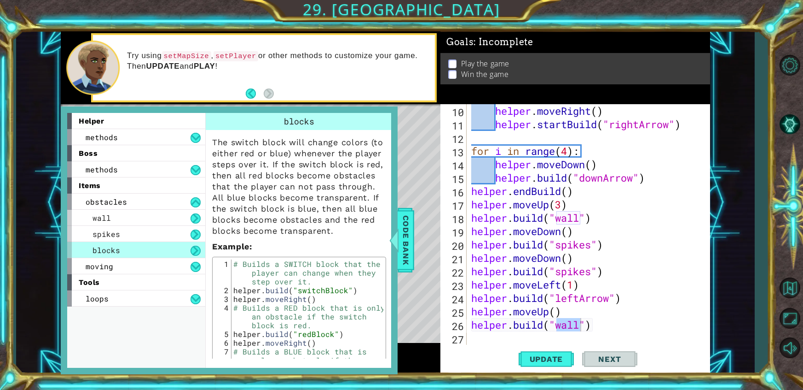
click at [580, 326] on div "helper . moveRight ( ) helper . startBuild ( "rightArrow" ) for i in range ( 4 …" at bounding box center [589, 224] width 238 height 240
click at [155, 265] on div "moving" at bounding box center [136, 266] width 138 height 16
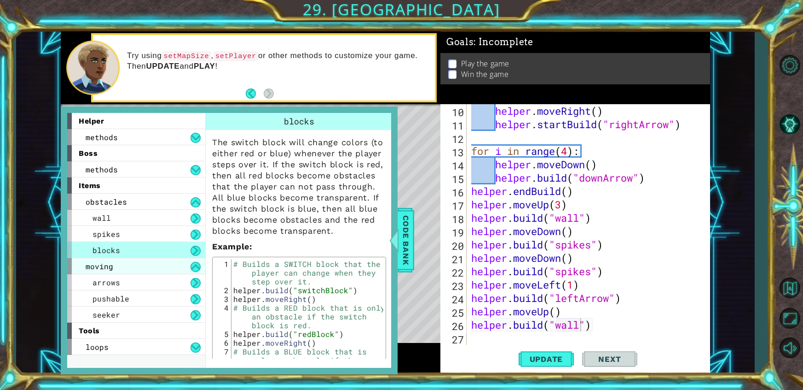
click at [155, 265] on div "moving" at bounding box center [136, 266] width 138 height 16
click at [155, 264] on div "moving" at bounding box center [136, 266] width 138 height 16
click at [134, 298] on div "pushable" at bounding box center [136, 298] width 138 height 16
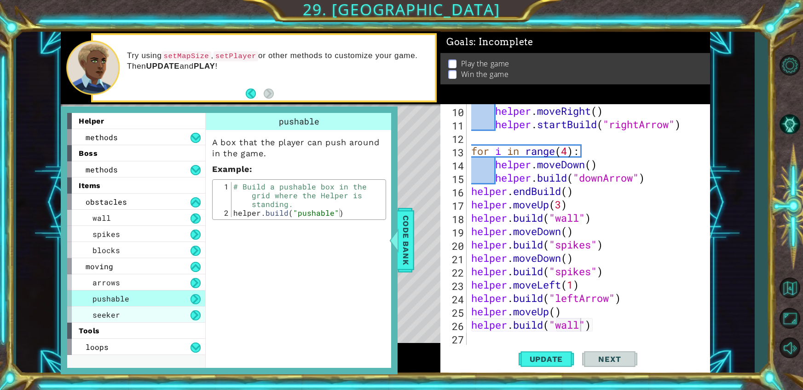
click at [132, 308] on div "seeker" at bounding box center [136, 314] width 138 height 16
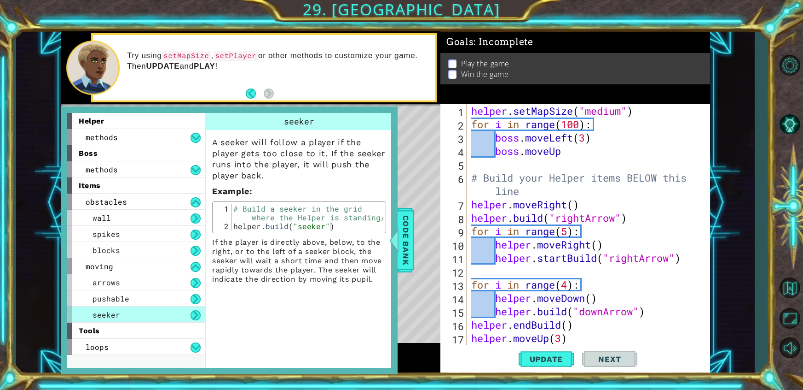
scroll to position [0, 0]
type textarea "helper.setMapSize("medium")"
click at [646, 116] on div "helper . setMapSize ( "medium" ) for i in range ( 100 ) : boss . moveLeft ( 3 )…" at bounding box center [591, 237] width 243 height 267
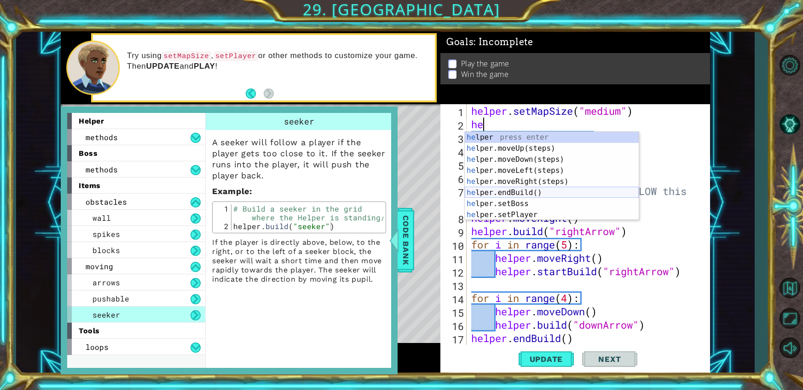
scroll to position [15, 0]
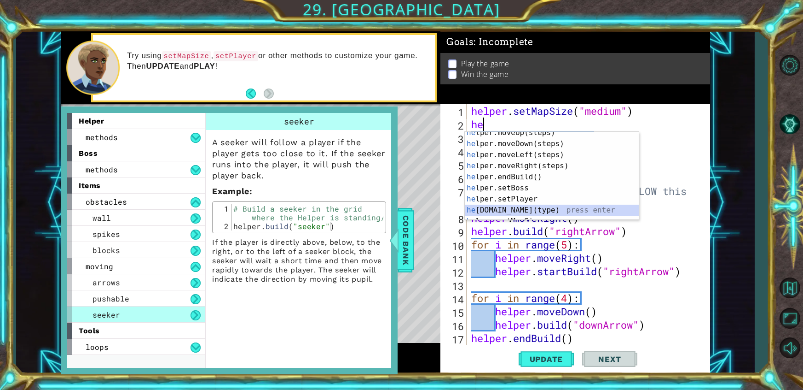
click at [535, 209] on div "he lper.moveUp(steps) press enter he lper.moveDown(steps) press enter he lper.m…" at bounding box center [552, 182] width 174 height 110
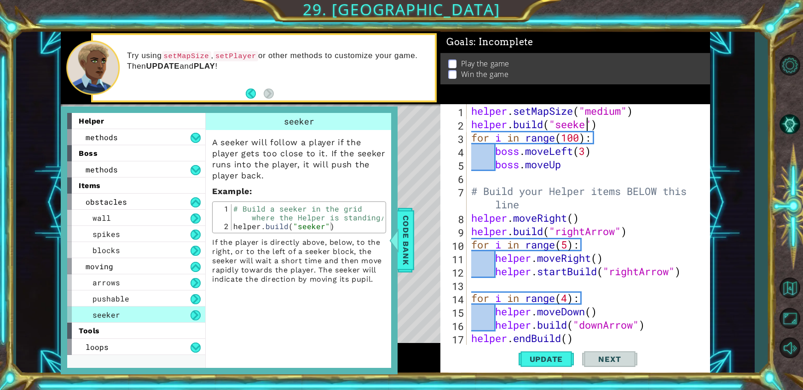
scroll to position [0, 5]
click at [529, 362] on span "Update" at bounding box center [547, 358] width 52 height 9
click at [410, 244] on span "Code Bank" at bounding box center [406, 240] width 15 height 56
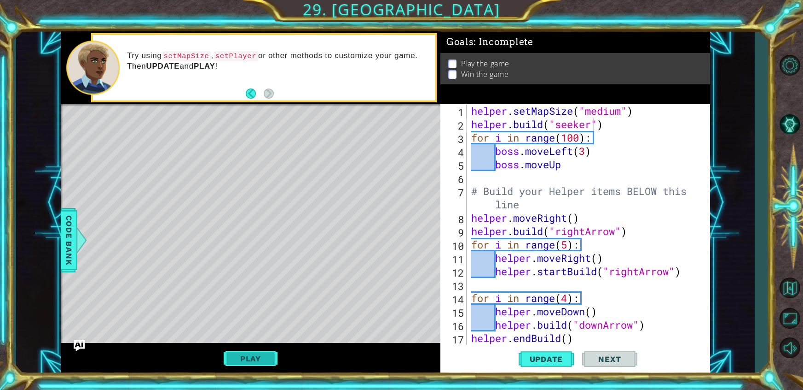
click at [264, 360] on button "Play" at bounding box center [251, 357] width 54 height 17
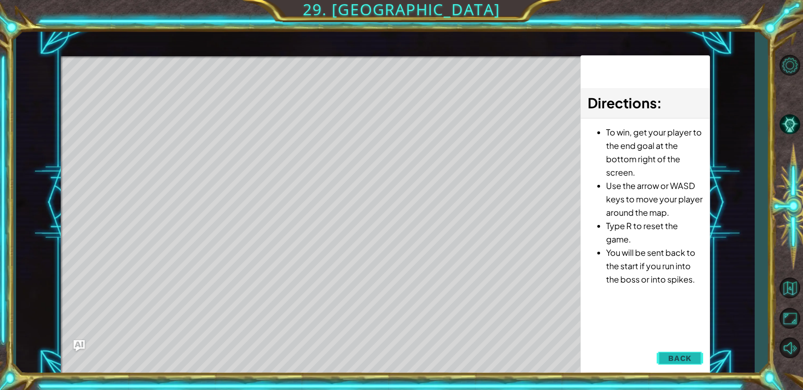
click at [681, 359] on span "Back" at bounding box center [680, 357] width 23 height 9
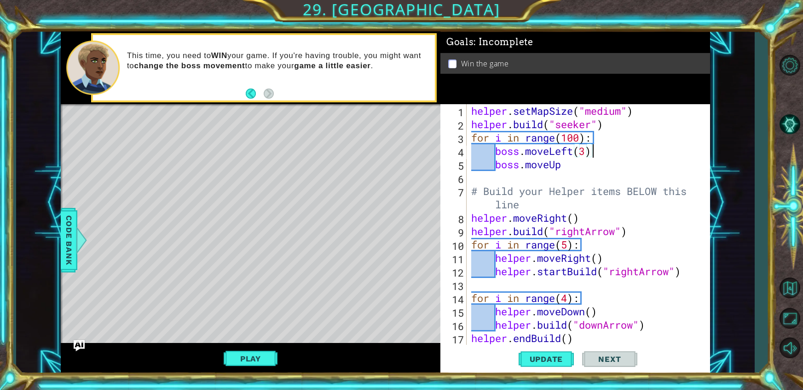
click at [594, 151] on div "helper . setMapSize ( "medium" ) helper . build ( "seeker" ) for i in range ( 1…" at bounding box center [591, 237] width 243 height 267
click at [486, 164] on div "helper . setMapSize ( "medium" ) helper . build ( "seeker" ) for i in range ( 1…" at bounding box center [591, 237] width 243 height 267
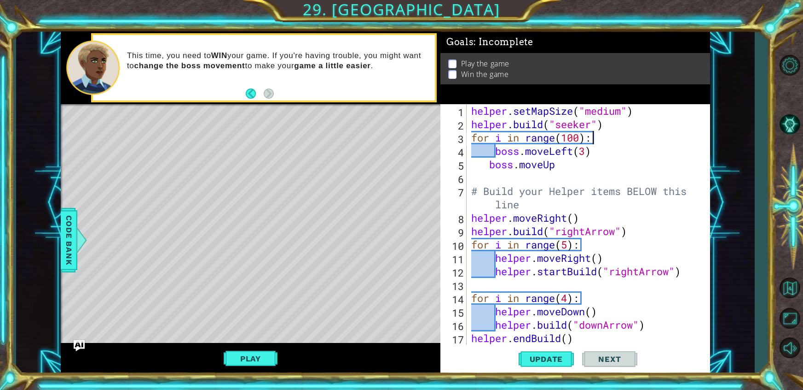
click at [602, 140] on div "helper . setMapSize ( "medium" ) helper . build ( "seeker" ) for i in range ( 1…" at bounding box center [591, 237] width 243 height 267
click at [494, 149] on div "helper . setMapSize ( "medium" ) helper . build ( "seeker" ) for i in range ( 1…" at bounding box center [591, 237] width 243 height 267
click at [489, 169] on div "helper . setMapSize ( "medium" ) helper . build ( "seeker" ) for i in range ( 1…" at bounding box center [591, 237] width 243 height 267
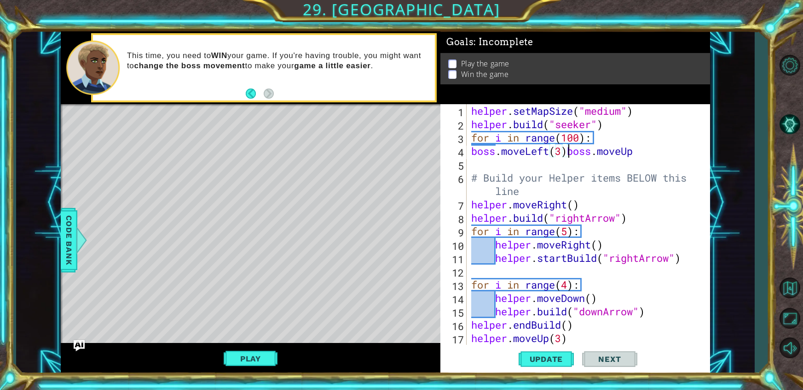
type textarea "boss.moveUp"
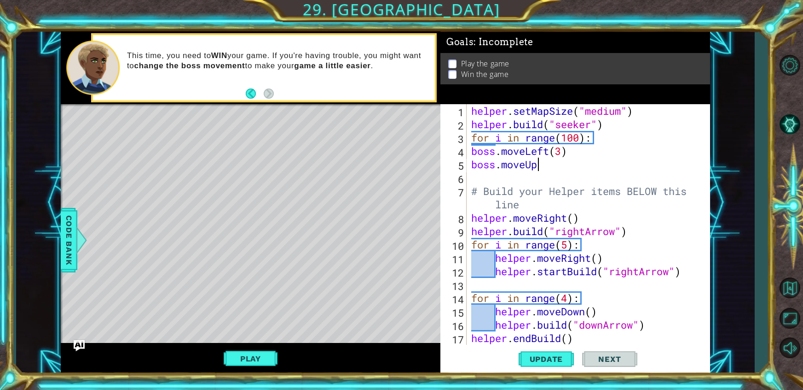
click at [573, 163] on div "helper . setMapSize ( "medium" ) helper . build ( "seeker" ) for i in range ( 1…" at bounding box center [591, 237] width 243 height 267
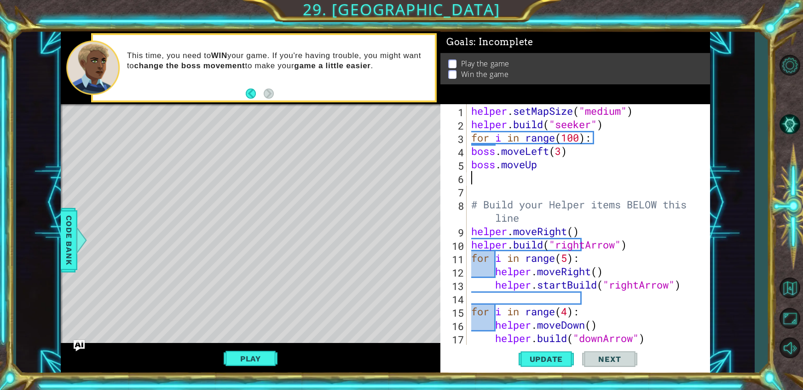
type textarea "n"
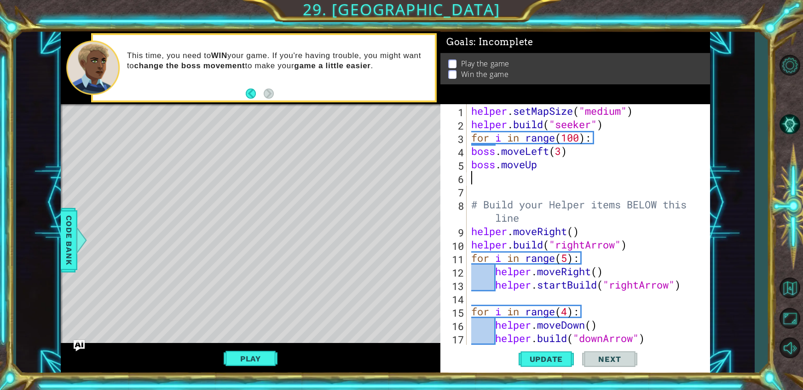
type textarea "g"
type textarea "boss.moveRight(3)"
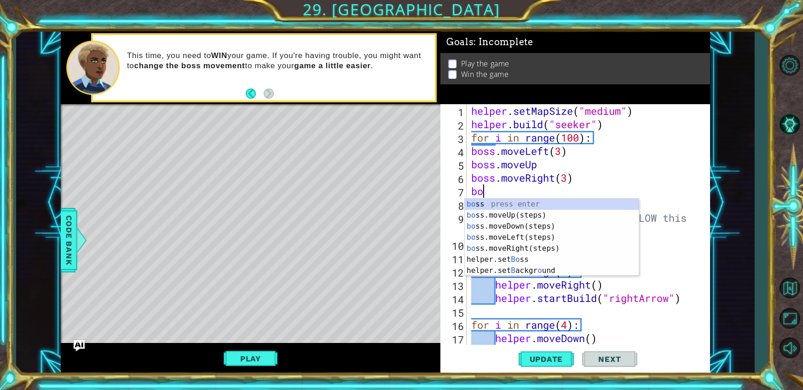
scroll to position [0, 0]
type textarea "boss"
click at [570, 226] on div "boss press enter boss .moveUp(steps) press enter boss .moveDown(steps) press en…" at bounding box center [552, 242] width 174 height 88
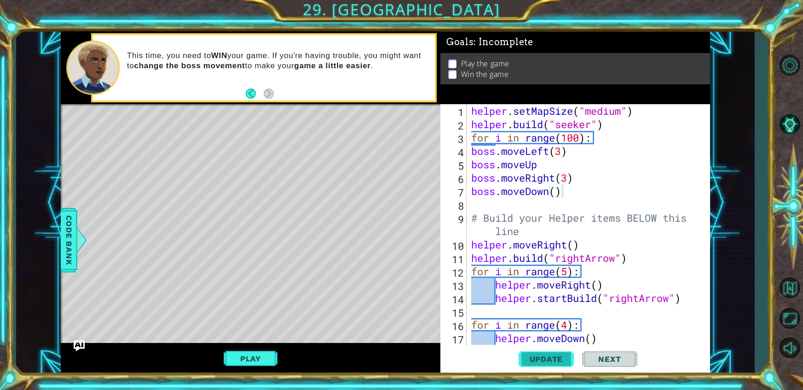
click at [545, 351] on button "Update" at bounding box center [546, 358] width 55 height 27
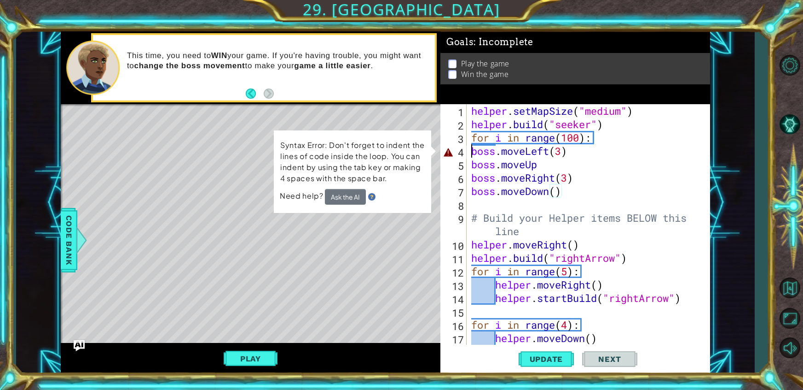
click at [472, 153] on div "helper . setMapSize ( "medium" ) helper . build ( "seeker" ) for i in range ( 1…" at bounding box center [591, 237] width 243 height 267
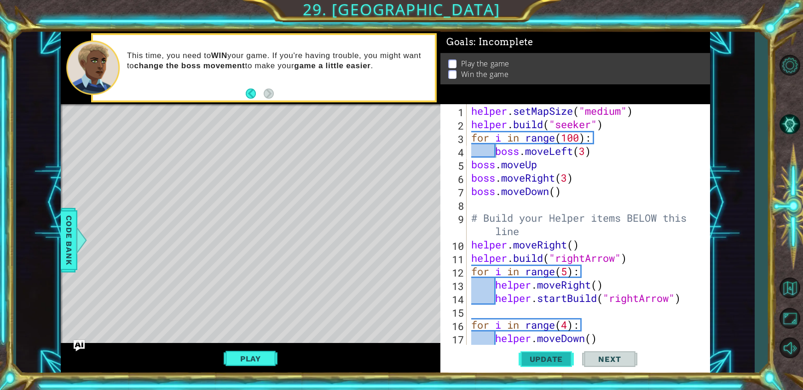
click at [545, 358] on span "Update" at bounding box center [547, 358] width 52 height 9
click at [251, 356] on button "Play" at bounding box center [251, 357] width 54 height 17
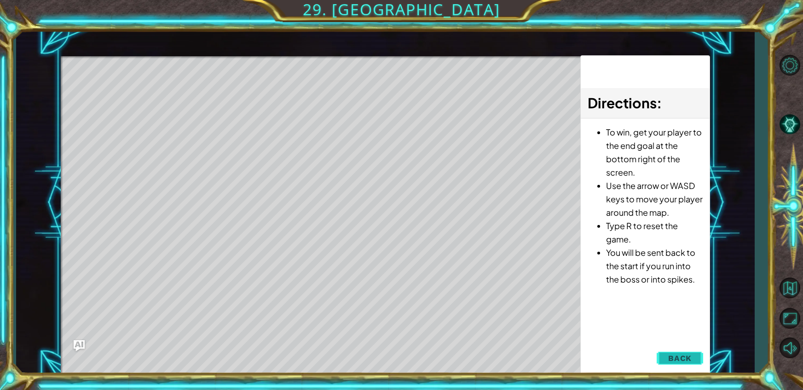
click at [675, 362] on button "Back" at bounding box center [680, 358] width 47 height 18
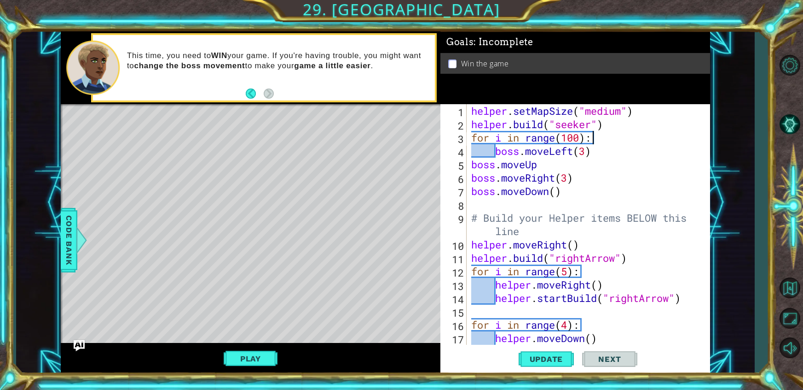
click at [605, 141] on div "helper . setMapSize ( "medium" ) helper . build ( "seeker" ) for i in range ( 1…" at bounding box center [591, 237] width 243 height 267
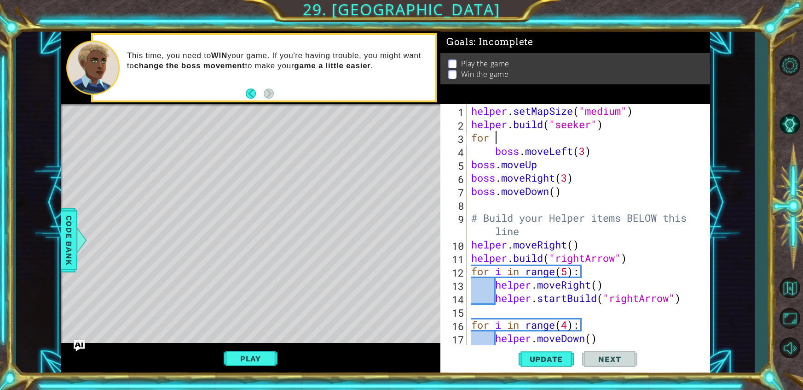
type textarea "f"
click at [494, 157] on div "helper . setMapSize ( "medium" ) helper . build ( "seeker" ) boss . moveLeft ( …" at bounding box center [591, 237] width 243 height 267
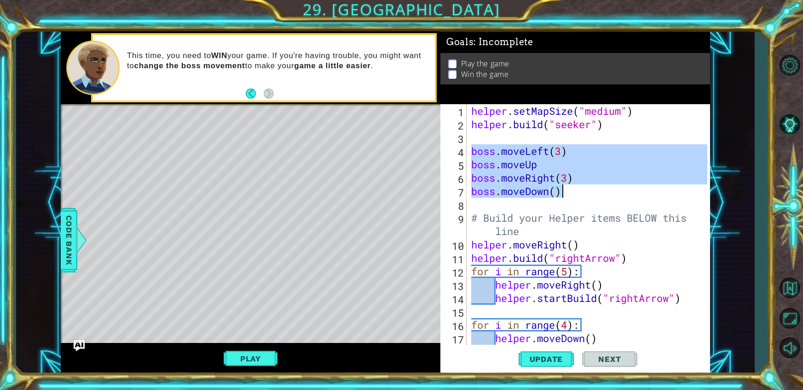
drag, startPoint x: 472, startPoint y: 153, endPoint x: 581, endPoint y: 198, distance: 117.7
click at [581, 198] on div "helper . setMapSize ( "medium" ) helper . build ( "seeker" ) boss . moveLeft ( …" at bounding box center [591, 237] width 243 height 267
click at [521, 197] on div "helper . setMapSize ( "medium" ) helper . build ( "seeker" ) boss . moveLeft ( …" at bounding box center [589, 224] width 238 height 240
type textarea "boss.moveDown()"
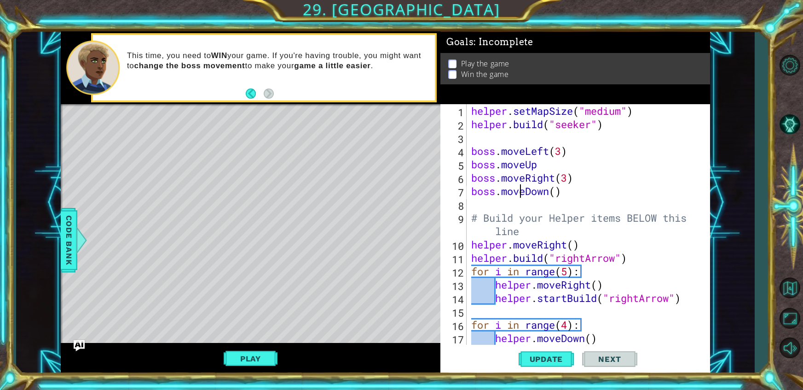
click at [520, 204] on div "helper . setMapSize ( "medium" ) helper . build ( "seeker" ) boss . moveLeft ( …" at bounding box center [591, 237] width 243 height 267
paste textarea "boss.moveDown()"
type textarea "boss.moveDown()"
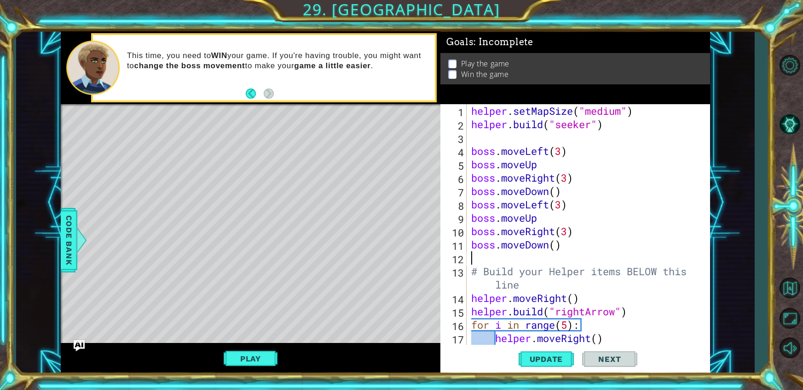
paste textarea "boss.moveDown()"
type textarea "boss.moveDown()"
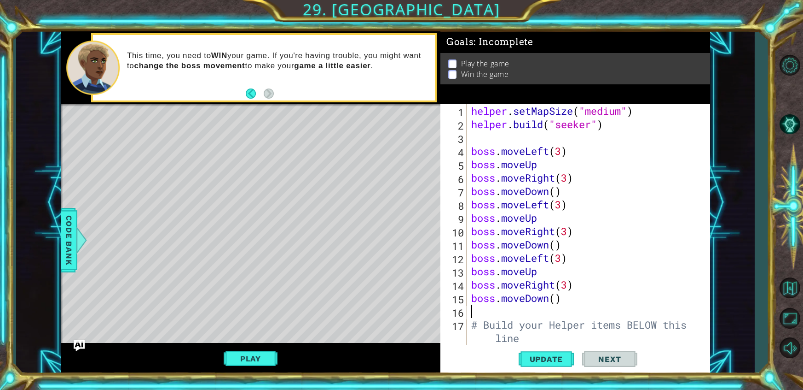
paste textarea "boss.moveDown()"
type textarea "boss.moveDown()"
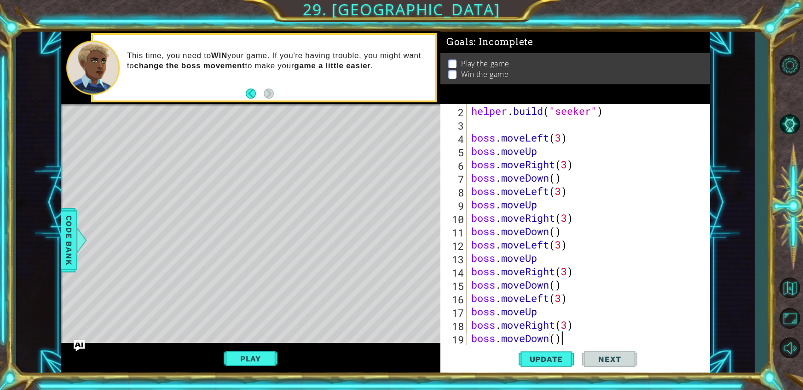
scroll to position [13, 0]
paste textarea "boss.moveDown()"
click at [542, 355] on span "Update" at bounding box center [547, 358] width 52 height 9
click at [249, 356] on button "Play" at bounding box center [251, 357] width 54 height 17
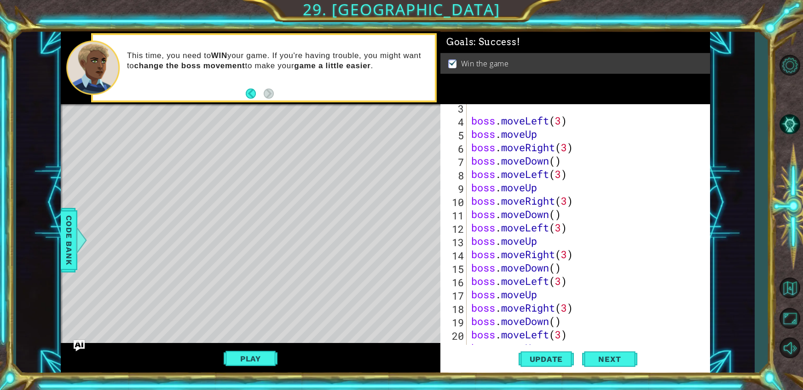
scroll to position [0, 0]
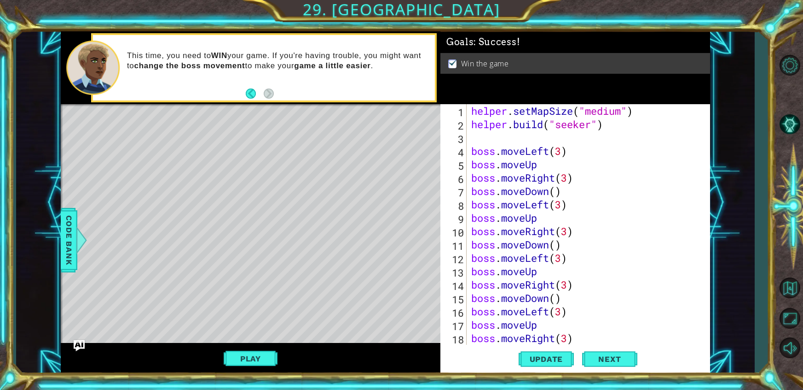
type textarea "boss.moveUp"
click at [552, 164] on div "helper . setMapSize ( "medium" ) helper . build ( "seeker" ) boss . moveLeft ( …" at bounding box center [591, 237] width 243 height 267
click at [599, 366] on button "Next" at bounding box center [609, 358] width 55 height 27
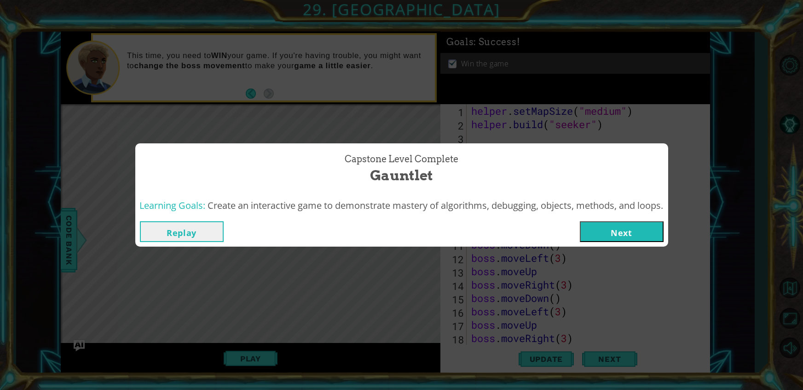
click at [625, 227] on button "Next" at bounding box center [622, 231] width 84 height 21
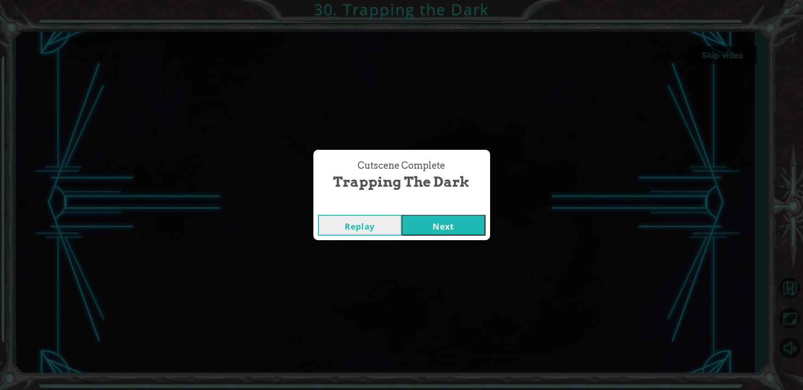
click at [472, 233] on button "Next" at bounding box center [444, 225] width 84 height 21
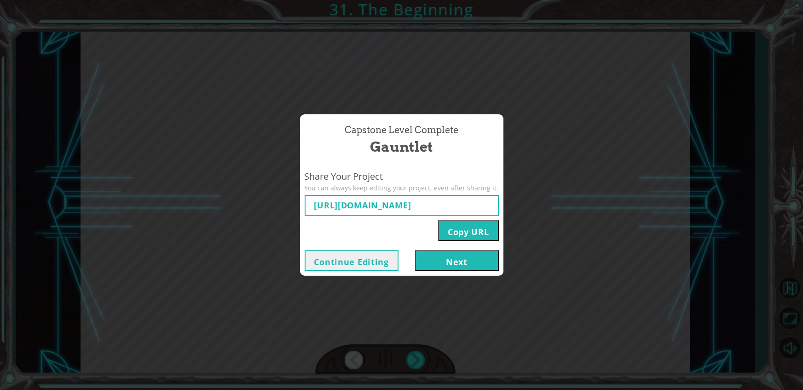
type input "[URL][DOMAIN_NAME]"
click at [441, 263] on button "Next" at bounding box center [457, 260] width 84 height 21
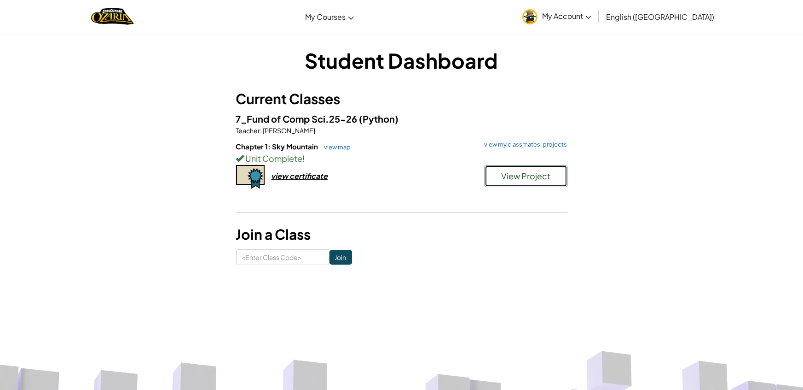
click at [532, 184] on button "View Project" at bounding box center [526, 176] width 83 height 22
